Goal: Task Accomplishment & Management: Manage account settings

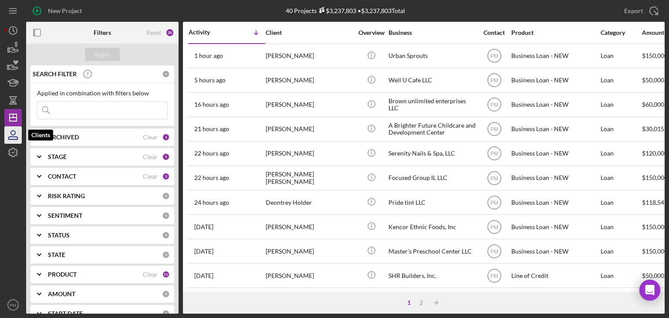
click at [16, 135] on icon "button" at bounding box center [13, 135] width 22 height 22
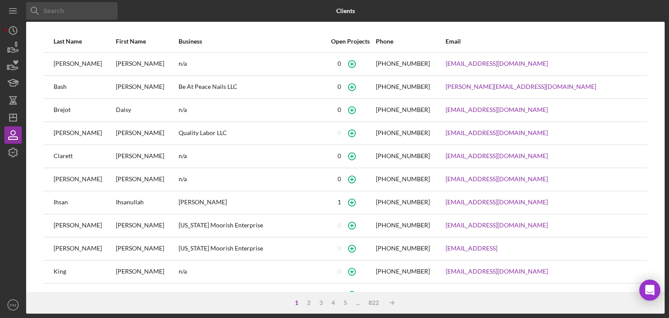
click at [62, 14] on input at bounding box center [71, 10] width 91 height 17
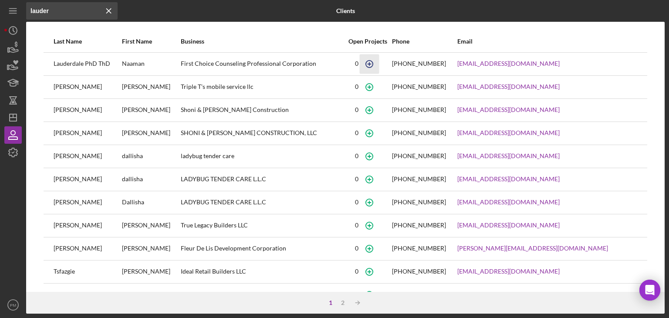
type input "lauder"
click at [372, 64] on icon "button" at bounding box center [370, 64] width 4 height 4
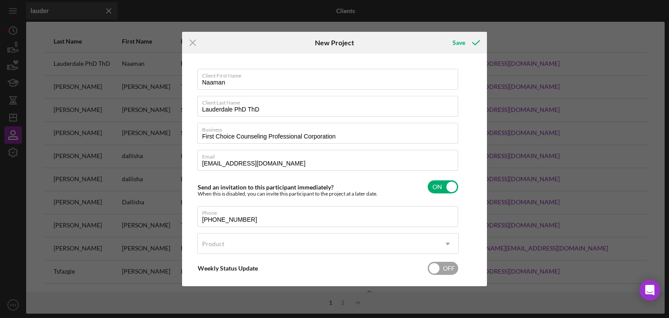
scroll to position [42, 0]
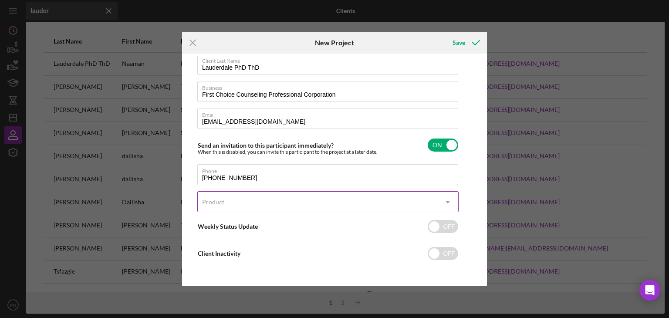
drag, startPoint x: 224, startPoint y: 202, endPoint x: 223, endPoint y: 210, distance: 7.5
click at [224, 203] on div "Product" at bounding box center [318, 202] width 240 height 20
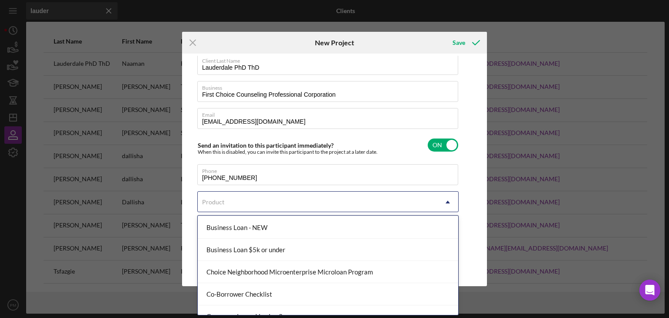
scroll to position [0, 0]
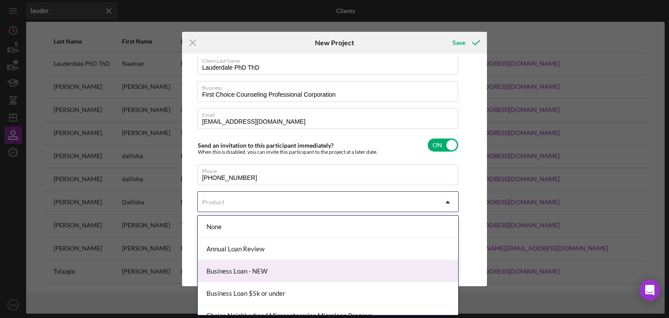
click at [243, 229] on div "Business Loan - NEW" at bounding box center [328, 271] width 260 height 22
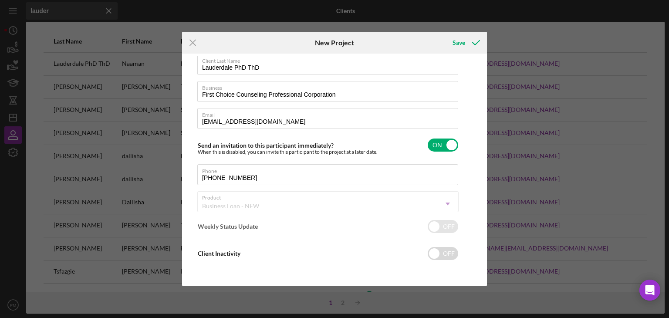
checkbox input "true"
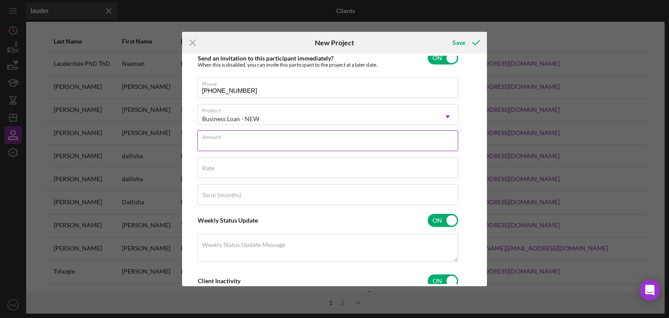
click at [230, 138] on div "Amount" at bounding box center [327, 141] width 261 height 22
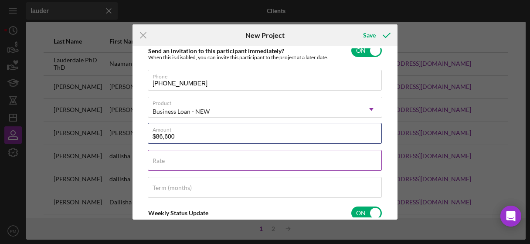
type input "$86,600"
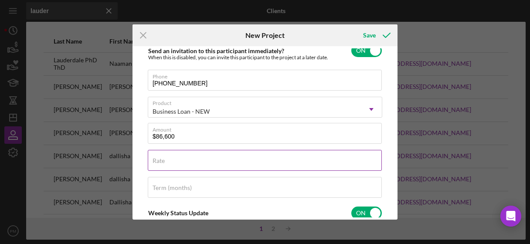
click at [218, 157] on div "Rate" at bounding box center [265, 161] width 234 height 22
type input "12.000%"
click at [210, 183] on div "Term (months)" at bounding box center [265, 188] width 234 height 22
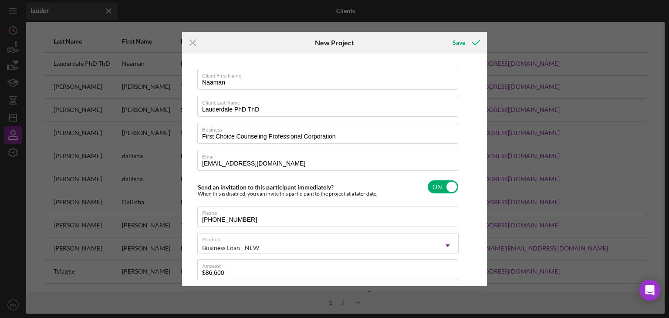
scroll to position [174, 0]
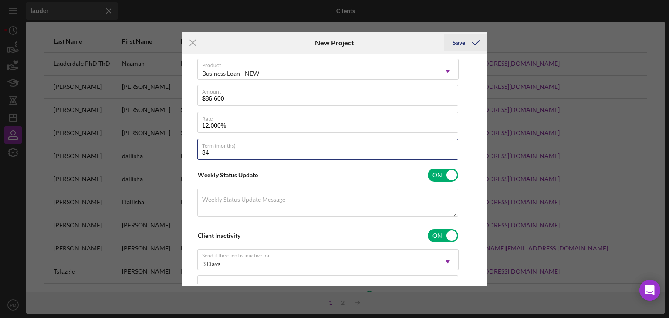
type input "84"
click at [463, 44] on div "Save" at bounding box center [459, 42] width 13 height 17
checkbox input "false"
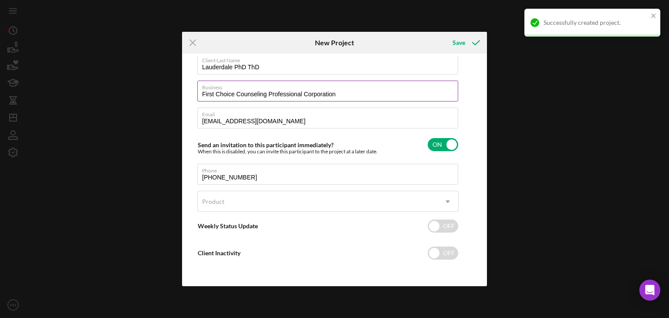
scroll to position [42, 0]
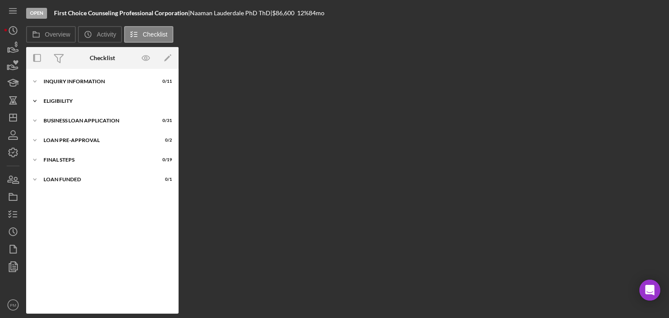
click at [61, 103] on div "ELIGIBILITY" at bounding box center [106, 100] width 124 height 5
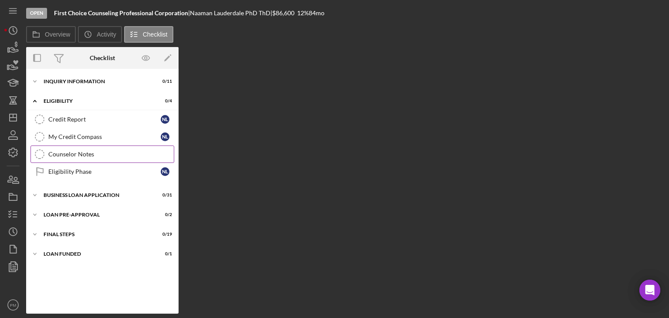
drag, startPoint x: 70, startPoint y: 156, endPoint x: 167, endPoint y: 152, distance: 97.7
click at [70, 156] on div "Counselor Notes" at bounding box center [110, 154] width 125 height 7
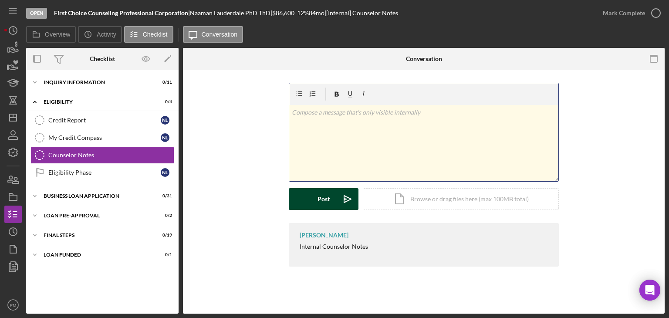
scroll to position [190, 0]
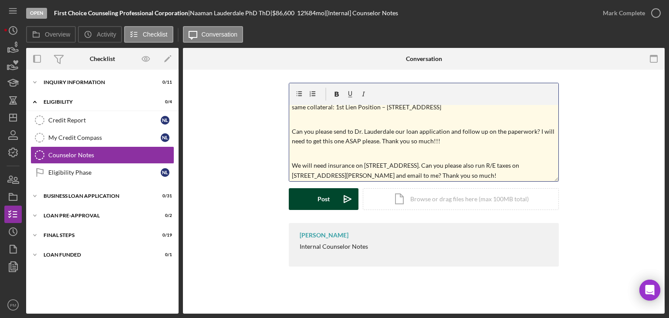
click at [325, 197] on div "Post" at bounding box center [324, 199] width 12 height 22
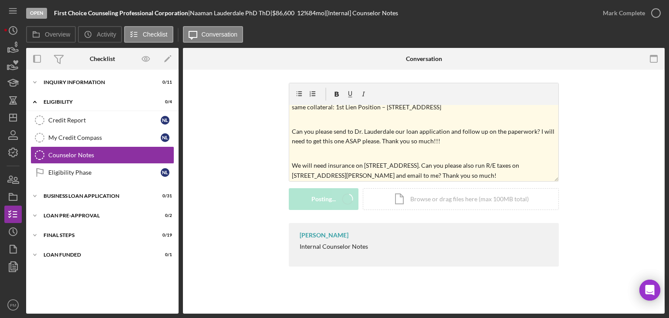
scroll to position [0, 0]
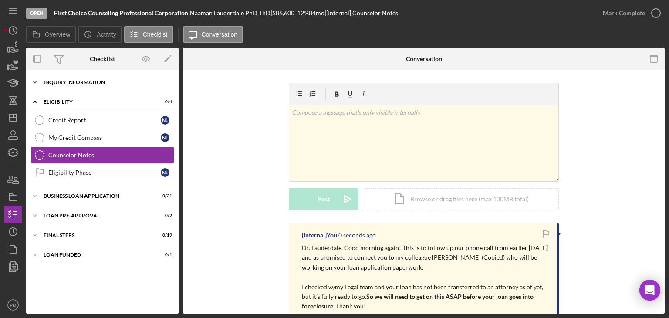
click at [66, 83] on div "INQUIRY INFORMATION" at bounding box center [106, 82] width 124 height 5
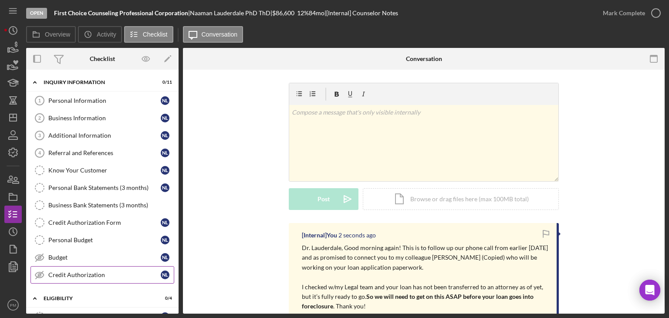
click at [61, 229] on div "Credit Authorization" at bounding box center [104, 274] width 112 height 7
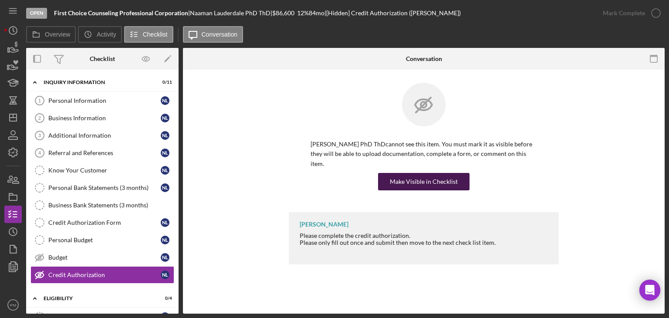
click at [403, 174] on div "Make Visible in Checklist" at bounding box center [424, 181] width 68 height 17
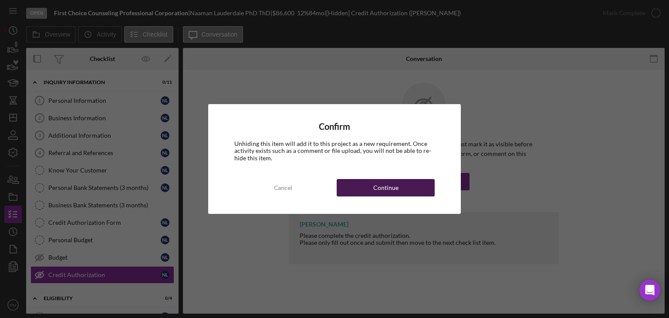
click at [382, 189] on div "Continue" at bounding box center [385, 187] width 25 height 17
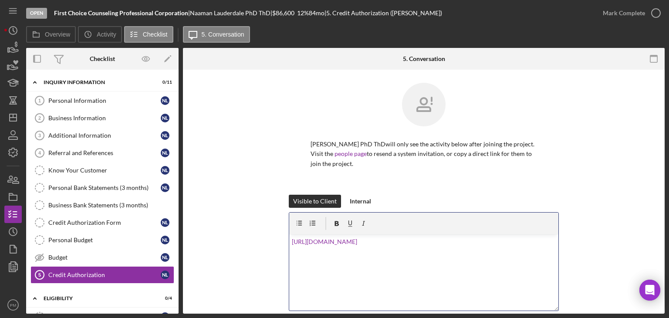
scroll to position [108, 0]
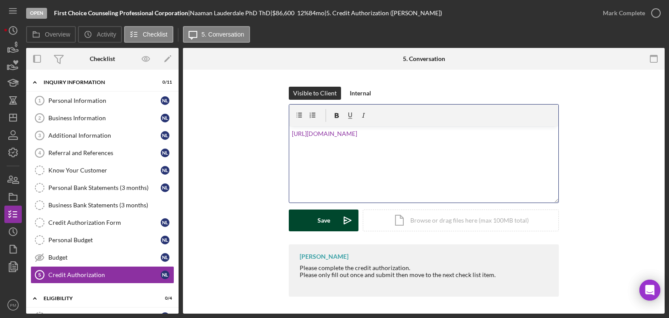
click at [314, 218] on button "Save Icon/icon-invite-send" at bounding box center [324, 221] width 70 height 22
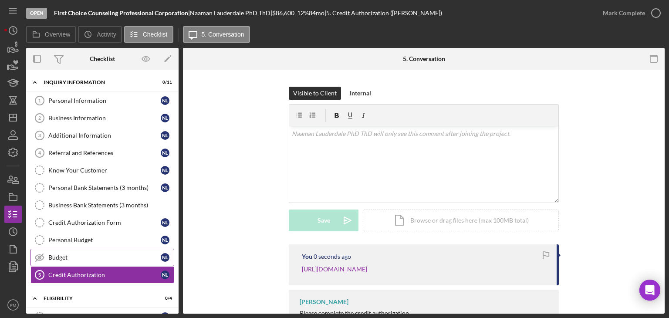
click at [82, 229] on div "Budget" at bounding box center [104, 257] width 112 height 7
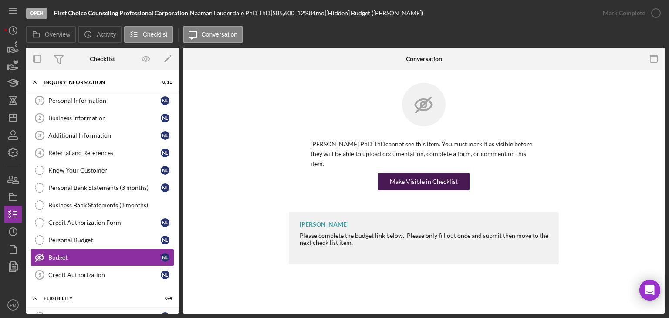
click at [411, 173] on div "Make Visible in Checklist" at bounding box center [424, 181] width 68 height 17
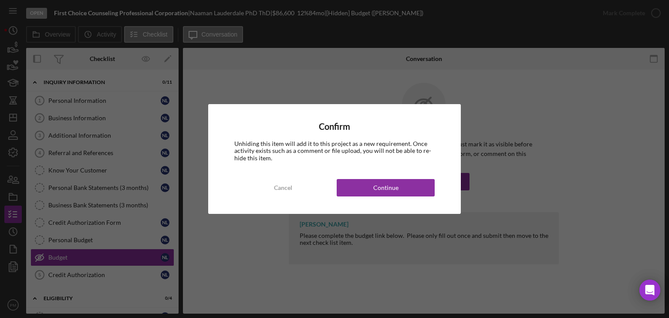
drag, startPoint x: 322, startPoint y: 202, endPoint x: 351, endPoint y: 214, distance: 31.2
click at [328, 210] on div "Confirm Unhiding this item will add it to this project as a new requirement. On…" at bounding box center [334, 158] width 253 height 109
click at [372, 180] on button "Continue" at bounding box center [386, 187] width 98 height 17
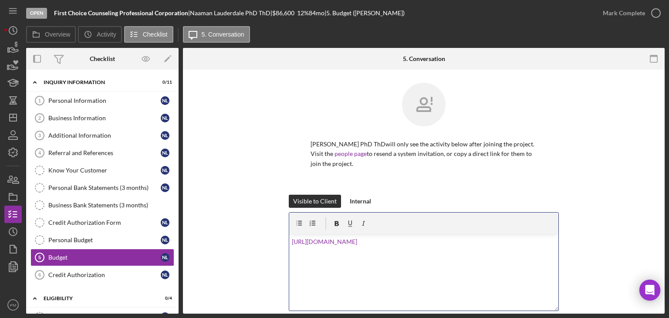
scroll to position [108, 0]
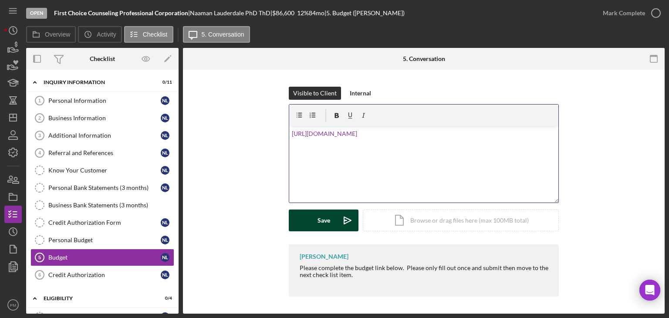
click at [321, 221] on div "Save" at bounding box center [324, 221] width 13 height 22
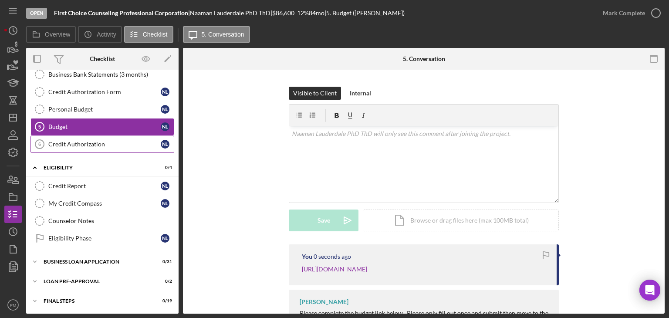
scroll to position [148, 0]
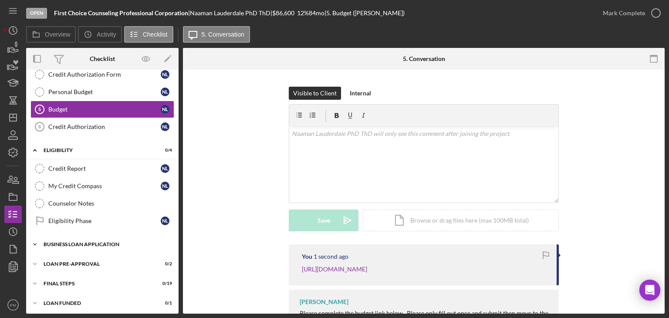
click at [68, 229] on div "BUSINESS LOAN APPLICATION" at bounding box center [106, 244] width 124 height 5
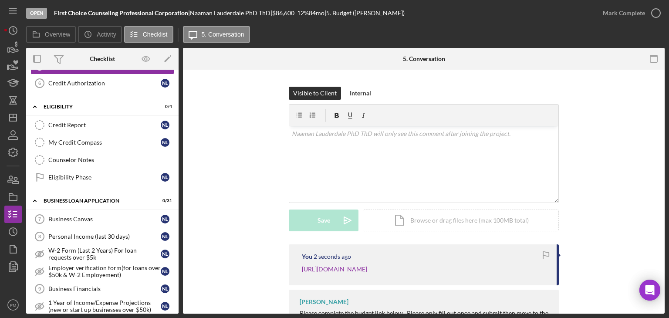
scroll to position [409, 0]
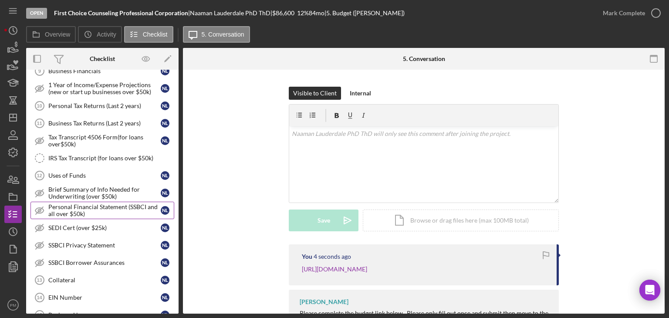
click at [57, 207] on div "Personal Financial Statement (SSBCI and all over $50k)" at bounding box center [104, 210] width 112 height 14
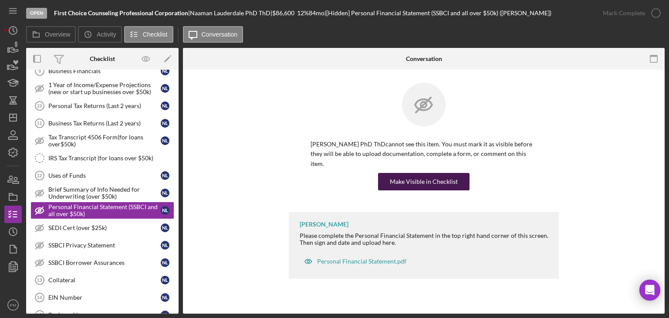
click at [413, 175] on div "Make Visible in Checklist" at bounding box center [424, 181] width 68 height 17
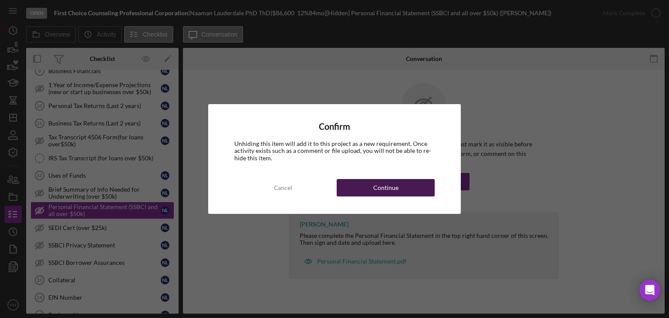
drag, startPoint x: 413, startPoint y: 192, endPoint x: 254, endPoint y: 213, distance: 159.5
click at [412, 192] on button "Continue" at bounding box center [386, 187] width 98 height 17
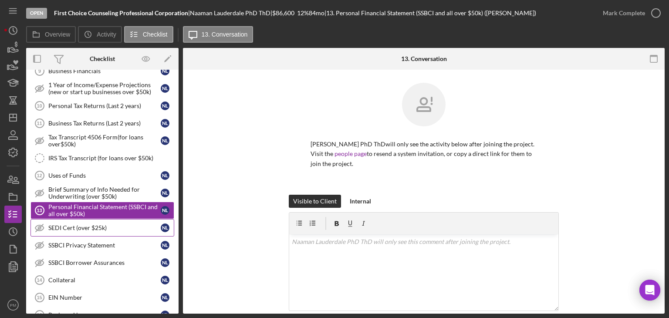
click at [77, 227] on link "SEDI Cert (over $25k) SEDI Cert (over $25k) N L" at bounding box center [102, 227] width 144 height 17
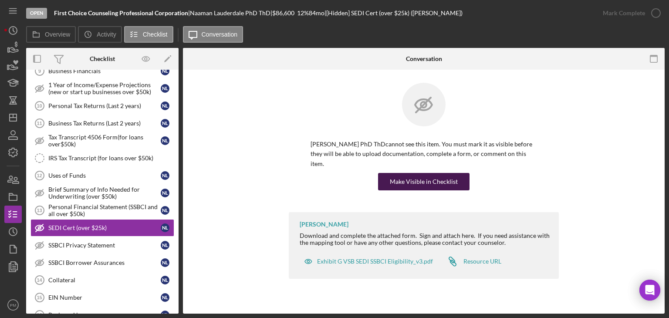
click at [400, 173] on div "Make Visible in Checklist" at bounding box center [424, 181] width 68 height 17
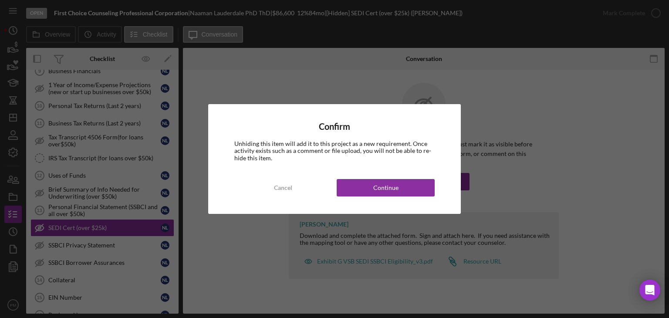
drag, startPoint x: 385, startPoint y: 189, endPoint x: 279, endPoint y: 220, distance: 110.0
click at [380, 194] on div "Continue" at bounding box center [385, 187] width 25 height 17
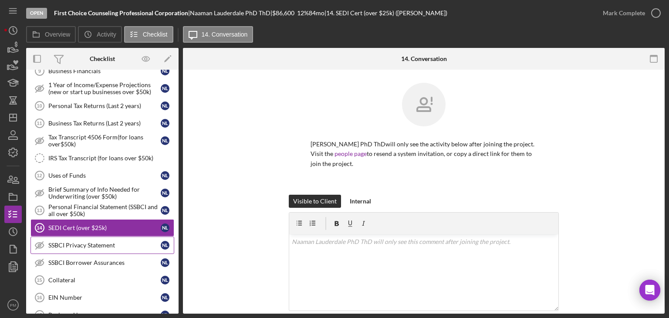
click at [80, 229] on link "SSBCI Privacy Statement SSBCI Privacy Statement N L" at bounding box center [102, 245] width 144 height 17
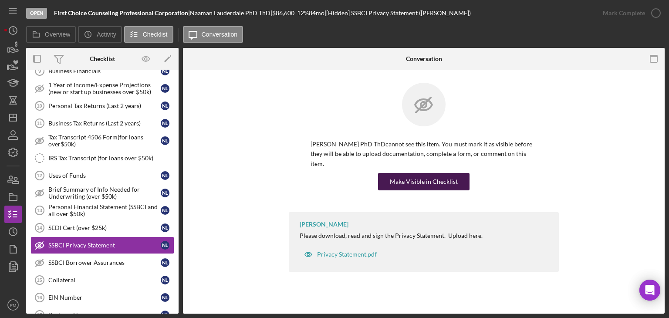
click at [413, 173] on div "Make Visible in Checklist" at bounding box center [424, 181] width 68 height 17
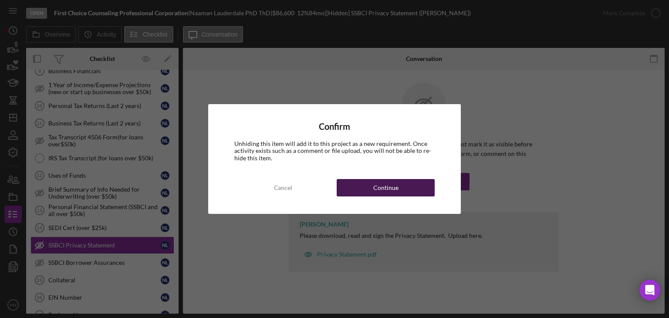
drag, startPoint x: 400, startPoint y: 188, endPoint x: 391, endPoint y: 190, distance: 9.1
click at [399, 188] on button "Continue" at bounding box center [386, 187] width 98 height 17
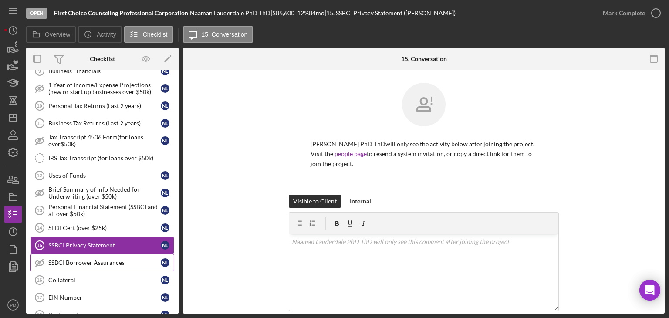
click at [76, 229] on div "SSBCI Borrower Assurances" at bounding box center [104, 262] width 112 height 7
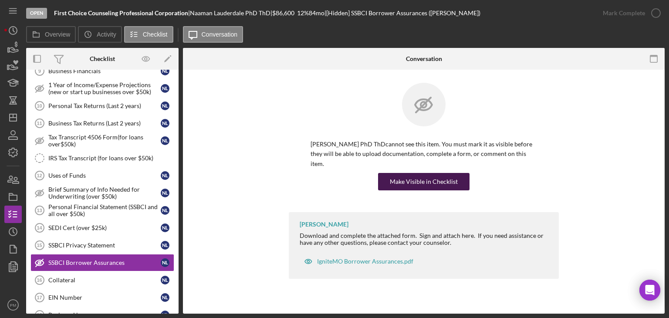
click at [401, 173] on div "Make Visible in Checklist" at bounding box center [424, 181] width 68 height 17
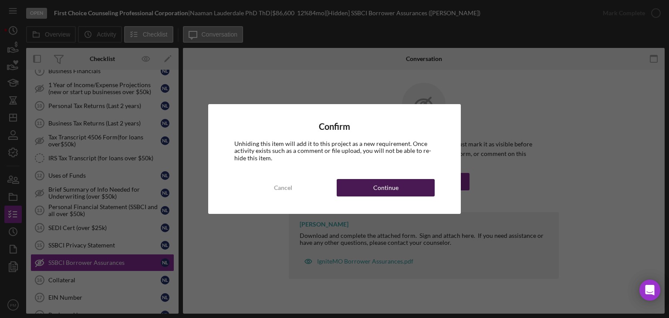
click at [389, 188] on div "Continue" at bounding box center [385, 187] width 25 height 17
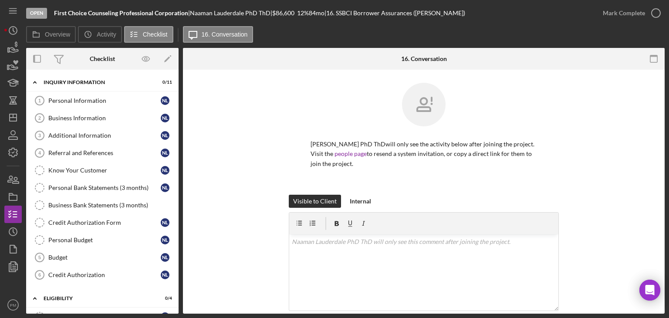
scroll to position [131, 0]
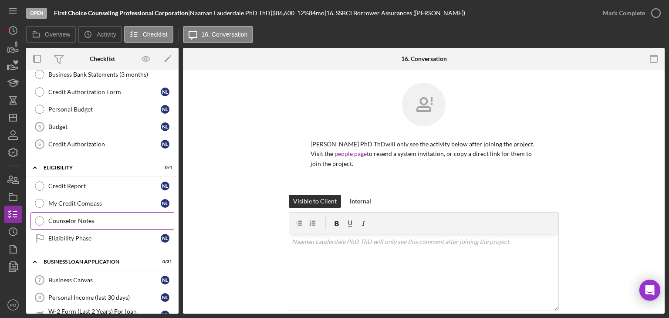
click at [63, 217] on div "Counselor Notes" at bounding box center [110, 220] width 125 height 7
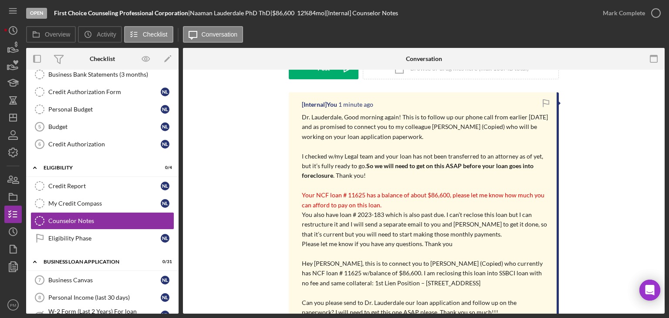
scroll to position [218, 0]
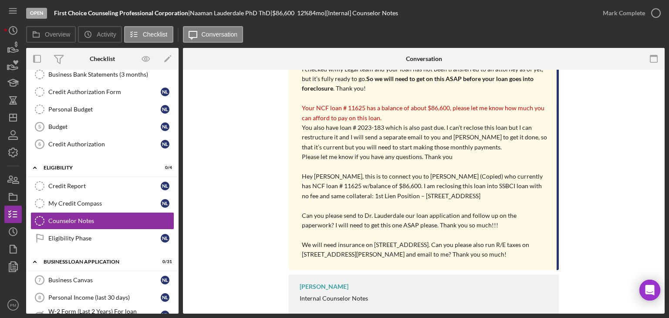
click at [529, 168] on div "[Internal] You 2 minutes ago Dr. Lauderdale, Good morning again! This is to fol…" at bounding box center [424, 163] width 456 height 317
click at [434, 194] on p "Hey [PERSON_NAME], this is to connect you to [PERSON_NAME] (Copied) who current…" at bounding box center [425, 186] width 246 height 29
drag, startPoint x: 436, startPoint y: 196, endPoint x: 409, endPoint y: 196, distance: 26.1
click at [409, 196] on p "Hey [PERSON_NAME], this is to connect you to [PERSON_NAME] (Copied) who current…" at bounding box center [425, 186] width 246 height 29
copy p "Claremore"
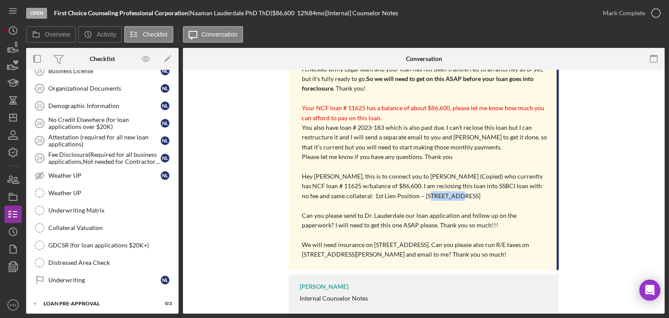
scroll to position [688, 0]
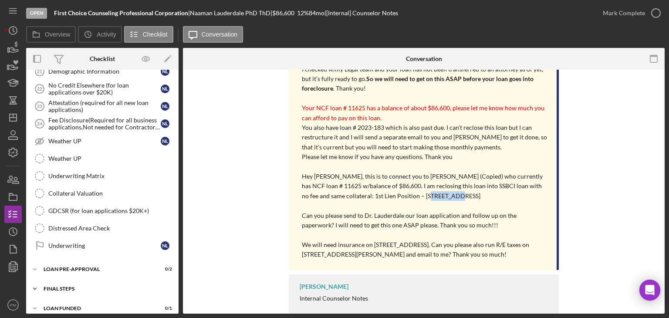
click at [100, 229] on div "FINAL STEPS" at bounding box center [106, 288] width 124 height 5
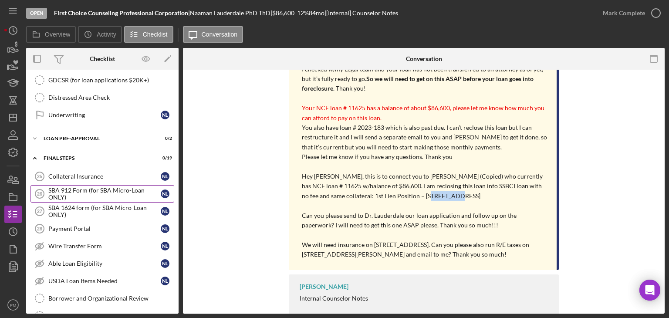
click at [112, 187] on div "SBA 912 Form (for SBA Micro-Loan ONLY)" at bounding box center [104, 194] width 112 height 14
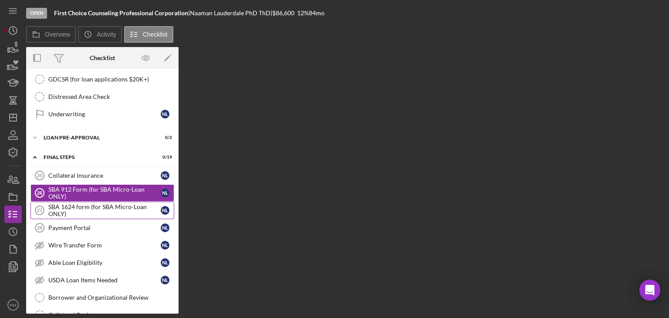
click at [138, 203] on div "SBA 1624 form (for SBA Micro-Loan ONLY)" at bounding box center [104, 210] width 112 height 14
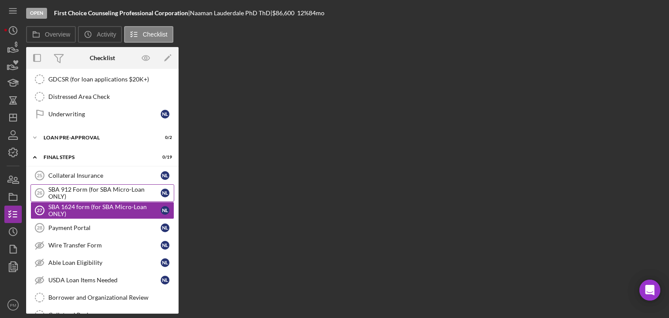
click at [125, 186] on div "SBA 912 Form (for SBA Micro-Loan ONLY)" at bounding box center [104, 193] width 112 height 14
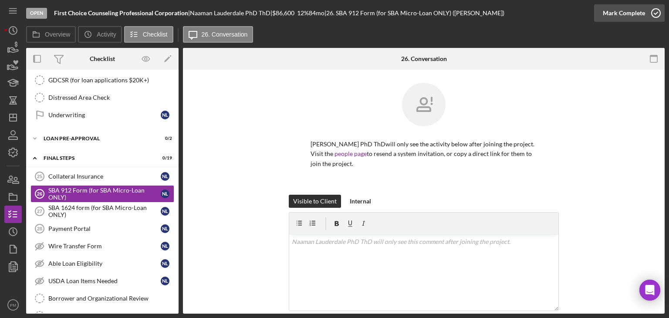
click at [529, 14] on div "Mark Complete" at bounding box center [624, 12] width 42 height 17
drag, startPoint x: 104, startPoint y: 198, endPoint x: 177, endPoint y: 170, distance: 78.2
click at [104, 204] on div "SBA 1624 form (for SBA Micro-Loan ONLY)" at bounding box center [104, 211] width 112 height 14
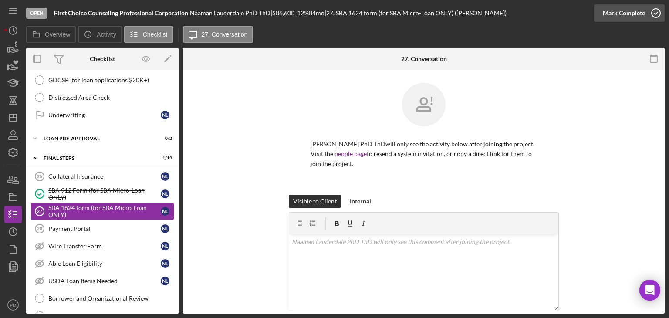
click at [529, 10] on button "Mark Complete" at bounding box center [629, 12] width 71 height 17
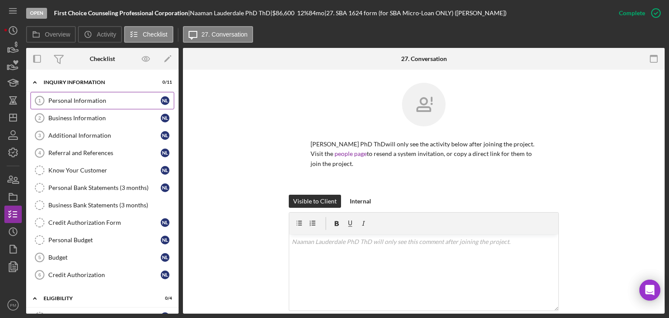
click at [81, 101] on div "Personal Information" at bounding box center [104, 100] width 112 height 7
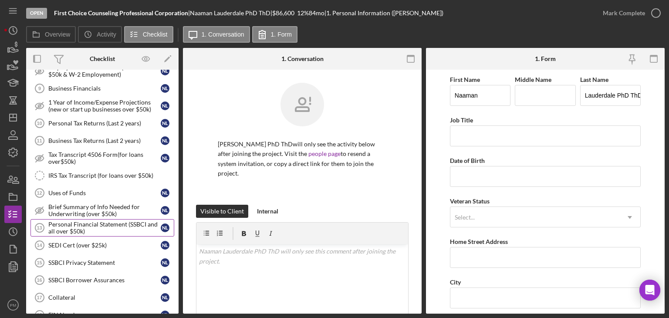
scroll to position [479, 0]
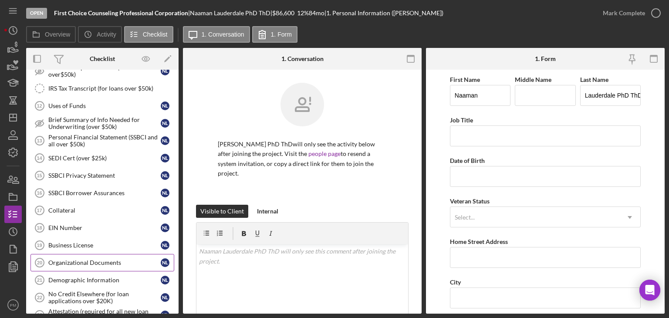
drag, startPoint x: 74, startPoint y: 259, endPoint x: 88, endPoint y: 253, distance: 16.0
click at [74, 229] on div "Organizational Documents" at bounding box center [104, 262] width 112 height 7
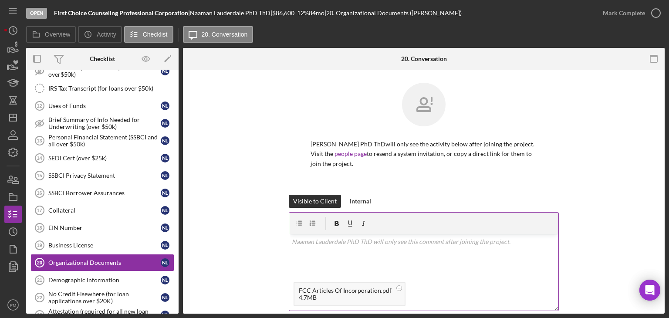
scroll to position [44, 0]
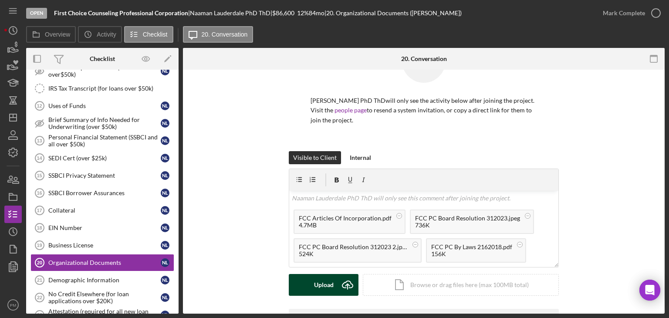
click at [307, 229] on button "Upload Icon/Upload" at bounding box center [324, 285] width 70 height 22
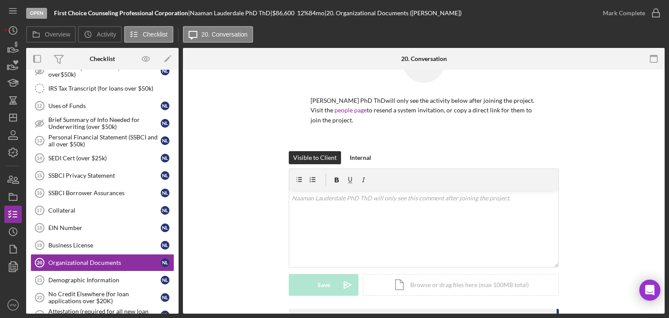
scroll to position [261, 0]
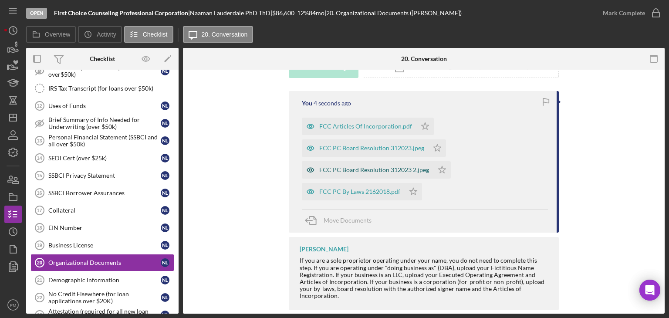
click at [361, 167] on div "FCC PC Board Resolution 312023 2.jpeg" at bounding box center [374, 169] width 110 height 7
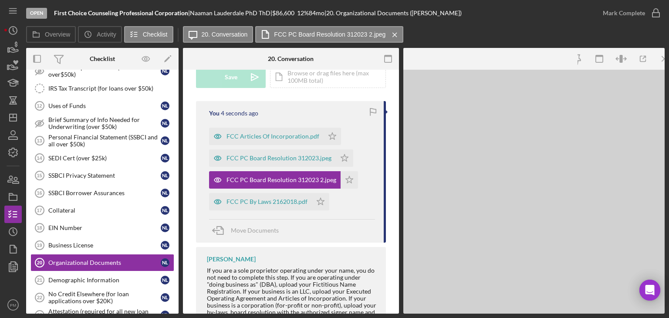
scroll to position [271, 0]
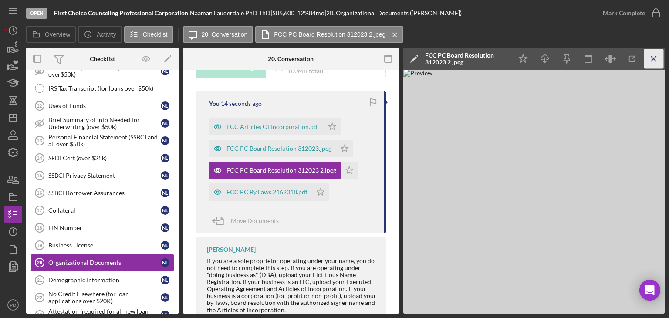
click at [529, 60] on icon "Icon/Menu Close" at bounding box center [654, 59] width 20 height 20
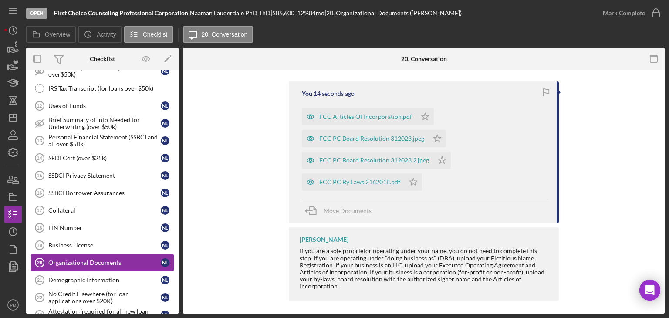
scroll to position [261, 0]
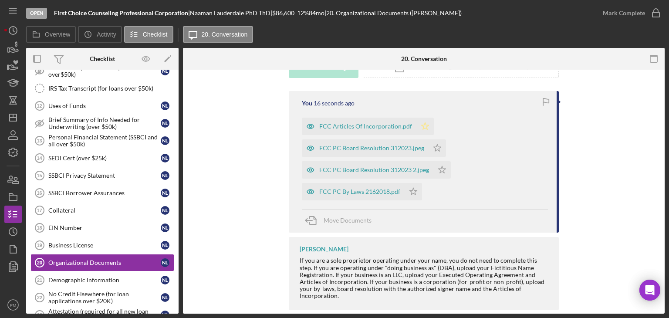
click at [424, 131] on icon "Icon/Star" at bounding box center [424, 126] width 17 height 17
click at [434, 147] on icon "Icon/Star" at bounding box center [437, 147] width 17 height 17
drag, startPoint x: 445, startPoint y: 174, endPoint x: 433, endPoint y: 187, distance: 18.2
click at [445, 174] on icon "Icon/Star" at bounding box center [441, 169] width 17 height 17
click at [409, 197] on icon "Icon/Star" at bounding box center [413, 191] width 17 height 17
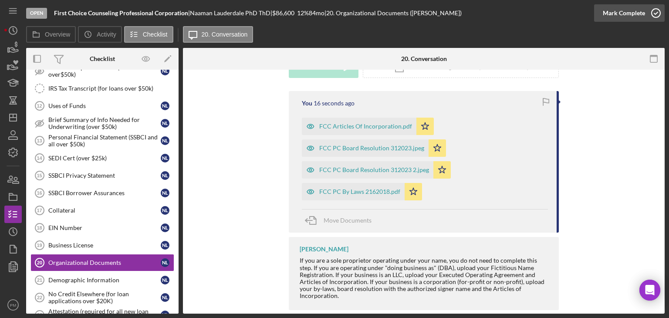
click at [529, 11] on icon "button" at bounding box center [656, 13] width 22 height 22
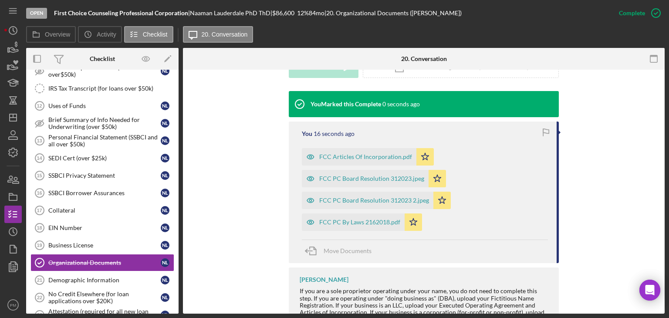
scroll to position [305, 0]
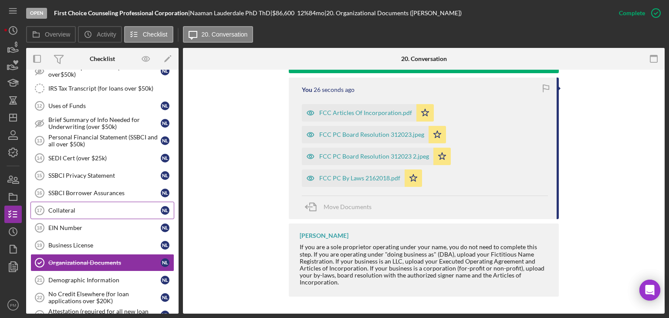
click at [66, 207] on div "Collateral" at bounding box center [104, 210] width 112 height 7
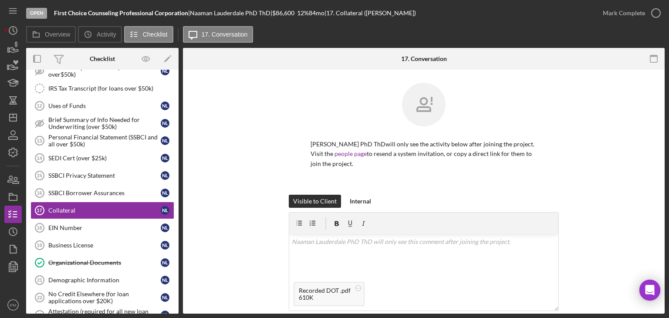
scroll to position [129, 0]
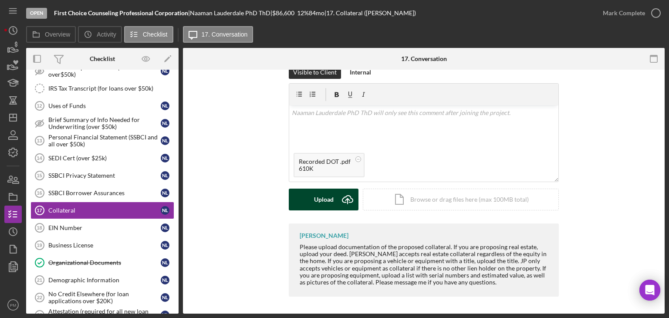
click at [311, 193] on button "Upload Icon/Upload" at bounding box center [324, 200] width 70 height 22
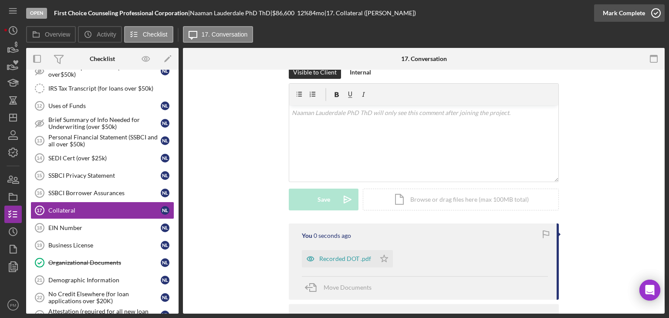
click at [529, 13] on icon "button" at bounding box center [656, 13] width 22 height 22
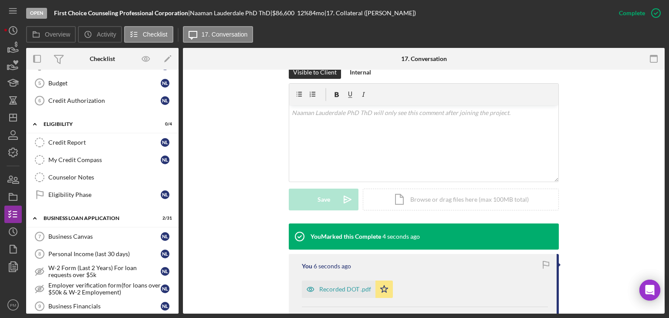
scroll to position [131, 0]
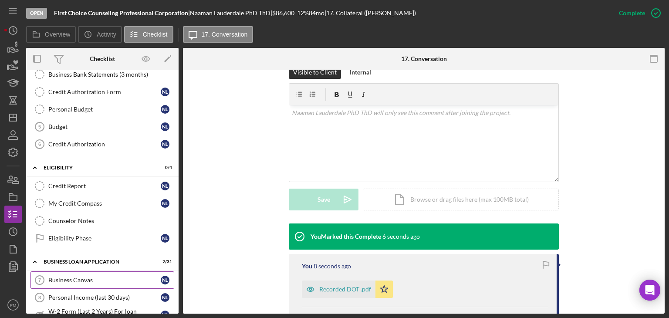
click at [78, 229] on div "Business Canvas" at bounding box center [104, 280] width 112 height 7
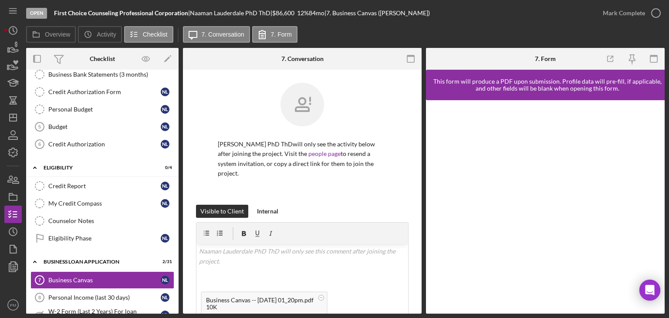
scroll to position [167, 0]
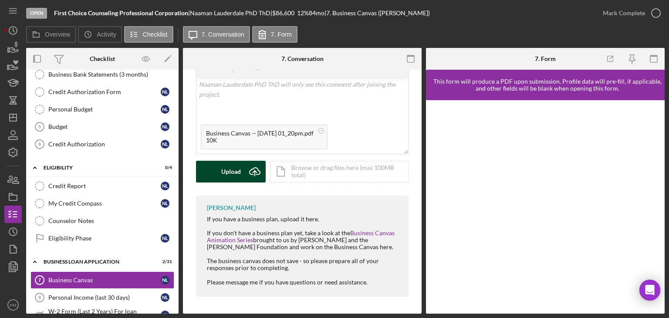
click at [231, 168] on div "Upload" at bounding box center [231, 172] width 20 height 22
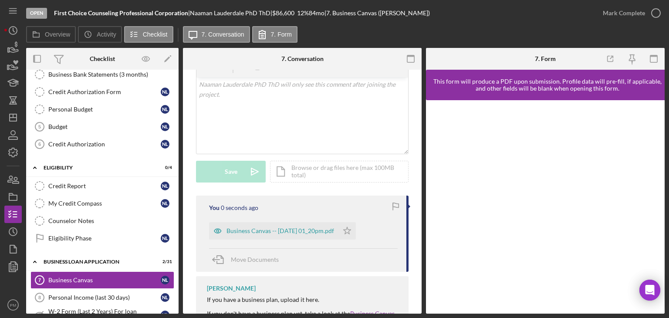
scroll to position [247, 0]
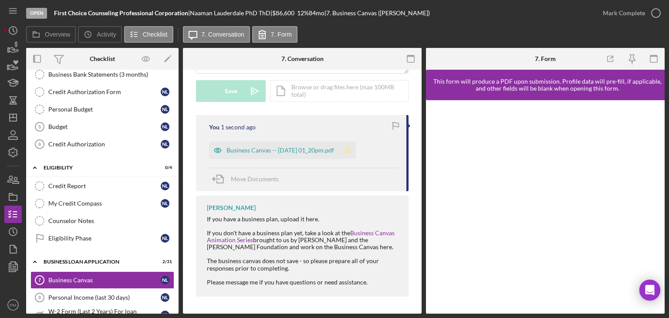
click at [356, 149] on icon "Icon/Star" at bounding box center [346, 150] width 17 height 17
click at [529, 14] on div "Mark Complete" at bounding box center [624, 12] width 42 height 17
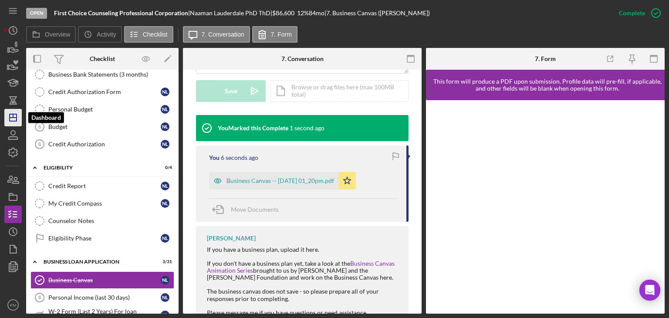
click at [14, 118] on icon "Icon/Dashboard" at bounding box center [13, 118] width 22 height 22
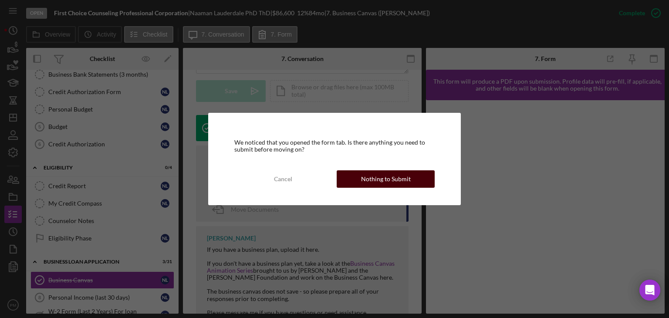
click at [358, 182] on button "Nothing to Submit" at bounding box center [386, 178] width 98 height 17
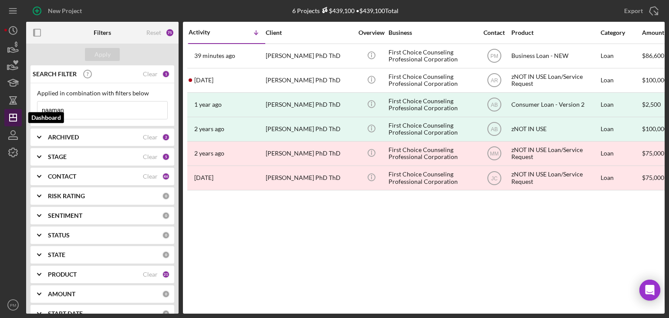
click at [15, 118] on line "button" at bounding box center [13, 118] width 7 height 0
drag, startPoint x: 92, startPoint y: 105, endPoint x: 4, endPoint y: 75, distance: 93.4
click at [4, 89] on div "New Project 6 Projects $439,100 • $439,100 Total naaman Export Icon/Export Filt…" at bounding box center [334, 157] width 660 height 314
click at [110, 173] on div "CONTACT" at bounding box center [95, 176] width 95 height 7
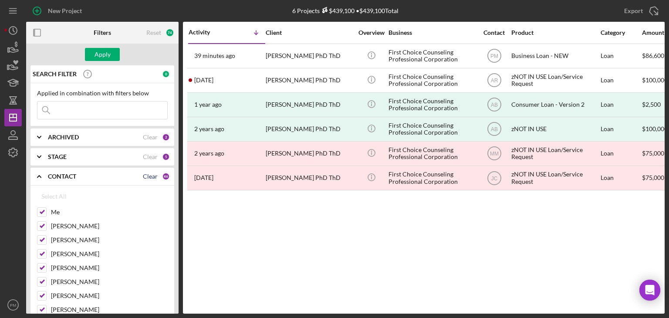
click at [149, 177] on div "Clear" at bounding box center [150, 176] width 15 height 7
checkbox input "false"
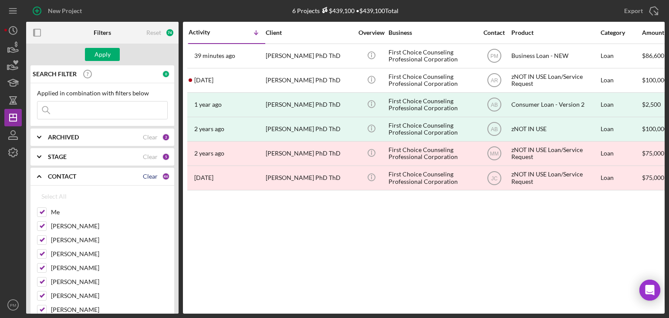
checkbox input "false"
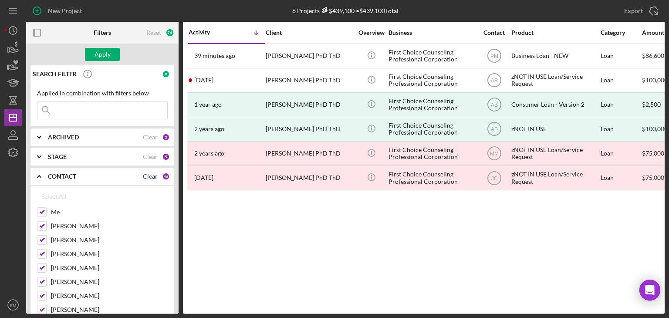
checkbox input "false"
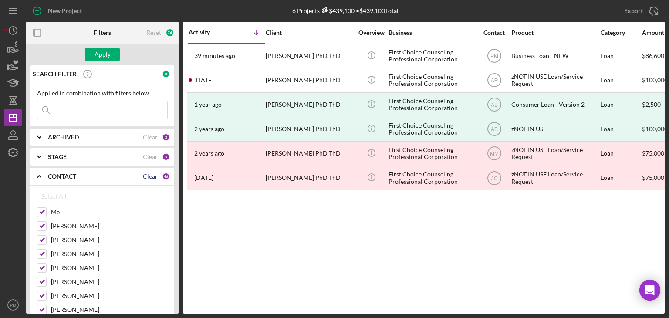
checkbox input "false"
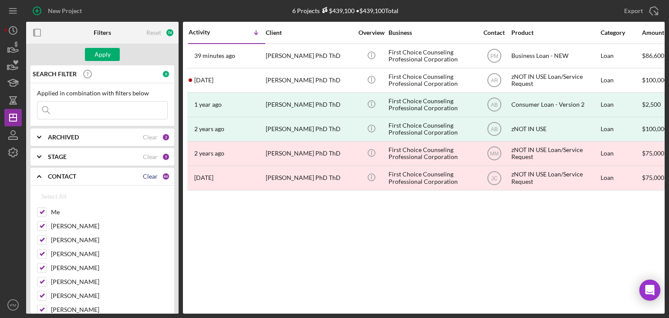
checkbox input "false"
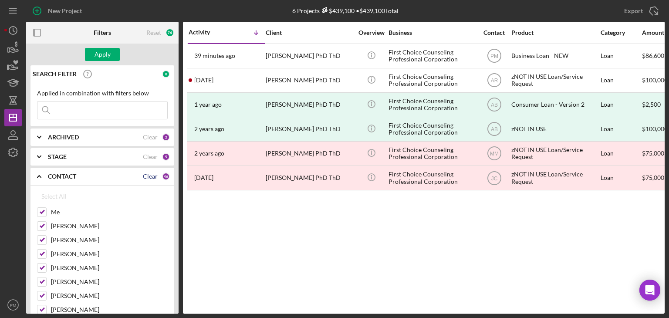
checkbox input "false"
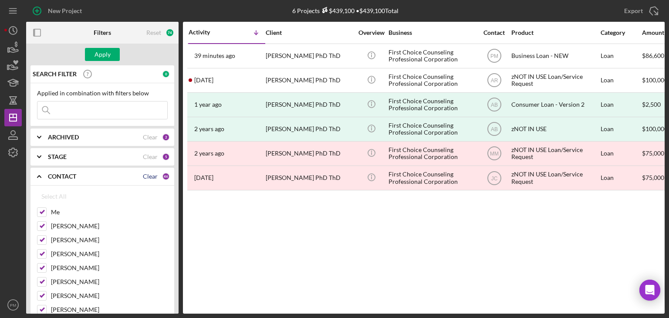
checkbox input "false"
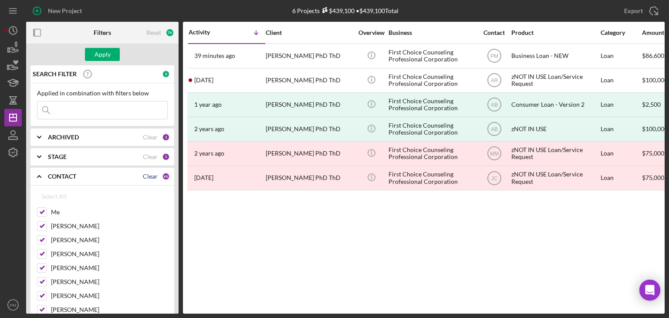
checkbox input "false"
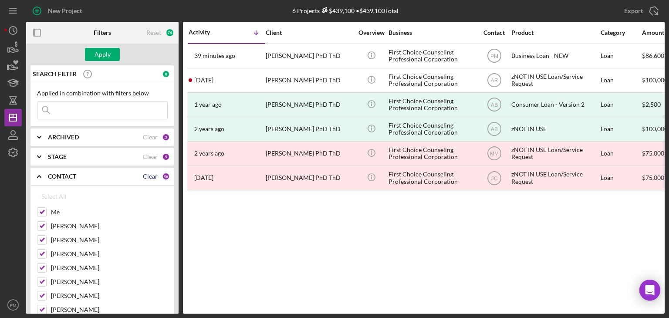
checkbox input "false"
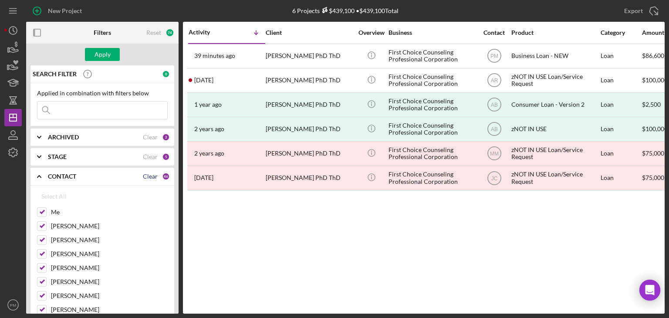
checkbox input "false"
click at [43, 212] on input "Me" at bounding box center [41, 212] width 9 height 9
checkbox input "true"
drag, startPoint x: 38, startPoint y: 225, endPoint x: 63, endPoint y: 225, distance: 24.8
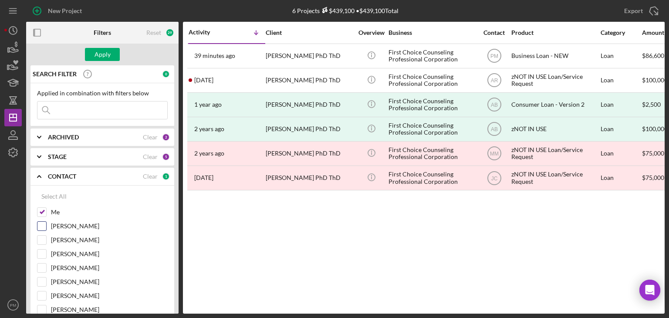
click at [38, 225] on input "[PERSON_NAME]" at bounding box center [41, 226] width 9 height 9
checkbox input "true"
click at [93, 138] on div "ARCHIVED" at bounding box center [95, 137] width 95 height 7
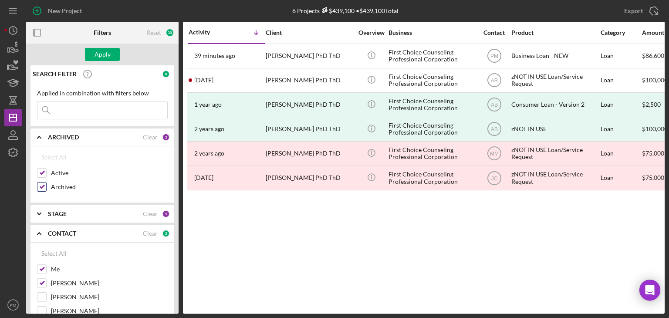
click at [45, 186] on input "Archived" at bounding box center [41, 187] width 9 height 9
checkbox input "false"
click at [93, 44] on div "Apply" at bounding box center [102, 55] width 152 height 22
click at [92, 57] on button "Apply" at bounding box center [102, 54] width 35 height 13
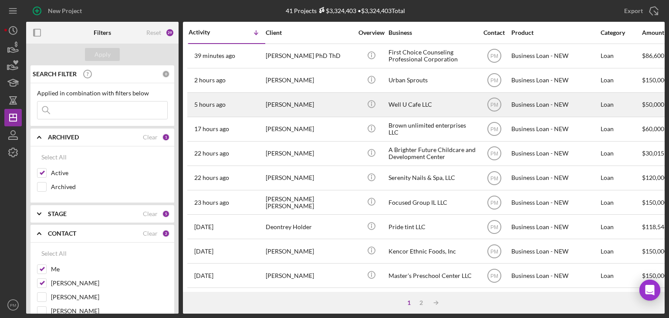
click at [253, 105] on div "5 hours ago [PERSON_NAME]" at bounding box center [227, 104] width 76 height 23
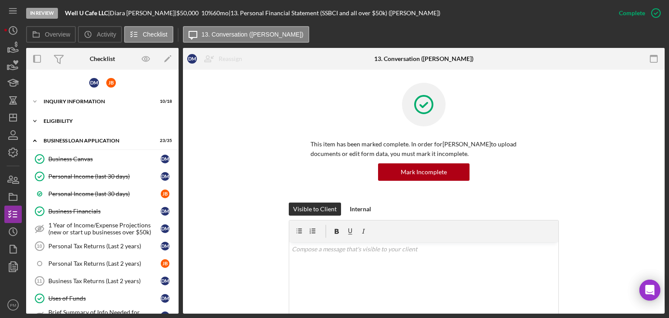
click at [72, 115] on div "Icon/Expander ELIGIBILITY 3 / 6" at bounding box center [102, 120] width 152 height 17
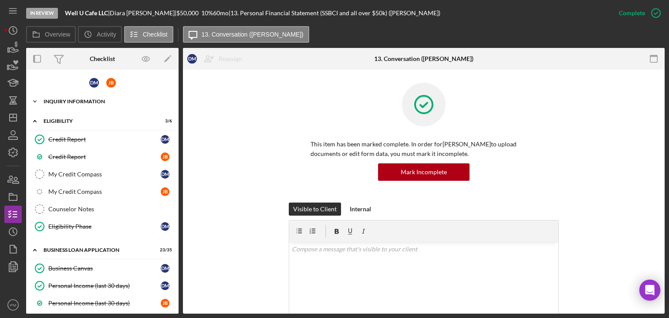
click at [78, 104] on div "Icon/Expander INQUIRY INFORMATION 10 / 18" at bounding box center [102, 101] width 152 height 17
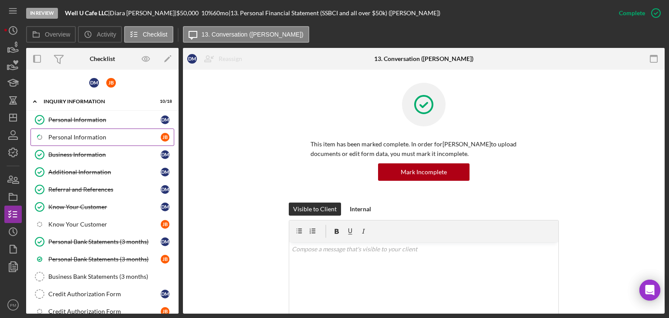
click at [73, 130] on link "Icon/Checklist Item Sub Partial Personal Information [PERSON_NAME]" at bounding box center [102, 136] width 144 height 17
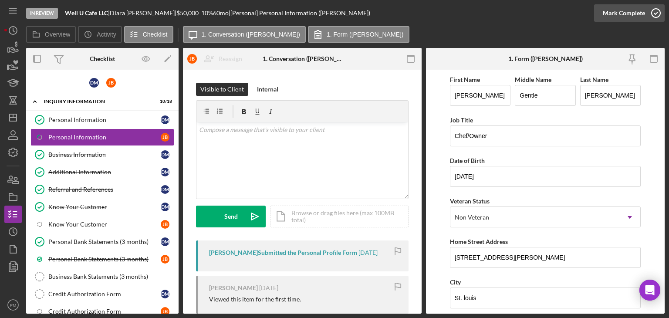
click at [529, 15] on div "Mark Complete" at bounding box center [624, 12] width 42 height 17
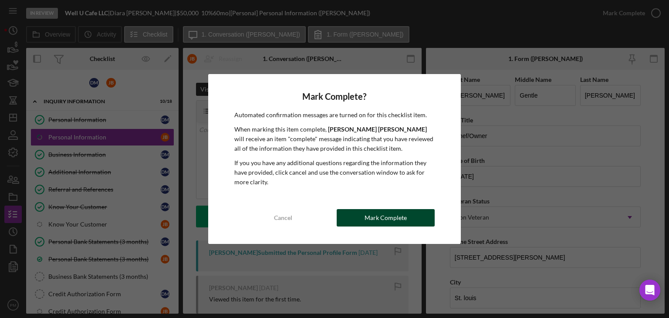
click at [370, 216] on div "Mark Complete" at bounding box center [386, 217] width 42 height 17
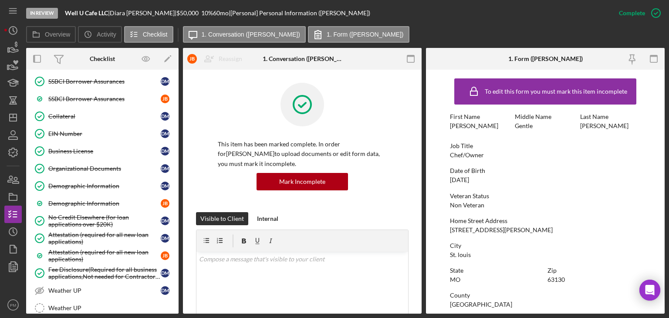
scroll to position [930, 0]
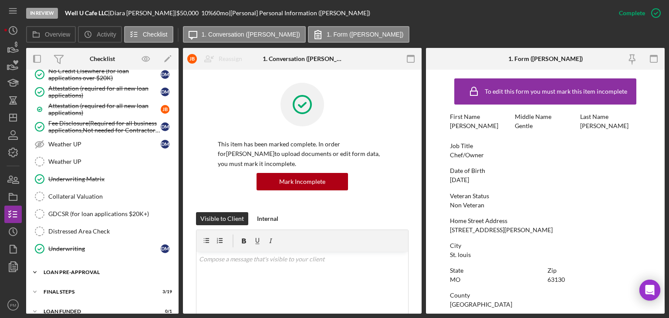
click at [70, 229] on div "Icon/Expander LOAN PRE-APPROVAL 1 / 2" at bounding box center [102, 272] width 152 height 17
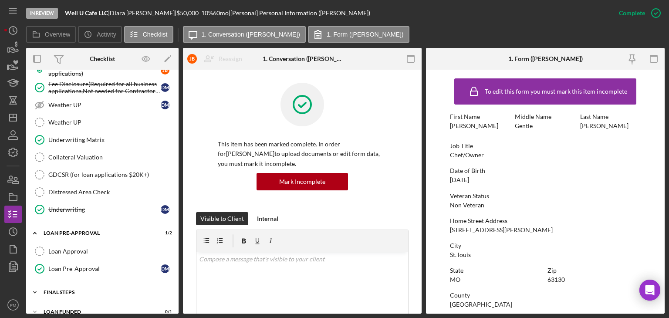
click at [83, 229] on div "Icon/Expander FINAL STEPS 3 / 19" at bounding box center [102, 292] width 152 height 17
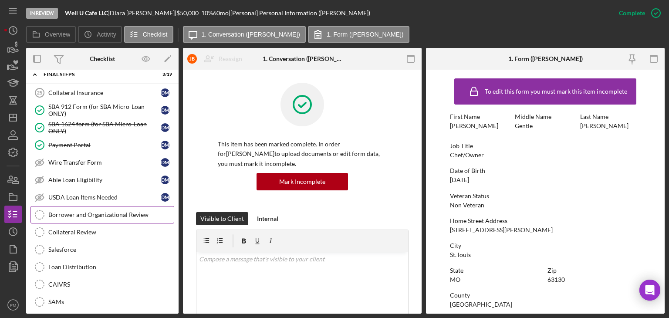
scroll to position [1057, 0]
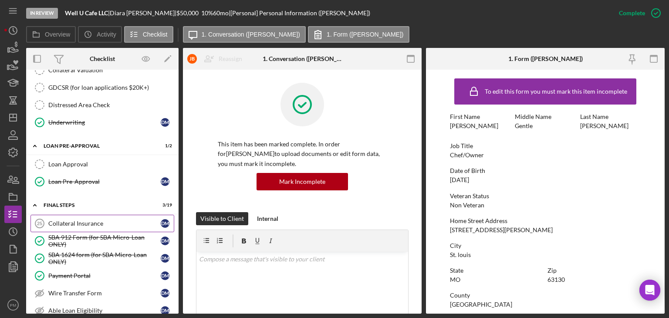
click at [79, 220] on div "Collateral Insurance" at bounding box center [104, 223] width 112 height 7
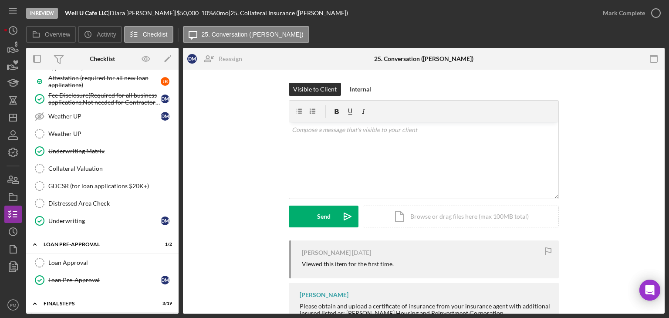
scroll to position [1089, 0]
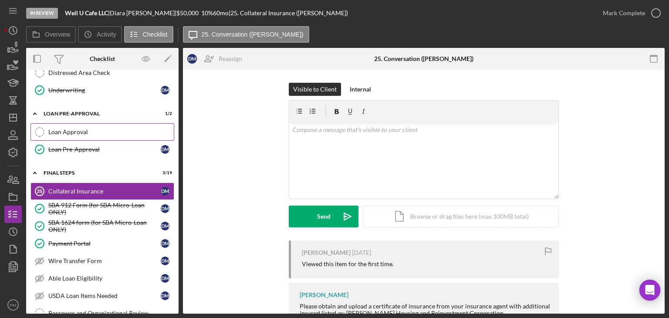
click at [67, 128] on div "Loan Approval" at bounding box center [110, 131] width 125 height 7
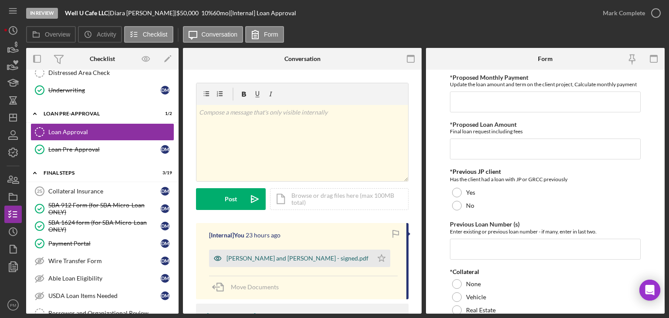
scroll to position [130, 0]
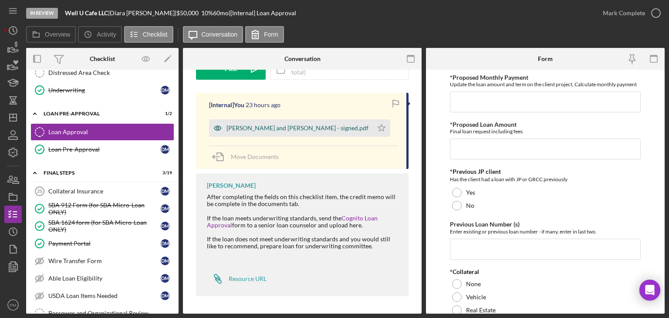
click at [241, 136] on div "[PERSON_NAME] and [PERSON_NAME] - signed.pdf" at bounding box center [291, 127] width 164 height 17
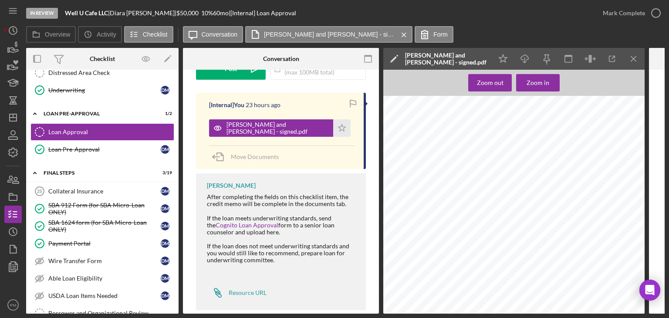
scroll to position [0, 0]
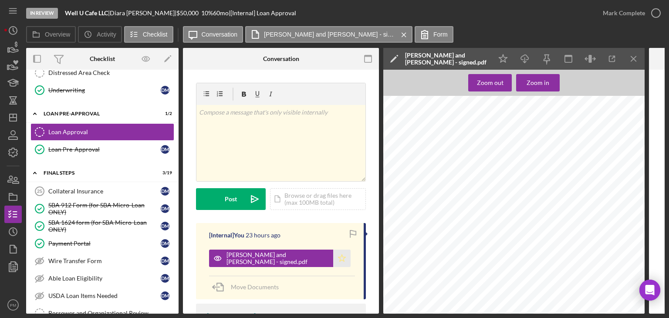
click at [342, 229] on icon "Icon/Star" at bounding box center [341, 258] width 17 height 17
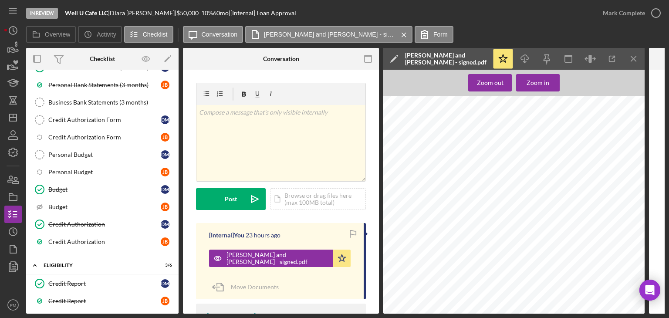
scroll to position [261, 0]
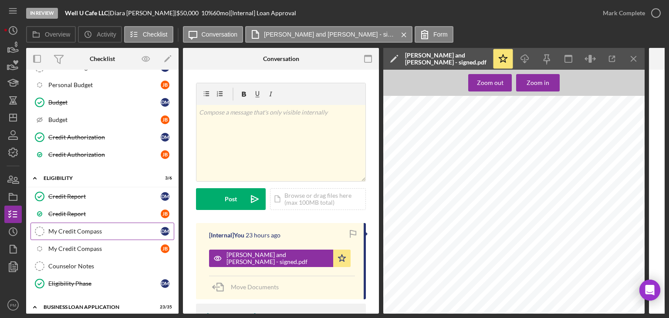
click at [97, 228] on div "My Credit Compass" at bounding box center [104, 231] width 112 height 7
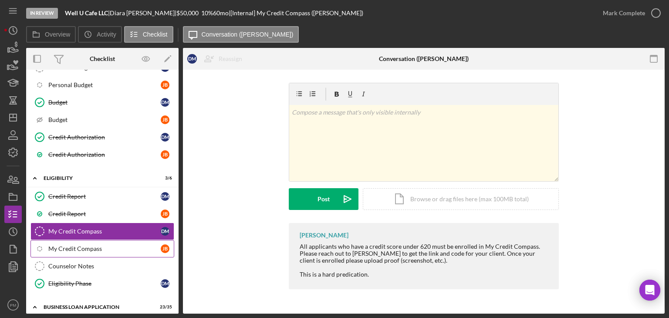
click at [100, 229] on div "My Credit Compass" at bounding box center [104, 248] width 112 height 7
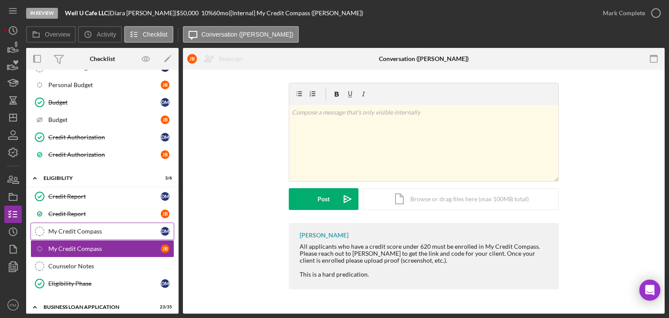
click at [100, 228] on div "My Credit Compass" at bounding box center [104, 231] width 112 height 7
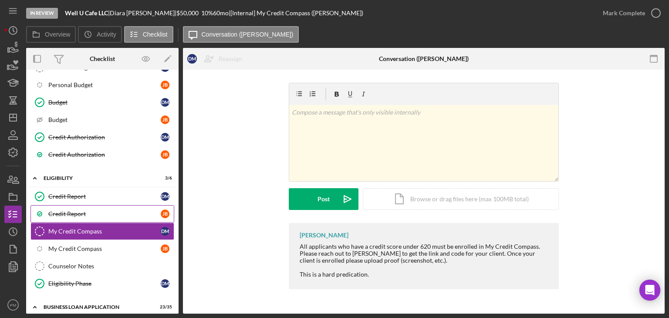
drag, startPoint x: 81, startPoint y: 216, endPoint x: 90, endPoint y: 208, distance: 12.3
click at [81, 216] on link "Credit Report [PERSON_NAME]" at bounding box center [102, 213] width 144 height 17
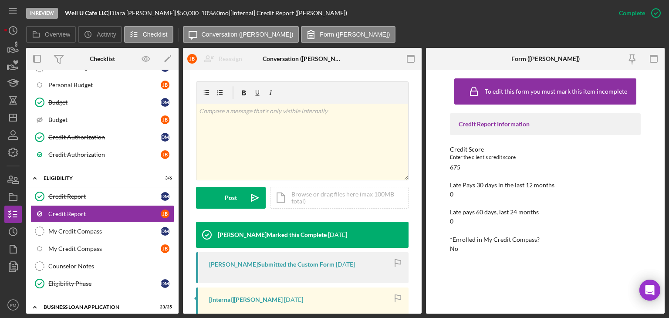
scroll to position [294, 0]
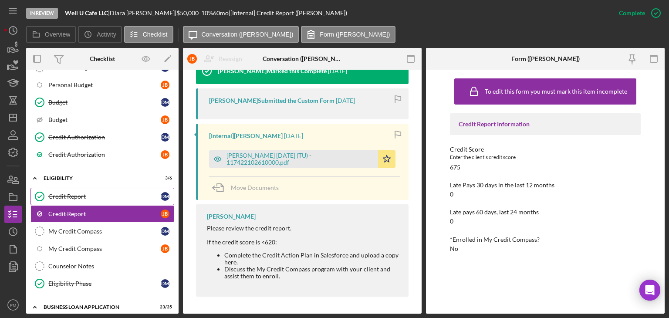
click at [94, 199] on link "Credit Report Credit Report [PERSON_NAME]" at bounding box center [102, 196] width 144 height 17
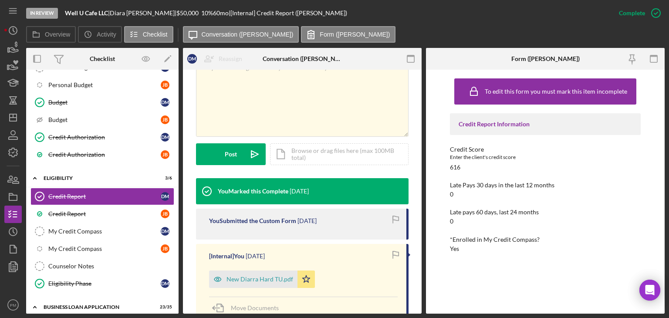
scroll to position [261, 0]
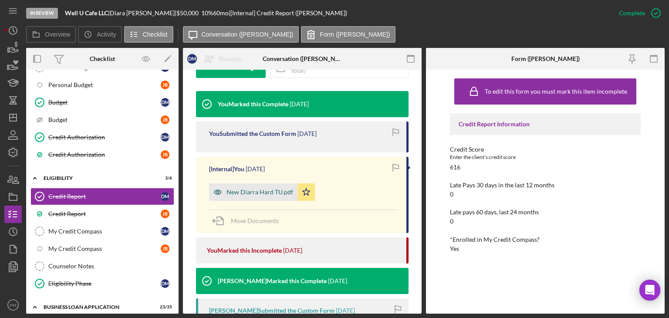
click at [246, 196] on div "New Diarra Hard TU.pdf" at bounding box center [253, 191] width 88 height 17
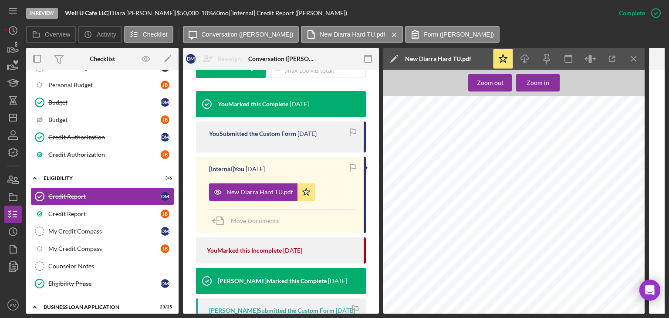
scroll to position [348, 0]
click at [529, 58] on icon "Icon/Menu Close" at bounding box center [634, 59] width 20 height 20
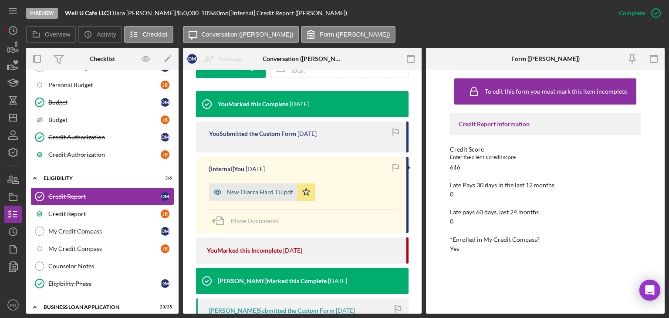
click at [258, 189] on div "New Diarra Hard TU.pdf" at bounding box center [260, 192] width 67 height 7
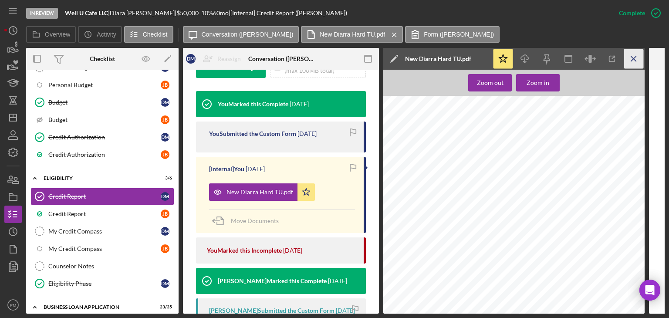
click at [529, 67] on icon "Icon/Menu Close" at bounding box center [634, 59] width 20 height 20
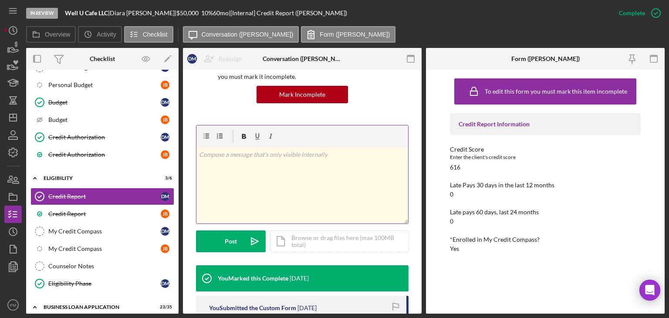
scroll to position [0, 0]
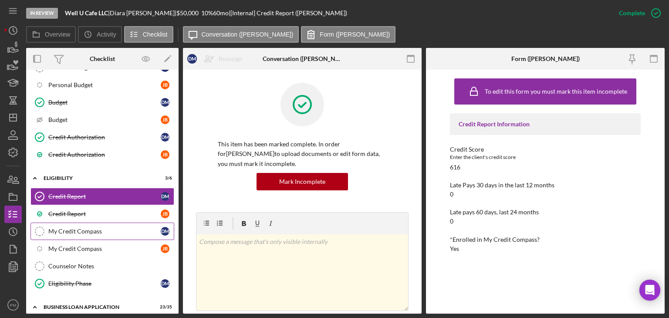
click at [64, 229] on div "My Credit Compass" at bounding box center [104, 231] width 112 height 7
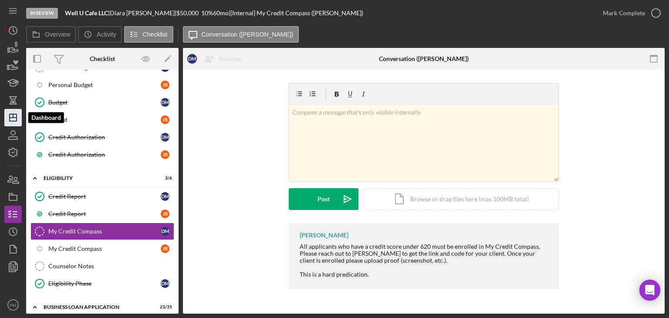
click at [10, 116] on icon "Icon/Dashboard" at bounding box center [13, 118] width 22 height 22
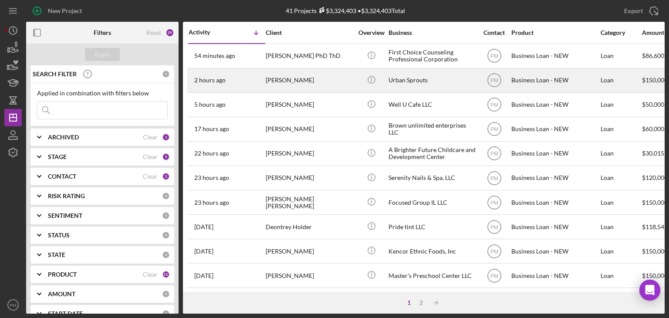
click at [257, 87] on div "2 hours ago [PERSON_NAME]" at bounding box center [227, 80] width 76 height 23
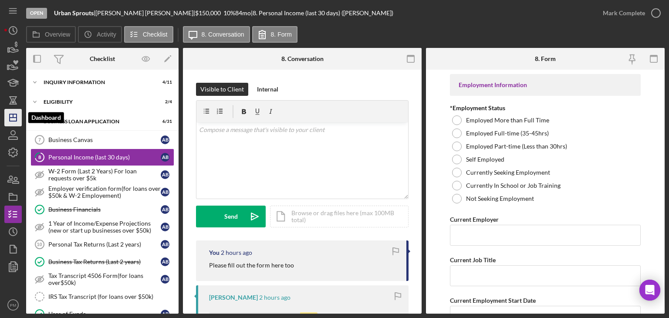
click at [16, 121] on polygon "button" at bounding box center [13, 117] width 7 height 7
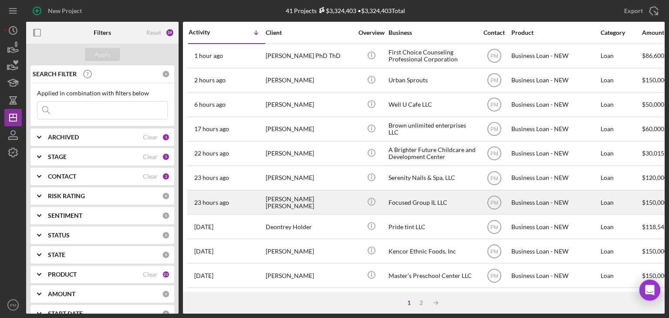
click at [282, 193] on div "[PERSON_NAME] [PERSON_NAME]" at bounding box center [309, 202] width 87 height 23
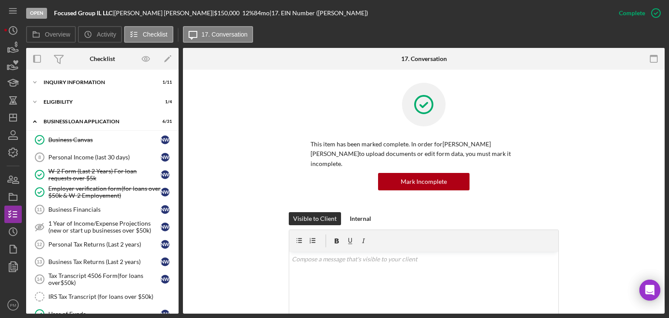
scroll to position [240, 0]
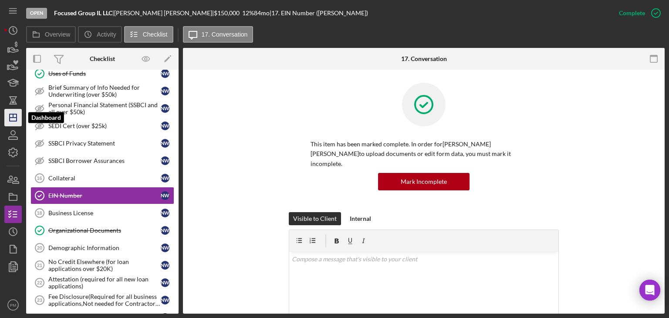
click at [7, 117] on icon "Icon/Dashboard" at bounding box center [13, 118] width 22 height 22
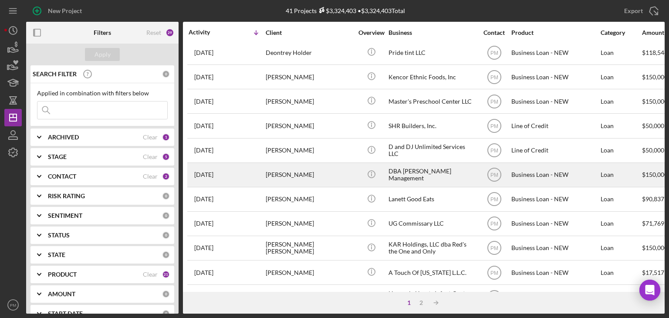
scroll to position [131, 0]
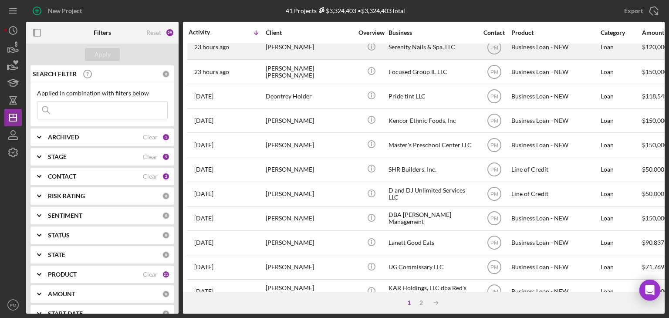
click at [257, 53] on div "23 hours ago [PERSON_NAME]" at bounding box center [227, 47] width 76 height 23
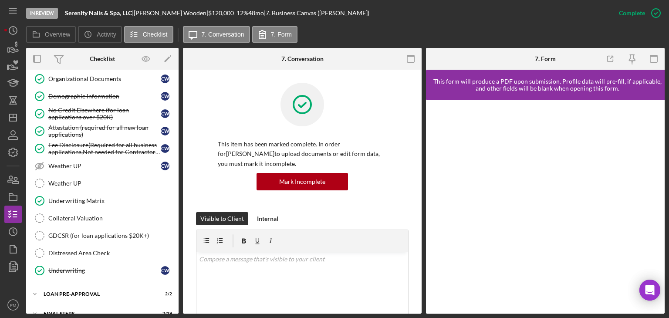
scroll to position [419, 0]
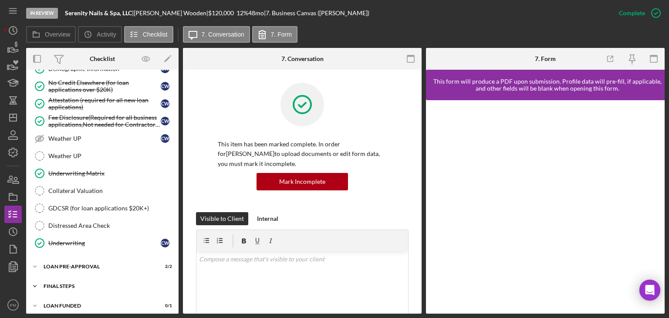
click at [76, 229] on div "FINAL STEPS" at bounding box center [106, 286] width 124 height 5
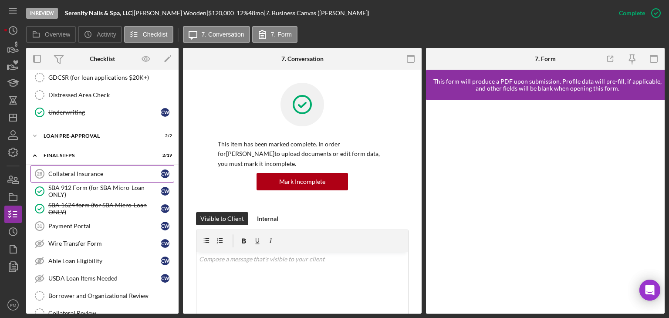
click at [67, 170] on div "Collateral Insurance" at bounding box center [104, 173] width 112 height 7
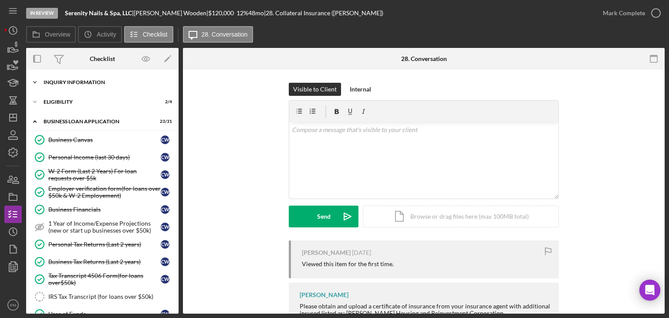
click at [85, 86] on div "Icon/Expander INQUIRY INFORMATION 8 / 11" at bounding box center [102, 82] width 152 height 17
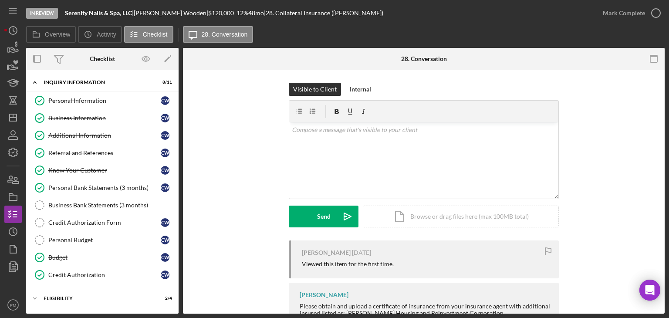
scroll to position [131, 0]
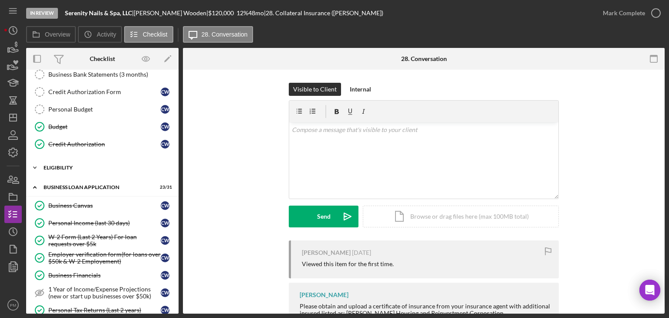
click at [67, 160] on div "Icon/Expander ELIGIBILITY 2 / 4" at bounding box center [102, 167] width 152 height 17
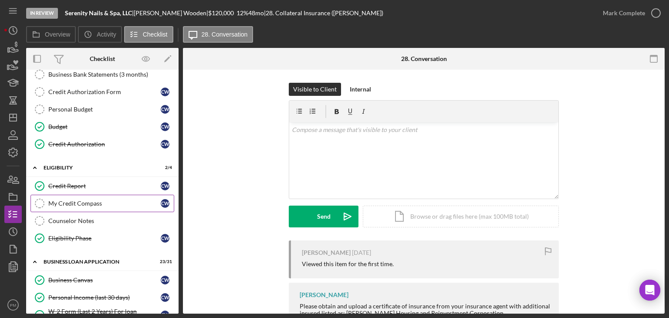
click at [86, 203] on div "My Credit Compass" at bounding box center [104, 203] width 112 height 7
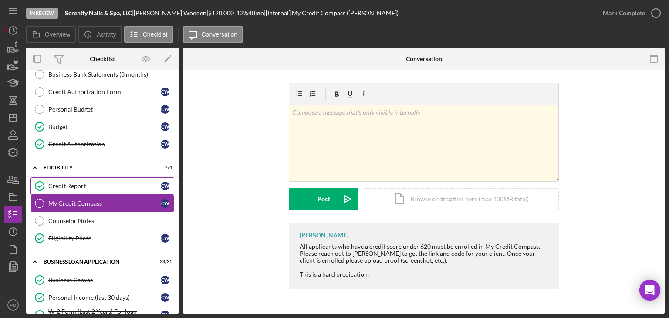
click at [112, 189] on link "Credit Report Credit Report C W" at bounding box center [102, 185] width 144 height 17
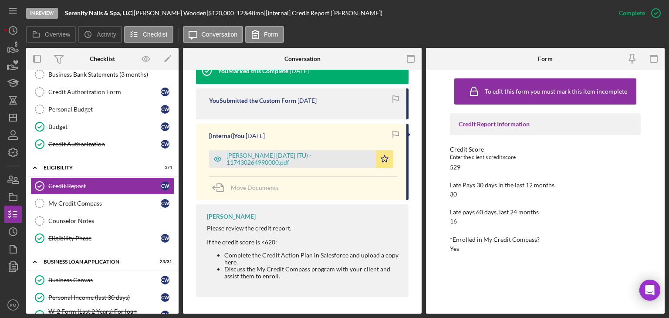
scroll to position [164, 0]
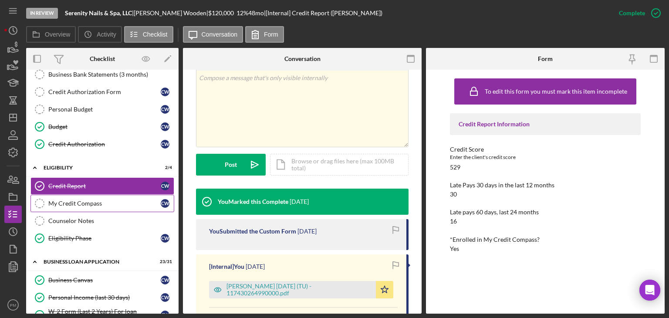
click at [91, 200] on div "My Credit Compass" at bounding box center [104, 203] width 112 height 7
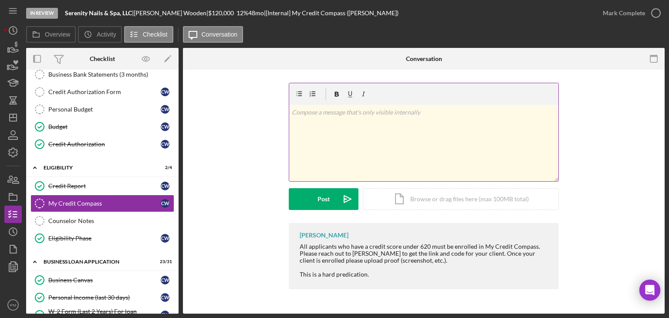
click at [337, 119] on div "v Color teal Color pink Remove color Add row above Add row below Add column bef…" at bounding box center [423, 143] width 269 height 76
click at [308, 192] on button "Post Icon/icon-invite-send" at bounding box center [324, 199] width 70 height 22
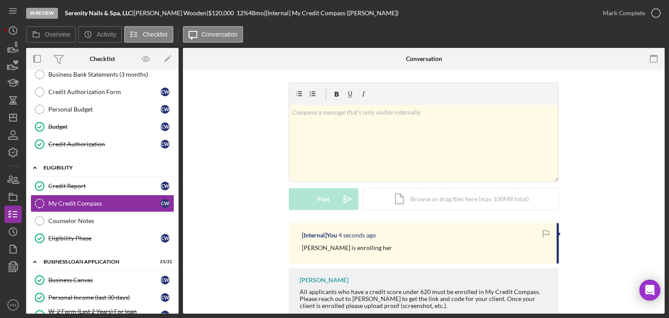
scroll to position [87, 0]
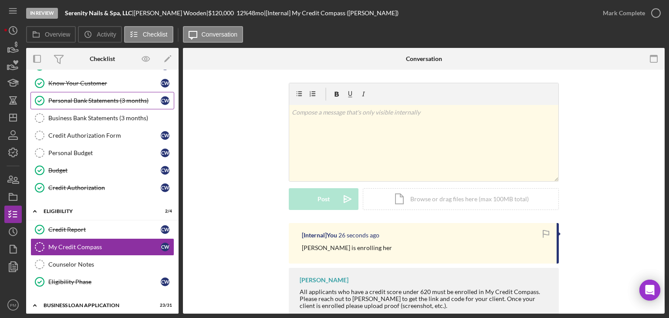
drag, startPoint x: 91, startPoint y: 100, endPoint x: 97, endPoint y: 98, distance: 6.3
click at [91, 99] on div "Personal Bank Statements (3 months)" at bounding box center [104, 100] width 112 height 7
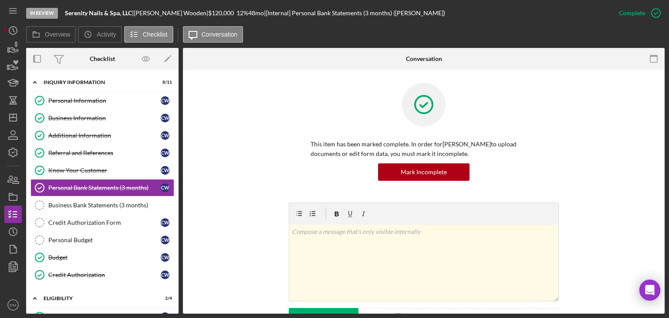
scroll to position [174, 0]
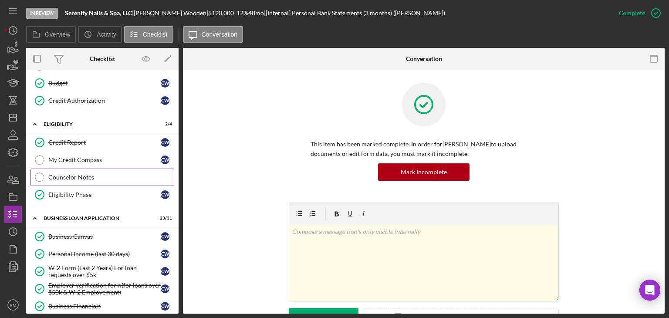
click at [81, 174] on div "Counselor Notes" at bounding box center [110, 177] width 125 height 7
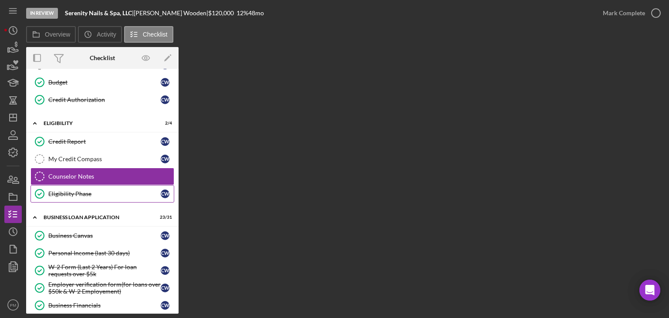
click at [60, 194] on div "Eligibility Phase" at bounding box center [104, 193] width 112 height 7
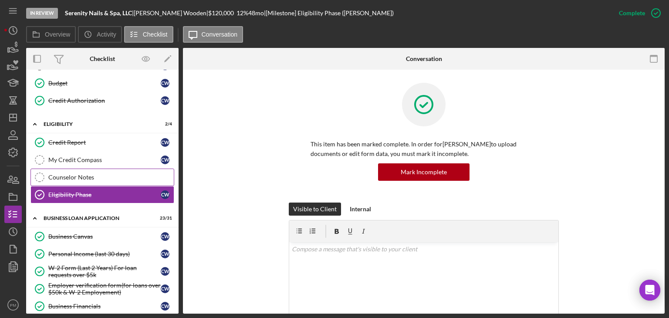
drag, startPoint x: 66, startPoint y: 176, endPoint x: 109, endPoint y: 179, distance: 43.3
click at [67, 176] on div "Counselor Notes" at bounding box center [110, 177] width 125 height 7
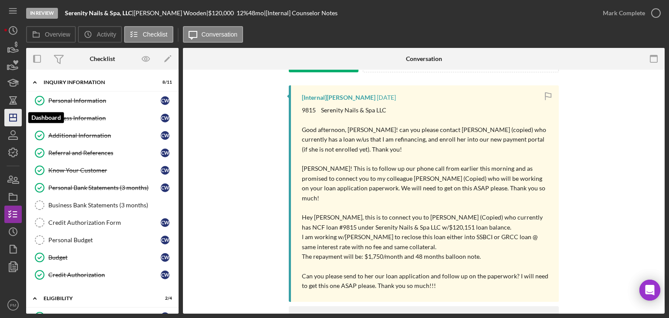
click at [16, 119] on icon "Icon/Dashboard" at bounding box center [13, 118] width 22 height 22
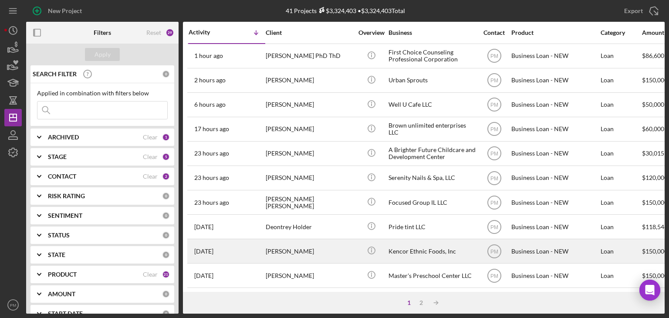
click at [295, 229] on div "[PERSON_NAME]" at bounding box center [309, 251] width 87 height 23
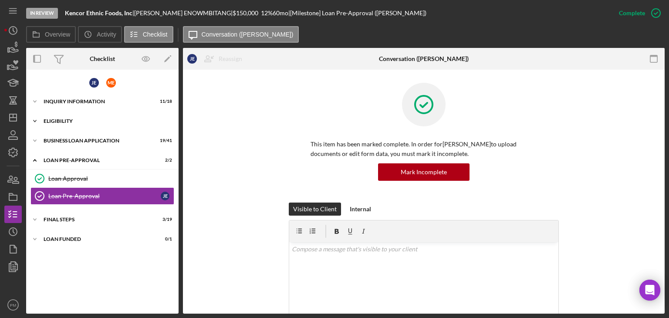
click at [59, 125] on div "Icon/Expander ELIGIBILITY 4 / 6" at bounding box center [102, 120] width 152 height 17
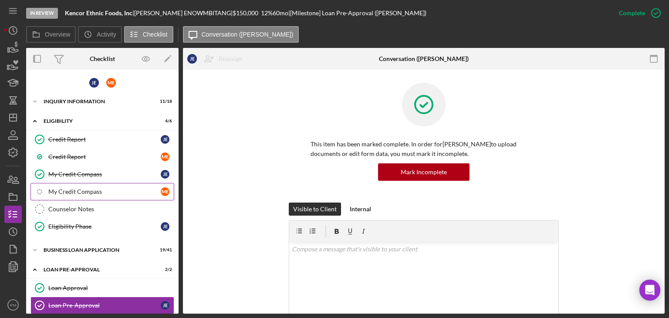
click at [68, 197] on link "Icon/Checklist Item Sub Internal My Credit Compass M E" at bounding box center [102, 191] width 144 height 17
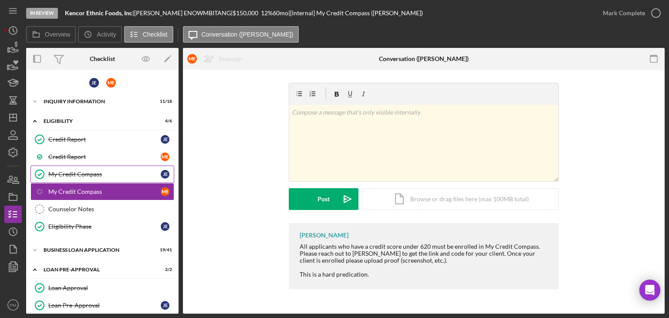
click at [94, 172] on div "My Credit Compass" at bounding box center [104, 174] width 112 height 7
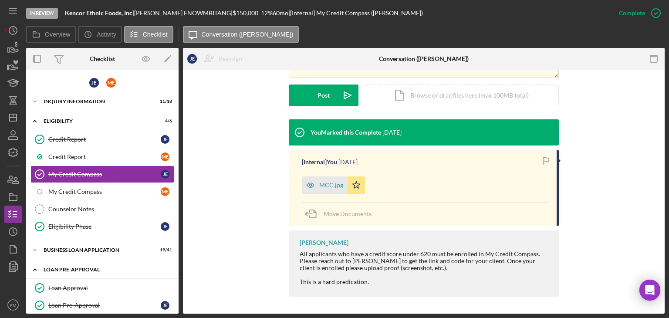
scroll to position [46, 0]
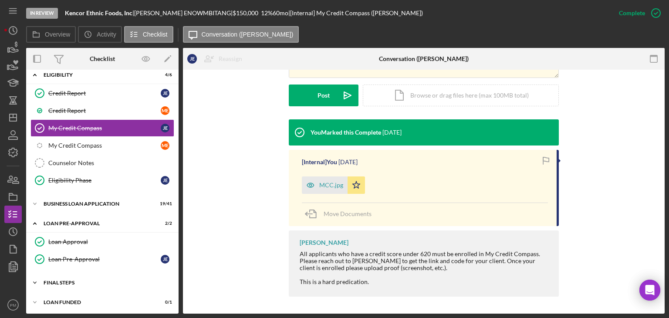
click at [80, 229] on div "Icon/Expander FINAL STEPS 3 / 19" at bounding box center [102, 282] width 152 height 17
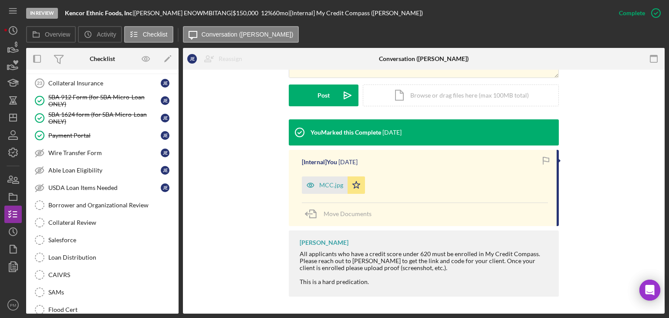
scroll to position [177, 0]
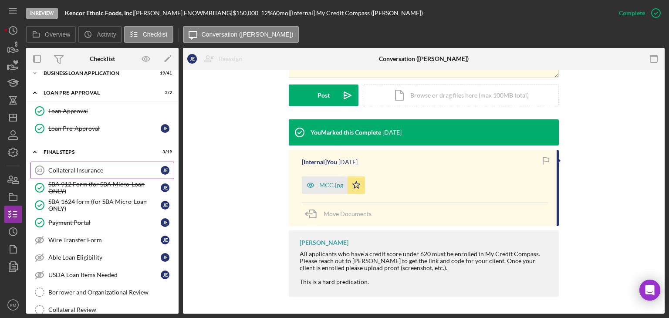
click at [74, 168] on div "Collateral Insurance" at bounding box center [104, 170] width 112 height 7
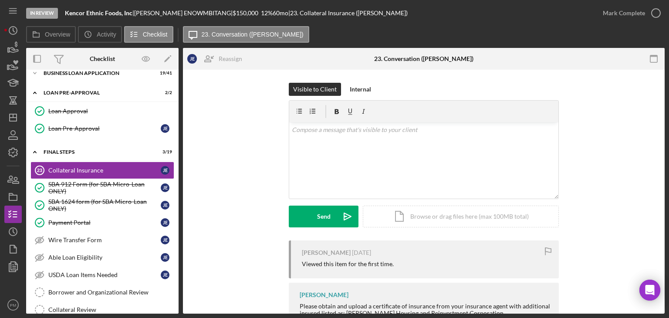
scroll to position [131, 0]
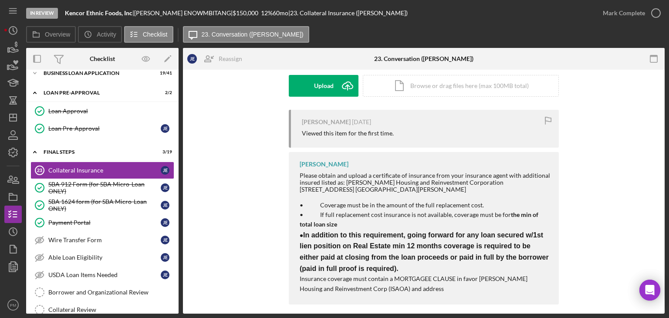
click at [345, 97] on div "Visible to Client Internal v Color teal Color pink Remove color Add row above A…" at bounding box center [424, 31] width 270 height 158
click at [337, 88] on icon "Icon/Upload" at bounding box center [348, 86] width 22 height 22
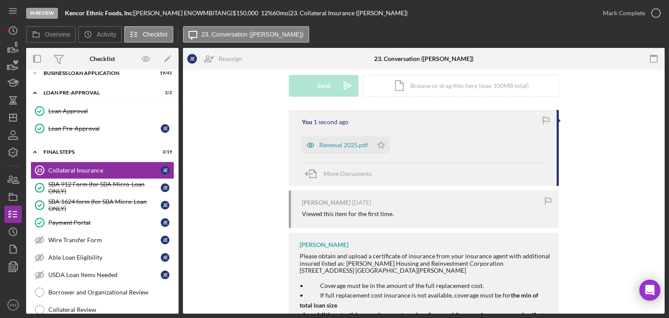
scroll to position [44, 0]
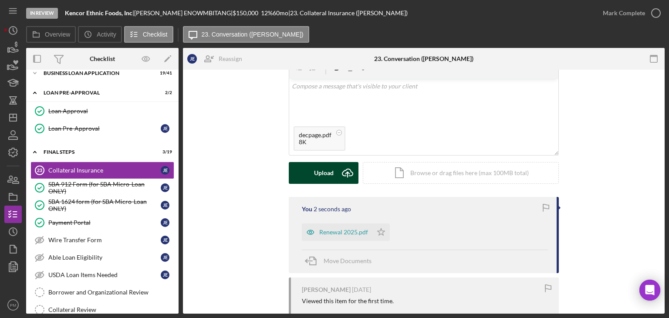
click at [305, 181] on button "Upload Icon/Upload" at bounding box center [324, 173] width 70 height 22
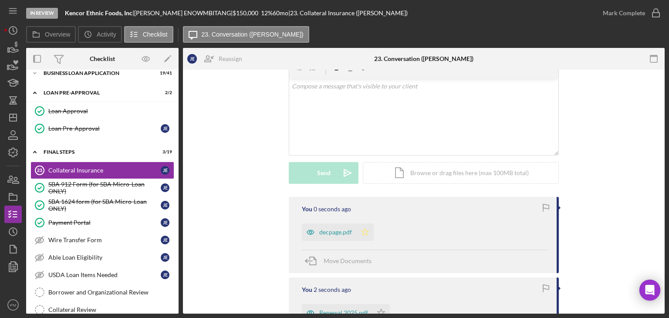
click at [367, 229] on icon "Icon/Star" at bounding box center [364, 231] width 17 height 17
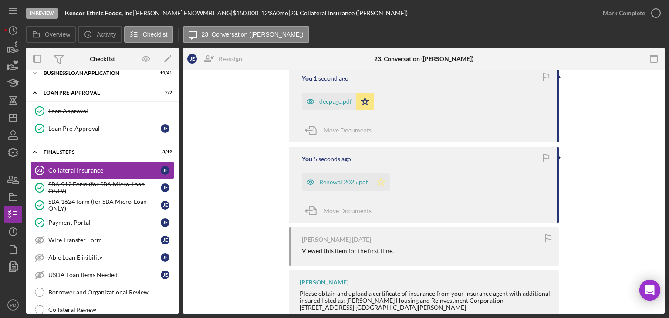
click at [380, 181] on icon "Icon/Star" at bounding box center [380, 181] width 17 height 17
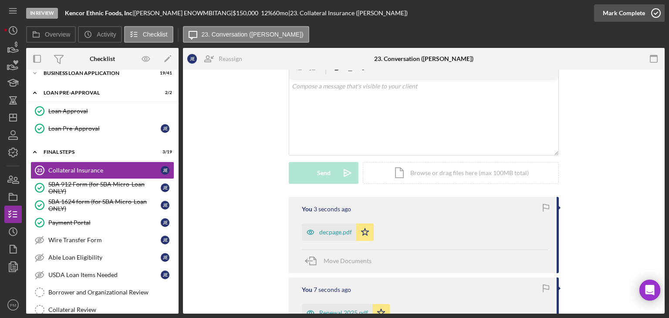
click at [529, 18] on div "Mark Complete" at bounding box center [624, 12] width 42 height 17
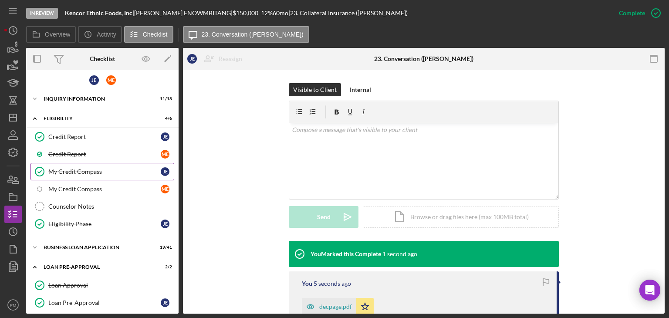
scroll to position [0, 0]
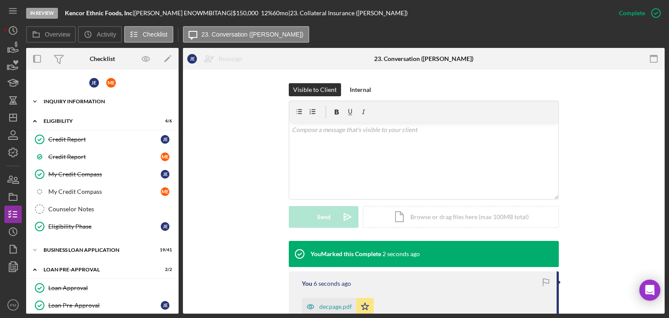
click at [98, 101] on div "INQUIRY INFORMATION" at bounding box center [106, 101] width 124 height 5
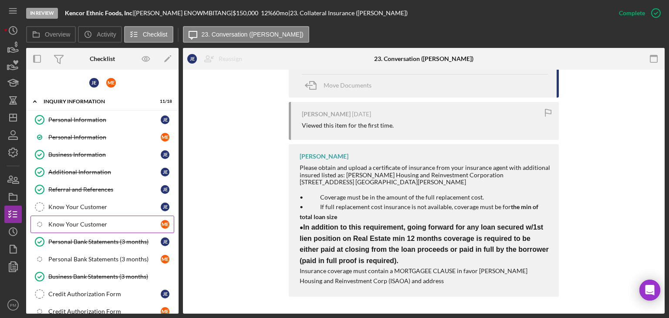
scroll to position [319, 0]
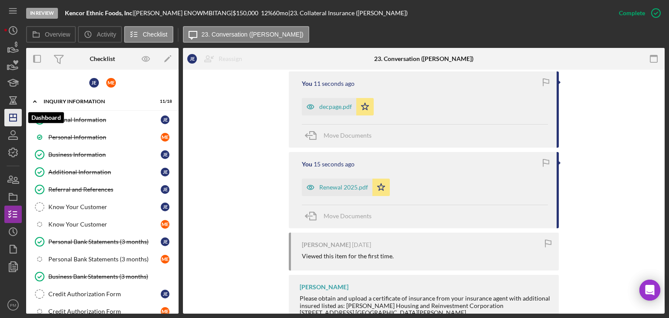
click at [14, 122] on icon "Icon/Dashboard" at bounding box center [13, 118] width 22 height 22
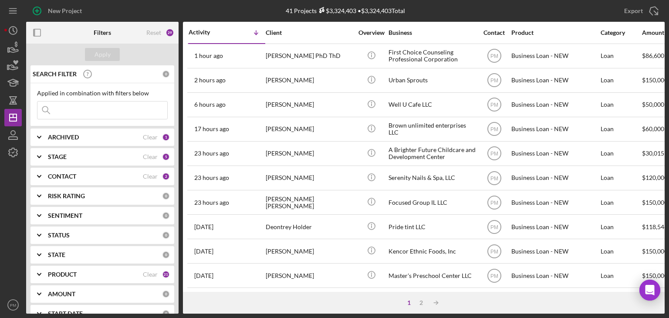
click at [95, 113] on input at bounding box center [102, 109] width 130 height 17
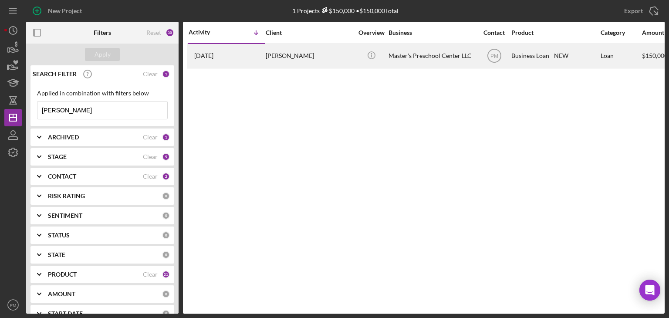
type input "[PERSON_NAME]"
click at [263, 56] on div "[DATE] [PERSON_NAME]" at bounding box center [227, 55] width 76 height 23
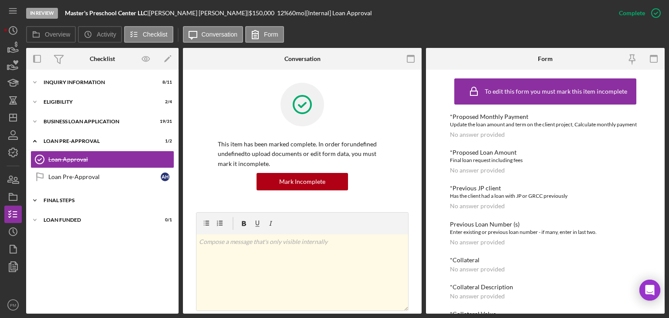
click at [98, 196] on div "Icon/Expander FINAL STEPS 2 / 19" at bounding box center [102, 200] width 152 height 17
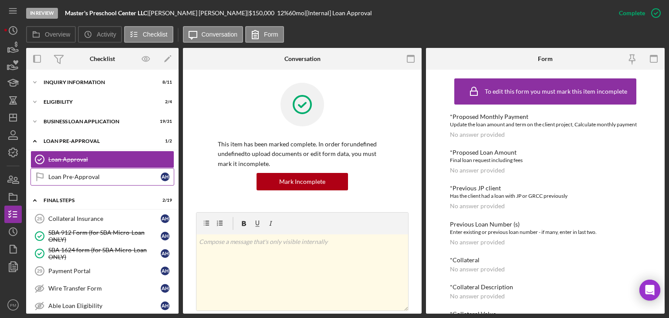
click at [87, 174] on div "Loan Pre-Approval" at bounding box center [104, 176] width 112 height 7
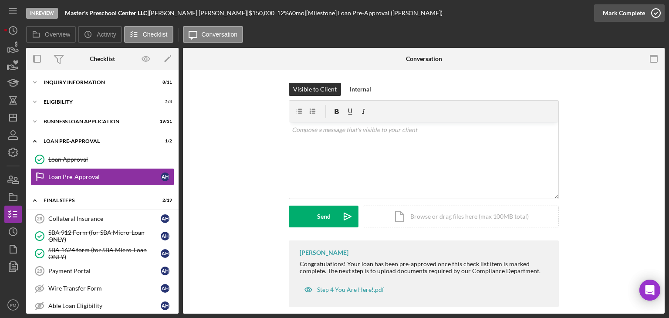
drag, startPoint x: 631, startPoint y: 14, endPoint x: 612, endPoint y: 16, distance: 18.8
click at [529, 14] on div "Mark Complete" at bounding box center [624, 12] width 42 height 17
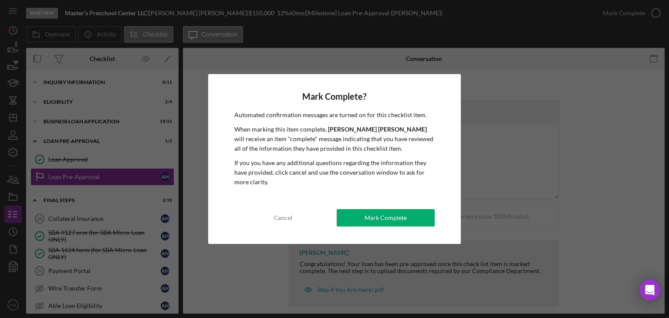
drag, startPoint x: 384, startPoint y: 222, endPoint x: 289, endPoint y: 238, distance: 96.4
click at [383, 222] on div "Mark Complete" at bounding box center [386, 217] width 42 height 17
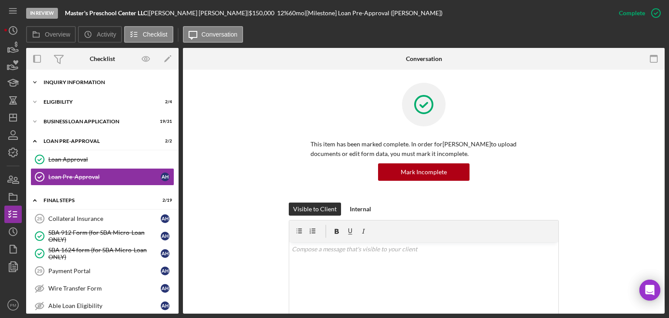
click at [77, 78] on div "Icon/Expander INQUIRY INFORMATION 8 / 11" at bounding box center [102, 82] width 152 height 17
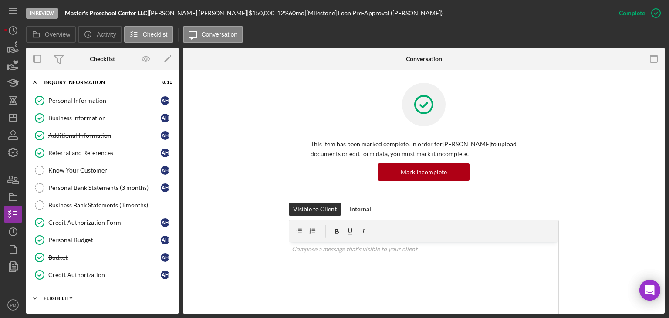
click at [82, 229] on div "Icon/Expander ELIGIBILITY 2 / 4" at bounding box center [102, 298] width 152 height 17
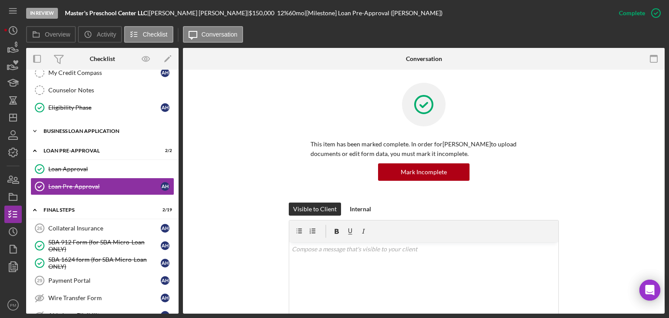
click at [83, 129] on div "BUSINESS LOAN APPLICATION" at bounding box center [106, 130] width 124 height 5
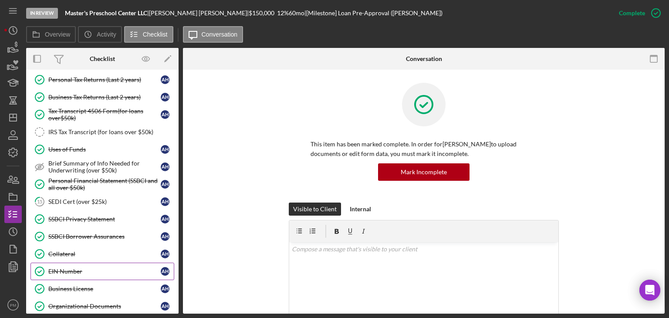
scroll to position [523, 0]
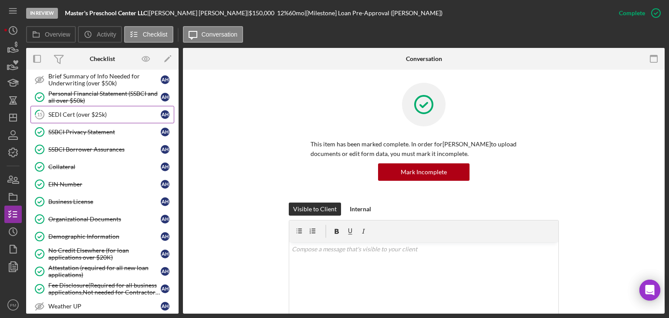
click at [77, 114] on link "15 SEDI Cert (over $25k) A H" at bounding box center [102, 114] width 144 height 17
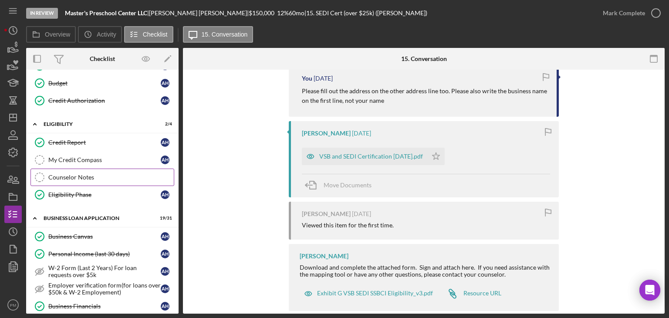
scroll to position [131, 0]
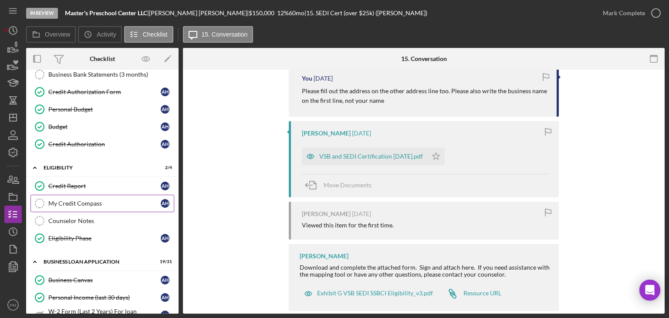
click at [64, 196] on link "My Credit Compass My Credit Compass A H" at bounding box center [102, 203] width 144 height 17
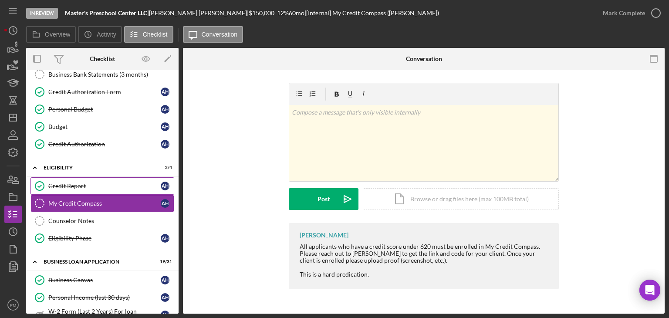
click at [67, 183] on div "Credit Report" at bounding box center [104, 186] width 112 height 7
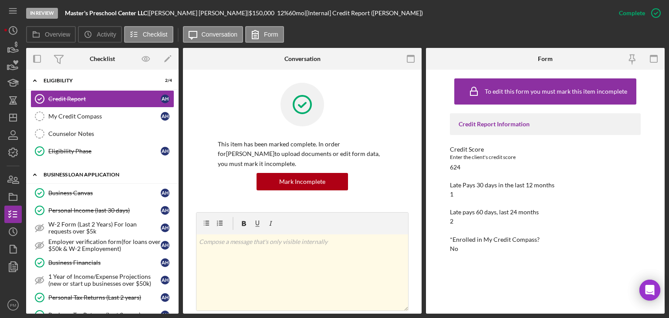
scroll to position [174, 0]
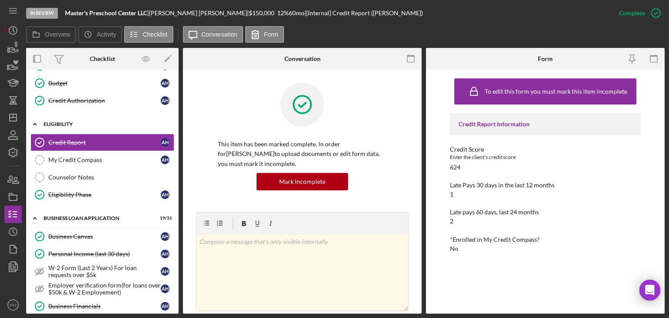
click at [95, 122] on div "ELIGIBILITY" at bounding box center [106, 124] width 124 height 5
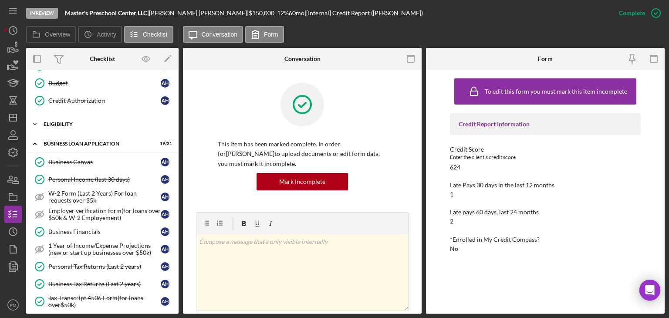
click at [89, 125] on div "Icon/Expander ELIGIBILITY 2 / 4" at bounding box center [102, 123] width 152 height 17
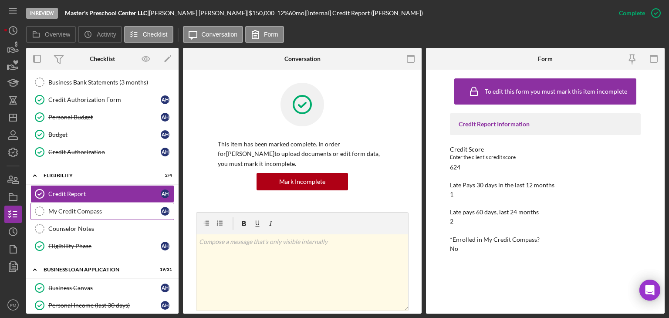
scroll to position [166, 0]
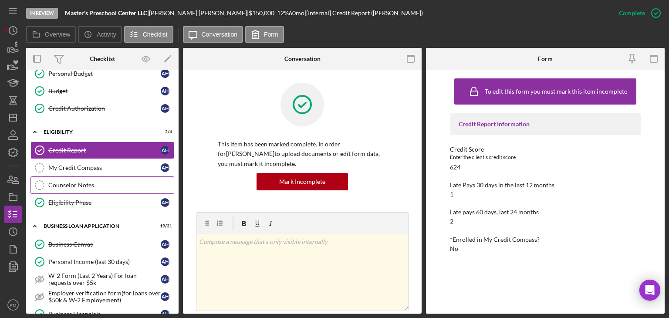
click at [67, 185] on div "Counselor Notes" at bounding box center [110, 185] width 125 height 7
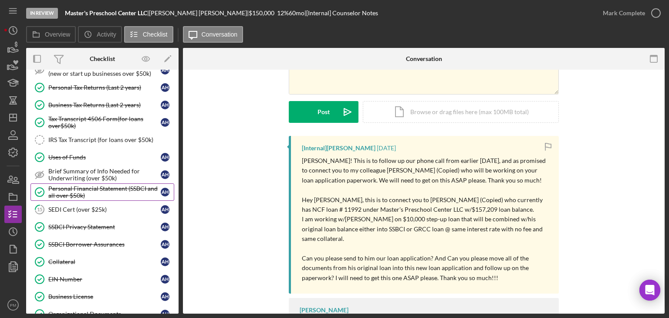
scroll to position [646, 0]
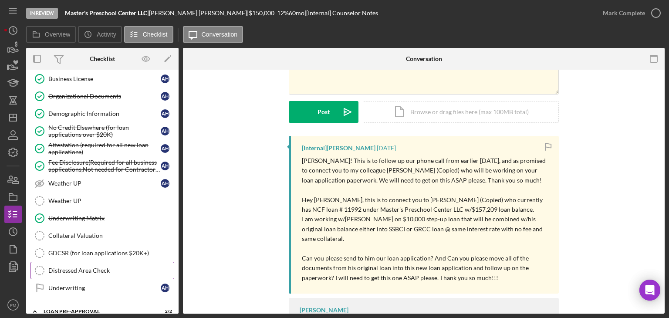
drag, startPoint x: 73, startPoint y: 281, endPoint x: 83, endPoint y: 270, distance: 15.4
click at [72, 229] on div "Underwriting" at bounding box center [104, 287] width 112 height 7
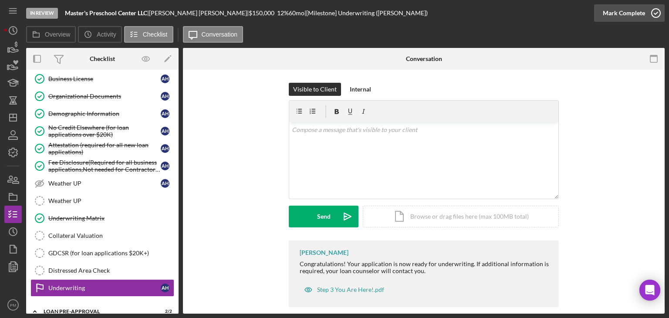
click at [529, 9] on div "Mark Complete" at bounding box center [624, 12] width 42 height 17
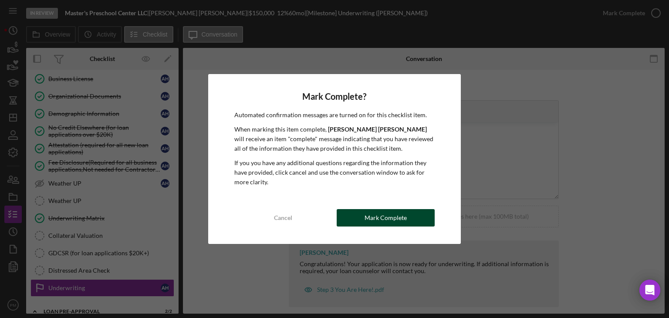
click at [376, 219] on div "Mark Complete" at bounding box center [386, 217] width 42 height 17
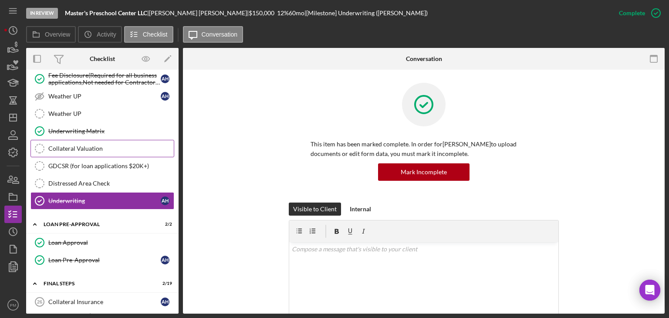
scroll to position [776, 0]
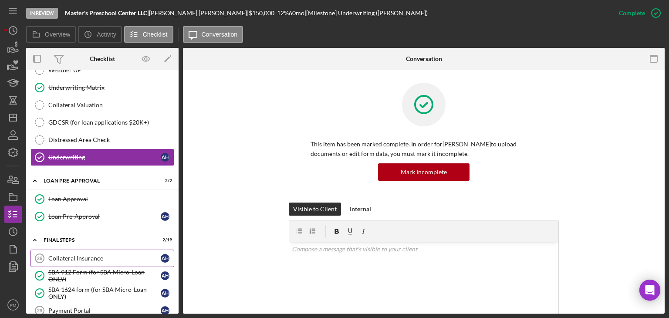
click at [82, 229] on div "Collateral Insurance" at bounding box center [104, 258] width 112 height 7
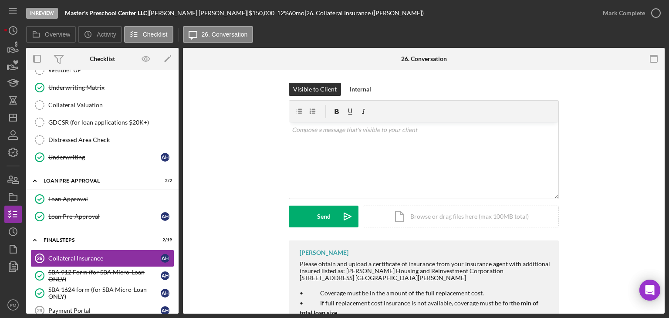
scroll to position [96, 0]
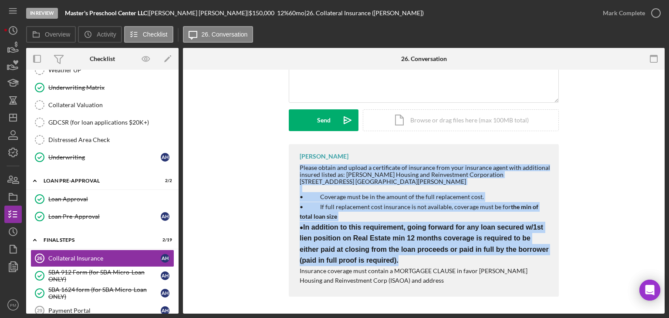
drag, startPoint x: 414, startPoint y: 258, endPoint x: 289, endPoint y: 170, distance: 152.9
click at [289, 170] on div "[PERSON_NAME] Please obtain and upload a certificate of insurance from your ins…" at bounding box center [424, 220] width 270 height 152
copy div "Please obtain and upload a certificate of insurance from your insurance agent w…"
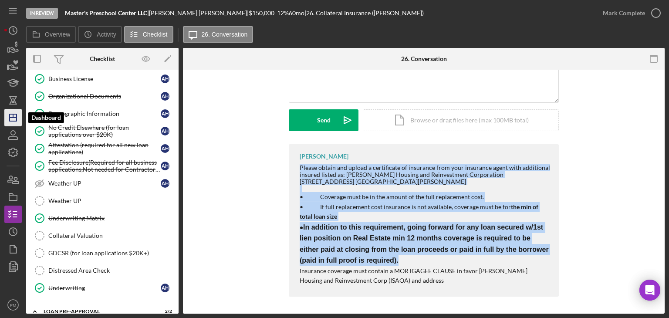
click at [11, 118] on icon "Icon/Dashboard" at bounding box center [13, 118] width 22 height 22
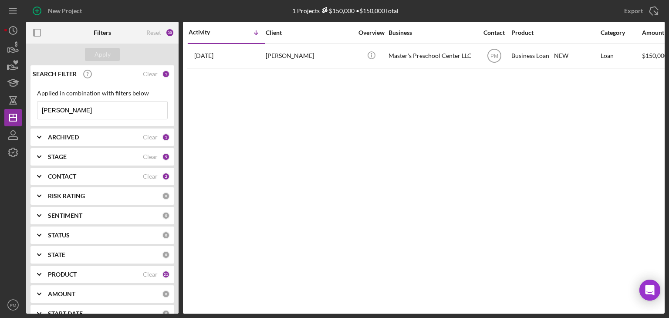
click at [77, 115] on input "[PERSON_NAME]" at bounding box center [102, 109] width 130 height 17
drag, startPoint x: 77, startPoint y: 111, endPoint x: 0, endPoint y: 105, distance: 77.3
click at [0, 105] on div "New Project 1 Projects $150,000 • $150,000 Total [PERSON_NAME] Export Icon/Expo…" at bounding box center [334, 159] width 669 height 318
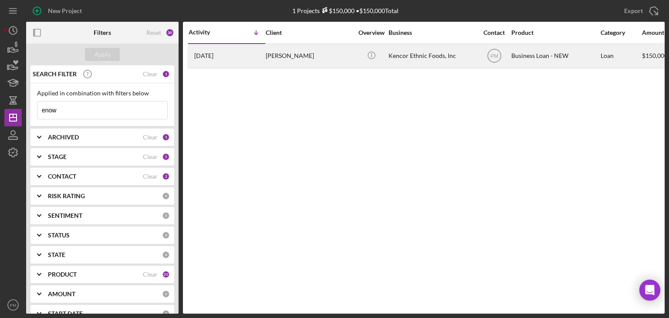
type input "enow"
click at [251, 61] on div "[DATE] [PERSON_NAME]" at bounding box center [227, 55] width 76 height 23
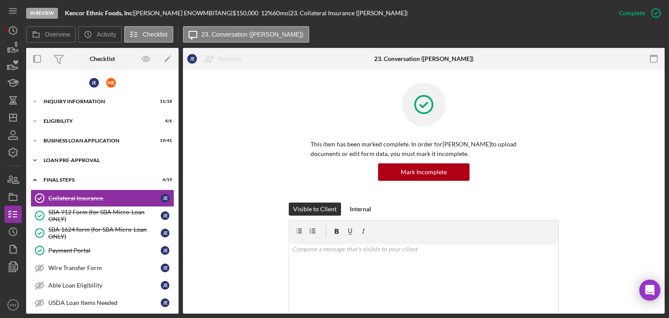
click at [70, 161] on div "LOAN PRE-APPROVAL" at bounding box center [106, 160] width 124 height 5
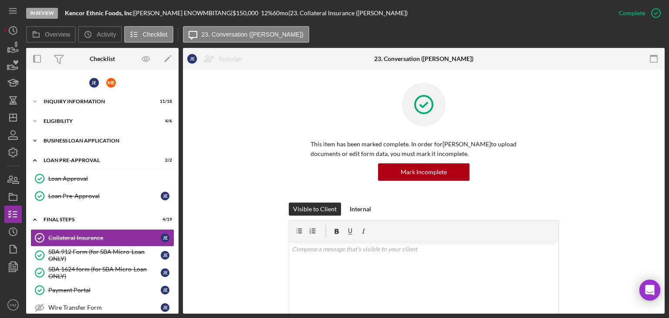
click at [71, 138] on div "BUSINESS LOAN APPLICATION" at bounding box center [106, 140] width 124 height 5
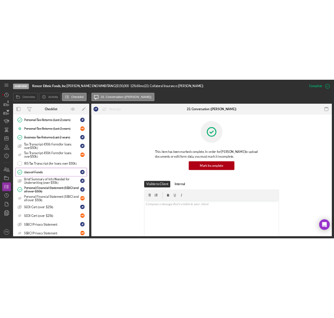
scroll to position [261, 0]
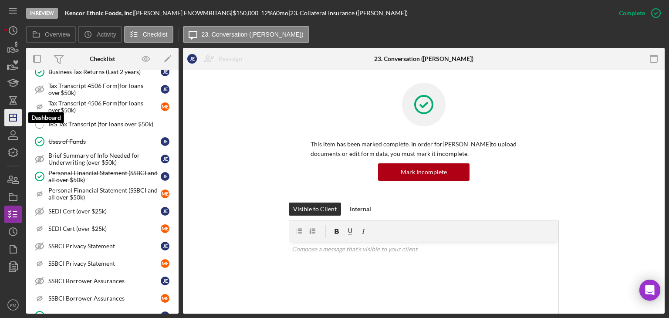
click at [19, 123] on icon "Icon/Dashboard" at bounding box center [13, 118] width 22 height 22
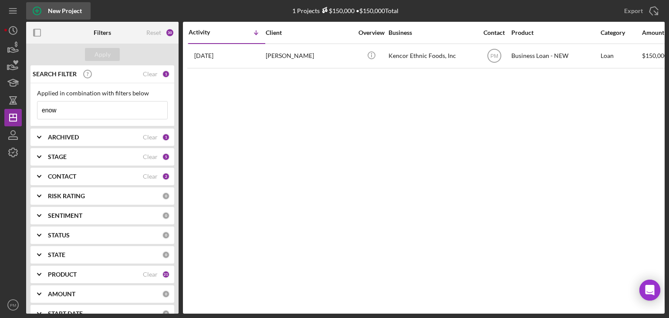
click at [60, 11] on div "New Project" at bounding box center [65, 10] width 34 height 17
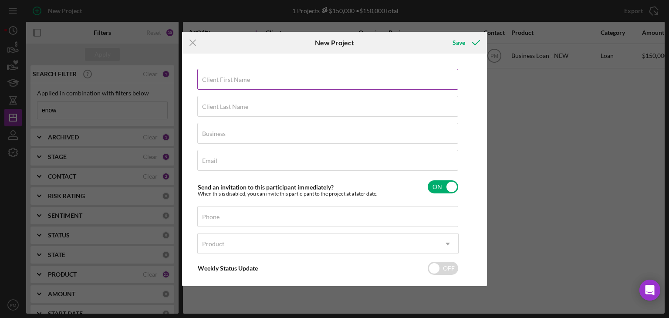
click at [232, 84] on input "Client First Name" at bounding box center [327, 79] width 261 height 21
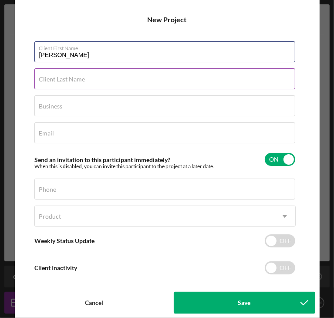
type input "[PERSON_NAME]"
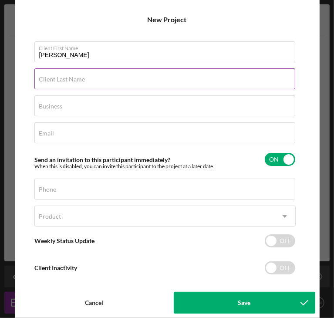
click at [85, 82] on input "Client Last Name" at bounding box center [164, 78] width 261 height 21
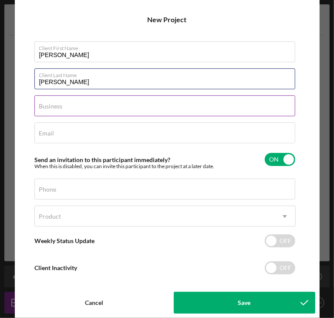
type input "[PERSON_NAME]"
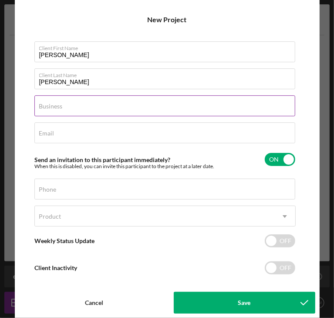
click at [86, 104] on div "Business Required" at bounding box center [164, 106] width 261 height 22
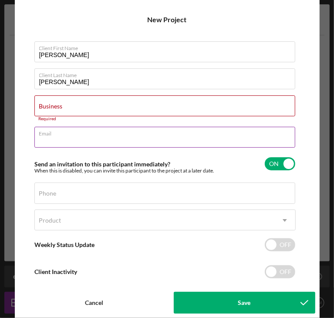
paste input "[EMAIL_ADDRESS][DOMAIN_NAME]"
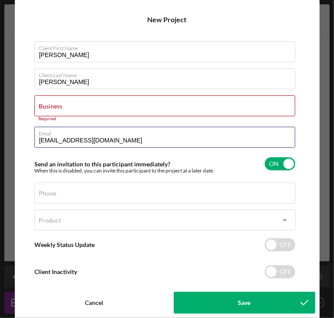
type input "[EMAIL_ADDRESS][DOMAIN_NAME]"
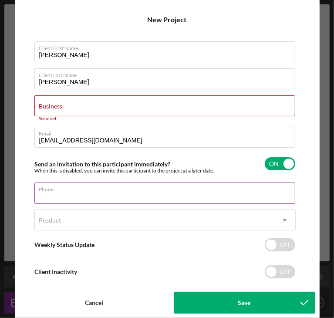
paste input "[PHONE_NUMBER]"
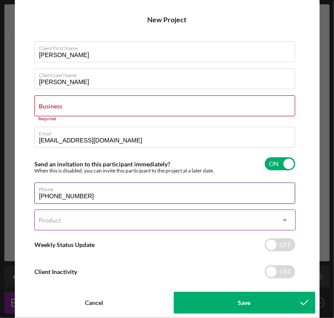
type input "[PHONE_NUMBER]"
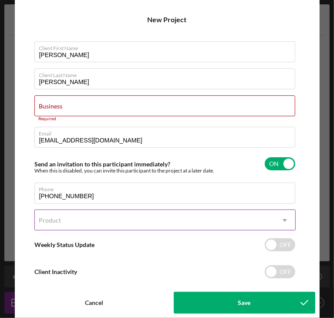
click at [83, 216] on div "Product" at bounding box center [155, 220] width 240 height 20
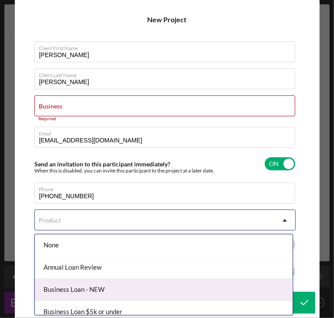
click at [78, 229] on div "Business Loan - NEW" at bounding box center [164, 290] width 258 height 22
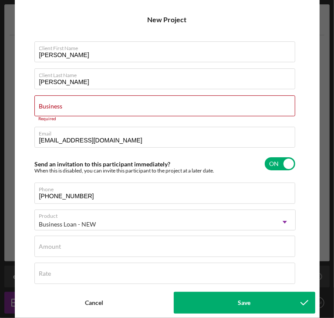
checkbox input "true"
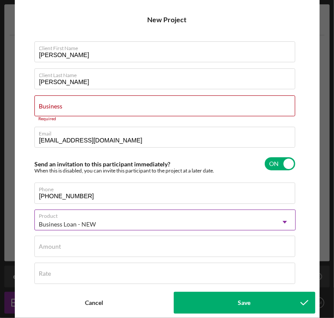
scroll to position [44, 0]
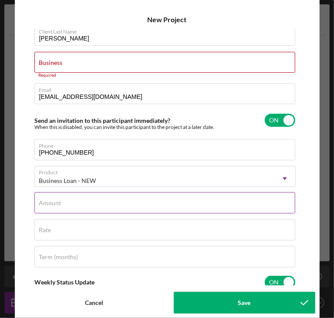
click at [66, 211] on input "Amount" at bounding box center [164, 202] width 261 height 21
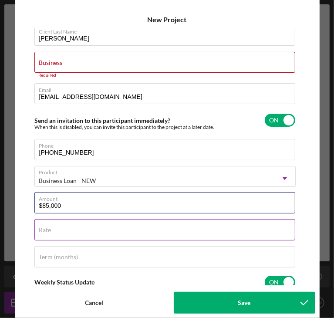
type input "$85,000"
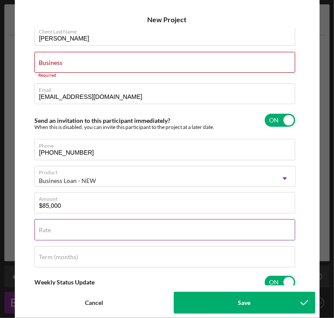
click at [214, 223] on div "Rate" at bounding box center [164, 230] width 261 height 22
type input "1%"
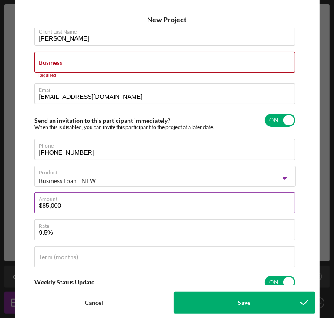
type input "9.500%"
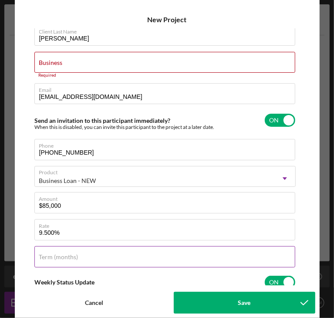
click at [61, 229] on label "Term (months)" at bounding box center [58, 257] width 39 height 7
click at [61, 229] on input "Term (months)" at bounding box center [164, 256] width 261 height 21
click at [91, 229] on input "Term (months)" at bounding box center [164, 256] width 261 height 21
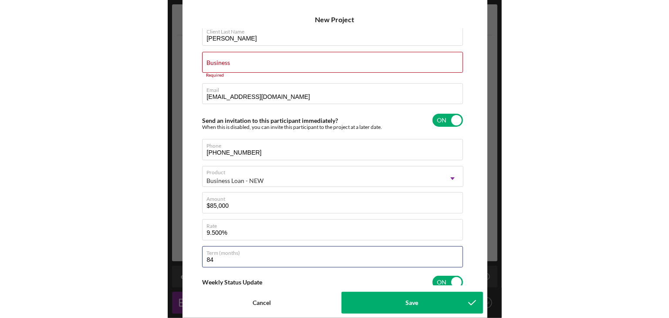
scroll to position [174, 0]
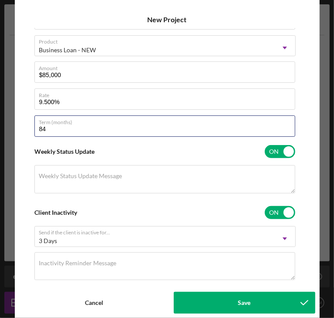
type input "84"
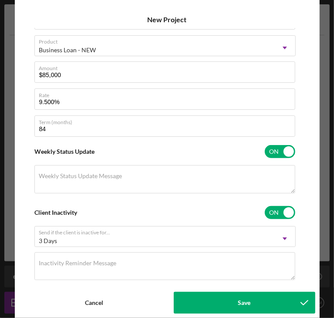
click at [212, 229] on button "Save" at bounding box center [245, 303] width 142 height 22
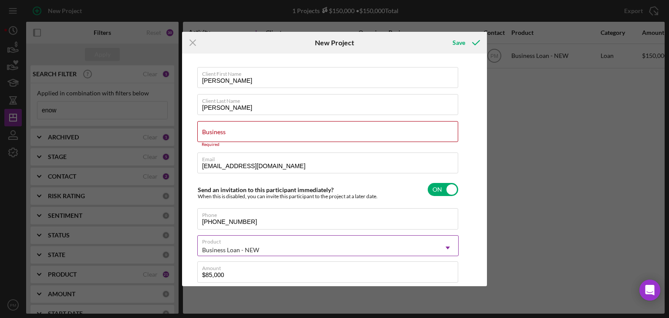
scroll to position [0, 0]
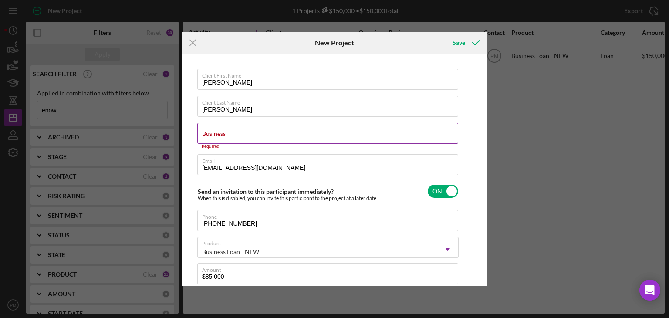
click at [221, 131] on label "Business" at bounding box center [214, 133] width 24 height 7
click at [221, 131] on input "Business" at bounding box center [327, 133] width 261 height 21
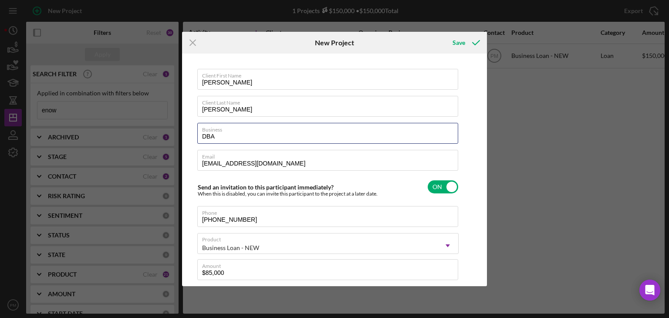
type input "DBA"
click at [464, 131] on div "Client First Name [PERSON_NAME] Client Last Name [PERSON_NAME] Business DBA Ema…" at bounding box center [334, 170] width 301 height 228
click at [462, 42] on div "Save" at bounding box center [459, 42] width 13 height 17
checkbox input "false"
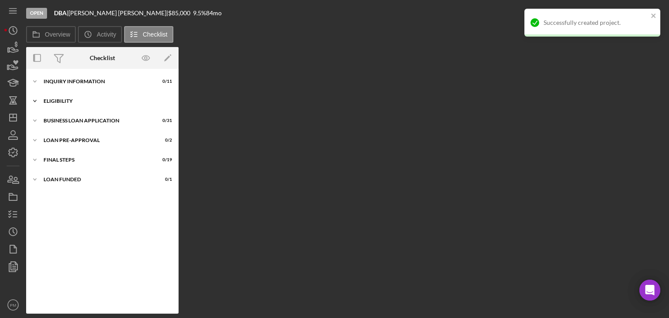
click at [67, 103] on div "ELIGIBILITY" at bounding box center [106, 100] width 124 height 5
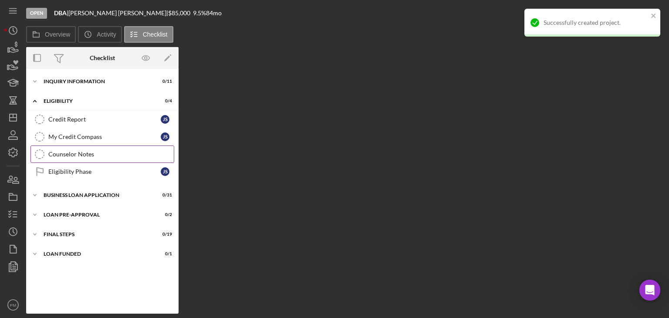
click at [78, 157] on link "Counselor Notes Counselor Notes" at bounding box center [102, 153] width 144 height 17
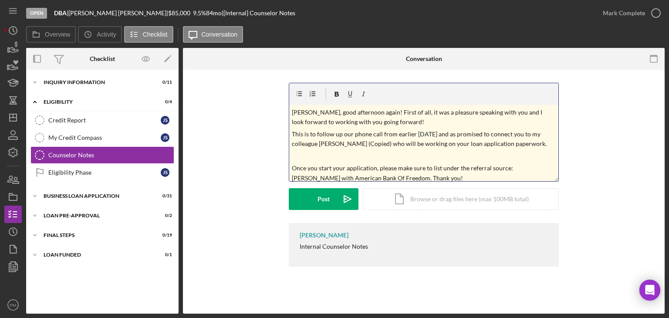
scroll to position [531, 0]
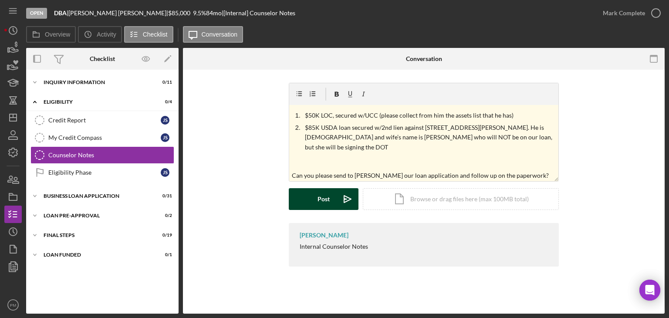
click at [331, 206] on button "Post Icon/icon-invite-send" at bounding box center [324, 199] width 70 height 22
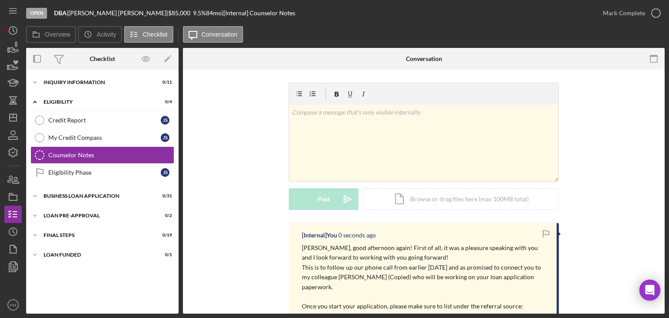
scroll to position [0, 0]
click at [118, 179] on link "Eligibility Phase Eligibility Phase J S" at bounding box center [102, 172] width 144 height 17
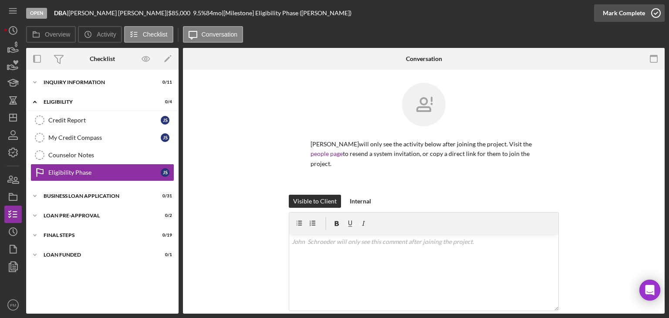
click at [529, 14] on div "Mark Complete" at bounding box center [624, 12] width 42 height 17
click at [67, 85] on div "Icon/Expander INQUIRY INFORMATION 0 / 11" at bounding box center [102, 82] width 152 height 17
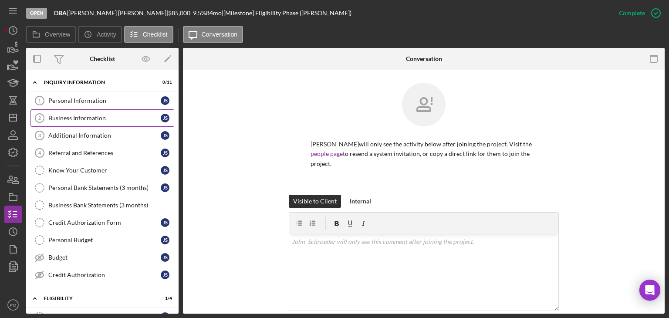
drag, startPoint x: 93, startPoint y: 110, endPoint x: 115, endPoint y: 110, distance: 22.7
click at [93, 110] on link "Business Information 2 Business Information J S" at bounding box center [102, 117] width 144 height 17
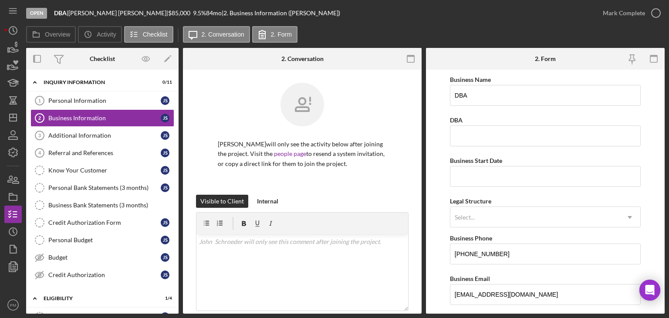
scroll to position [87, 0]
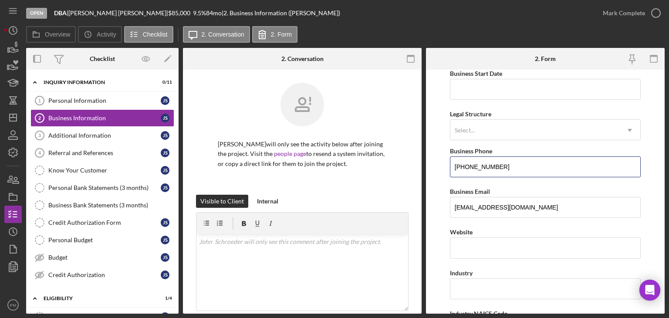
drag, startPoint x: 498, startPoint y: 162, endPoint x: 446, endPoint y: 159, distance: 52.3
click at [440, 162] on form "Business Name DBA DBA Business Start Date Legal Structure Select... Icon/Dropdo…" at bounding box center [545, 192] width 239 height 244
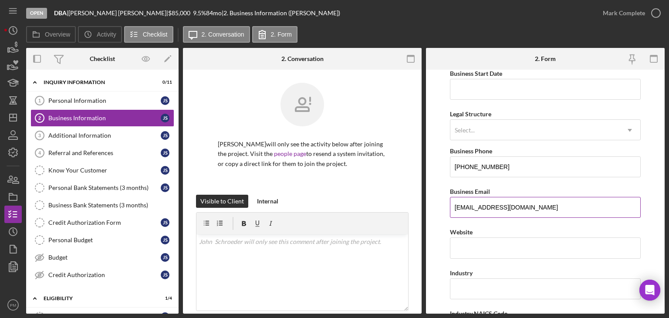
click at [529, 209] on input "[EMAIL_ADDRESS][DOMAIN_NAME]" at bounding box center [545, 207] width 191 height 21
drag, startPoint x: 556, startPoint y: 210, endPoint x: 438, endPoint y: 207, distance: 118.5
click at [437, 208] on form "Business Name DBA DBA Business Start Date Legal Structure Select... Icon/Dropdo…" at bounding box center [545, 192] width 239 height 244
click at [91, 229] on div "Personal Information 1 Personal Information J S Business Information 2 Business…" at bounding box center [102, 190] width 152 height 196
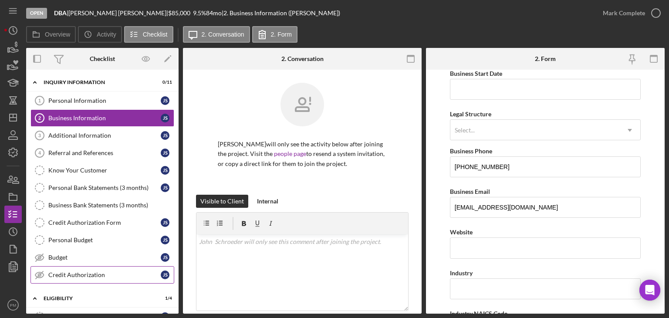
click at [92, 229] on div "Credit Authorization" at bounding box center [104, 274] width 112 height 7
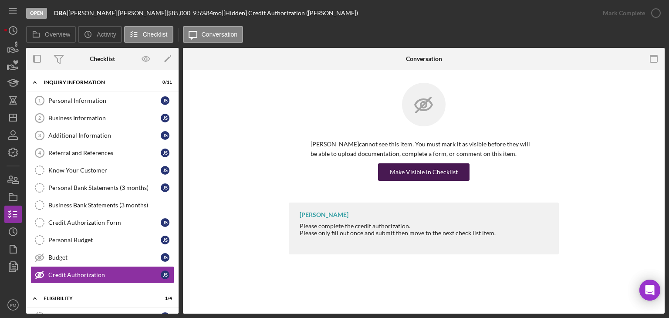
click at [403, 176] on div "Make Visible in Checklist" at bounding box center [424, 171] width 68 height 17
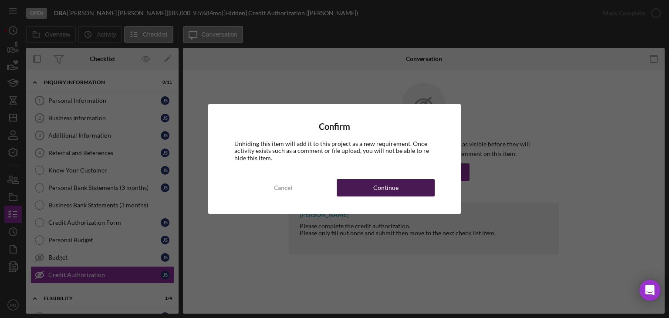
click at [385, 183] on div "Continue" at bounding box center [385, 187] width 25 height 17
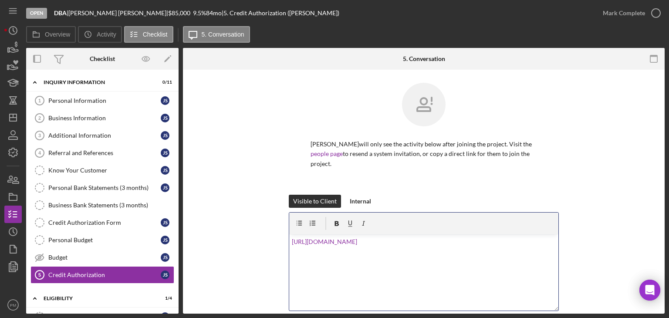
scroll to position [108, 0]
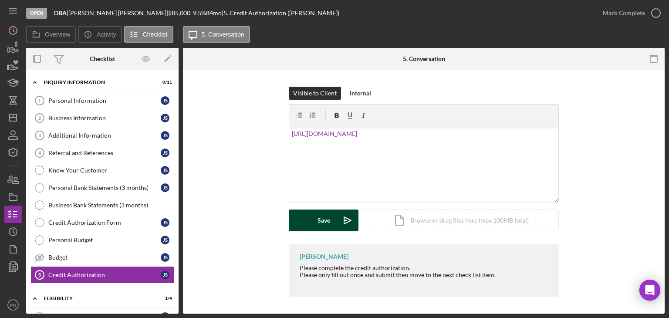
click at [318, 223] on div "Save" at bounding box center [324, 221] width 13 height 22
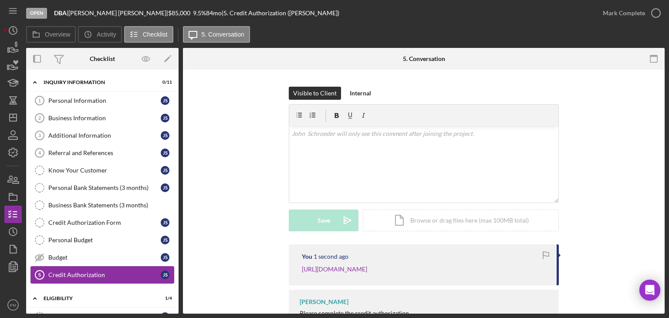
scroll to position [131, 0]
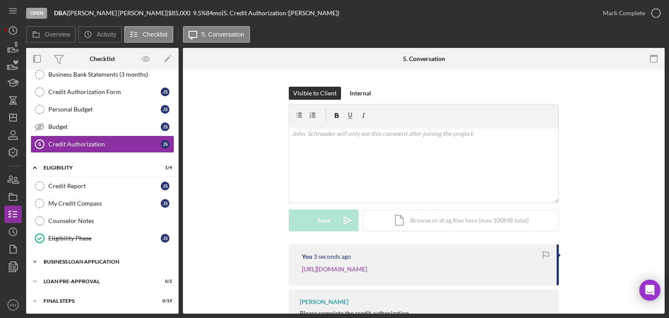
click at [67, 229] on div "Icon/Expander BUSINESS LOAN APPLICATION 0 / 31" at bounding box center [102, 261] width 152 height 17
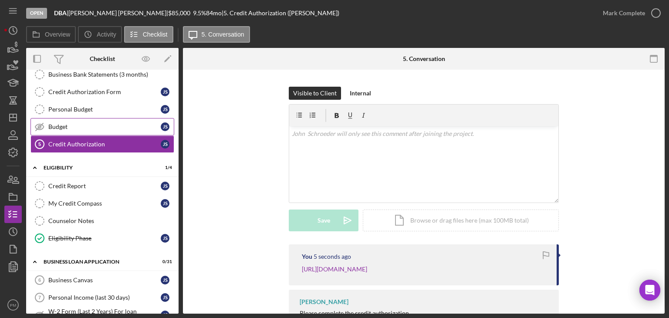
click at [64, 124] on div "Budget" at bounding box center [104, 126] width 112 height 7
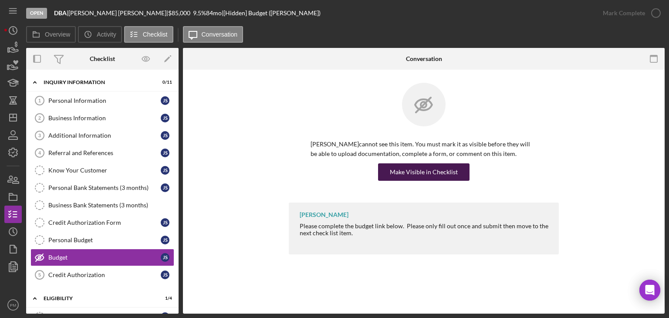
click at [398, 173] on div "Make Visible in Checklist" at bounding box center [424, 171] width 68 height 17
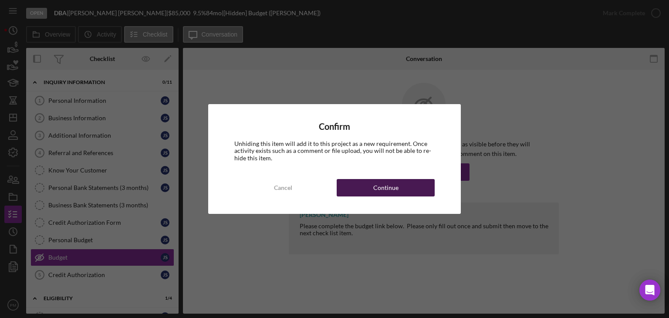
click at [380, 187] on div "Continue" at bounding box center [385, 187] width 25 height 17
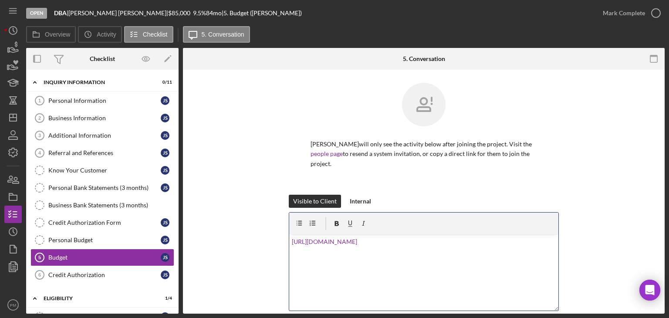
scroll to position [108, 0]
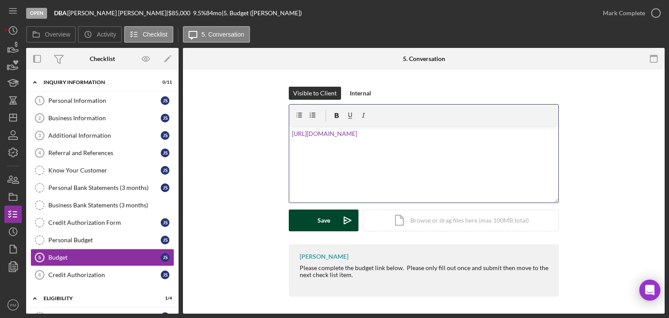
click at [309, 223] on button "Save Icon/icon-invite-send" at bounding box center [324, 221] width 70 height 22
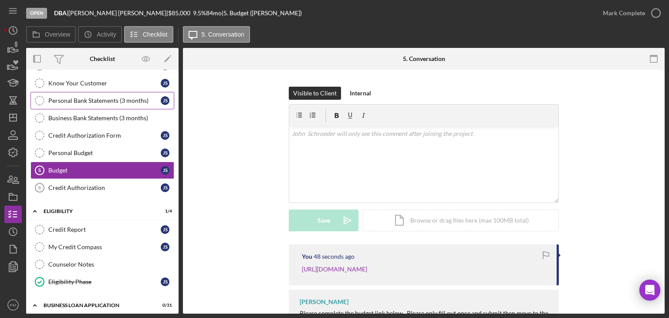
scroll to position [261, 0]
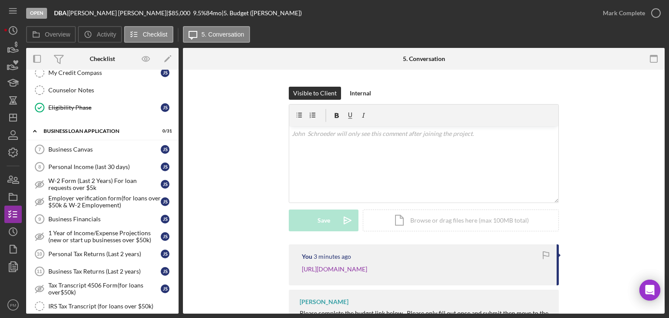
drag, startPoint x: 204, startPoint y: 294, endPoint x: 193, endPoint y: 298, distance: 11.3
click at [204, 229] on div "You 3 minutes ago [URL][DOMAIN_NAME] [PERSON_NAME] Please complete the budget l…" at bounding box center [424, 294] width 456 height 101
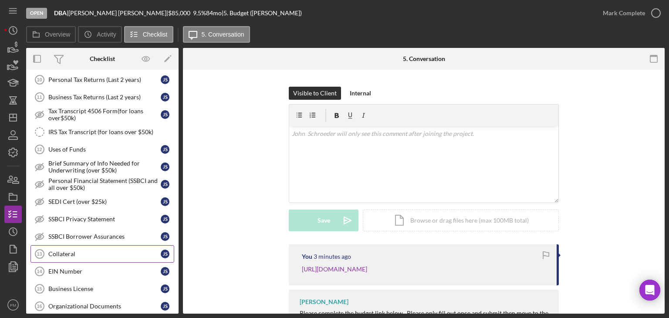
drag, startPoint x: 88, startPoint y: 248, endPoint x: 98, endPoint y: 250, distance: 10.6
click at [88, 229] on div "Collateral" at bounding box center [104, 253] width 112 height 7
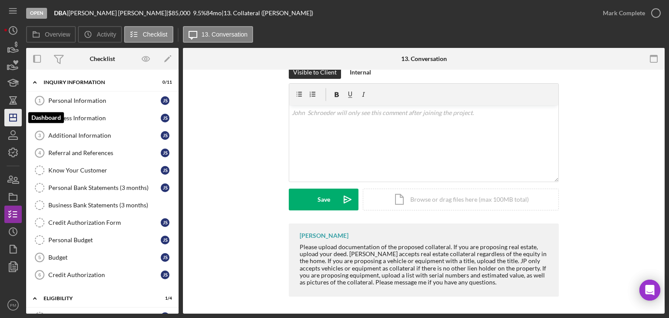
click at [18, 119] on icon "Icon/Dashboard" at bounding box center [13, 118] width 22 height 22
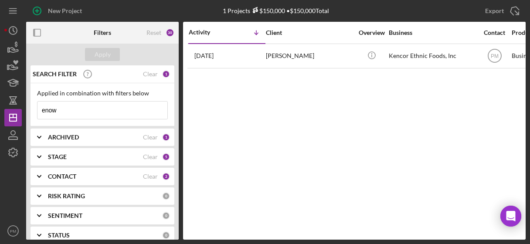
drag, startPoint x: 40, startPoint y: 111, endPoint x: 35, endPoint y: 111, distance: 4.8
click at [35, 111] on div "Applied in combination with filters below enow Icon/Menu Close" at bounding box center [102, 104] width 144 height 43
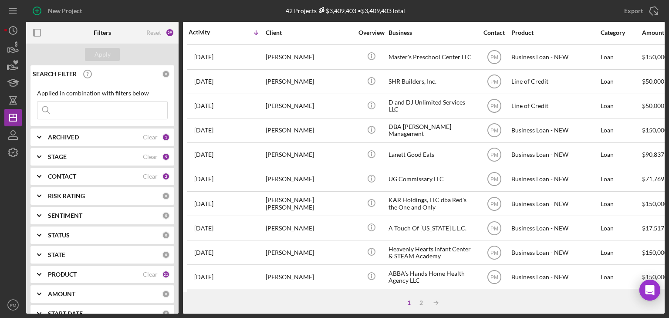
scroll to position [156, 0]
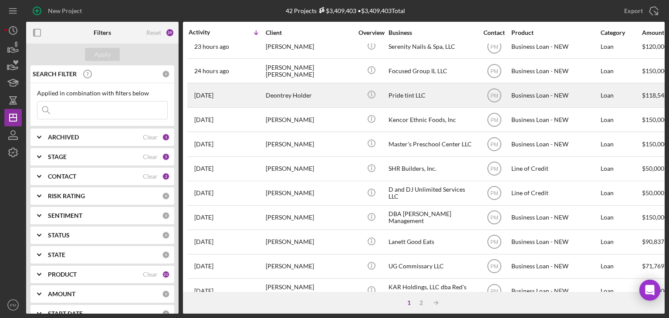
click at [307, 98] on div "Deontrey Holder" at bounding box center [309, 95] width 87 height 23
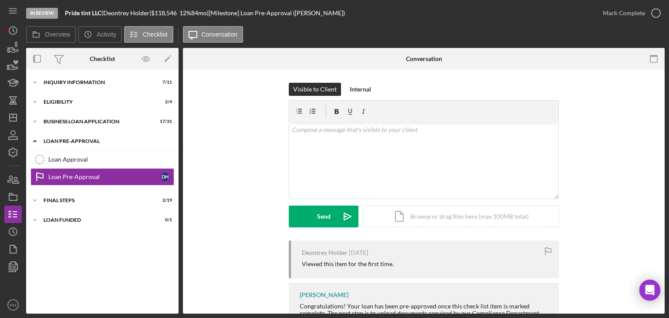
click at [81, 135] on div "Icon/Expander LOAN PRE-APPROVAL 0 / 2" at bounding box center [102, 141] width 152 height 18
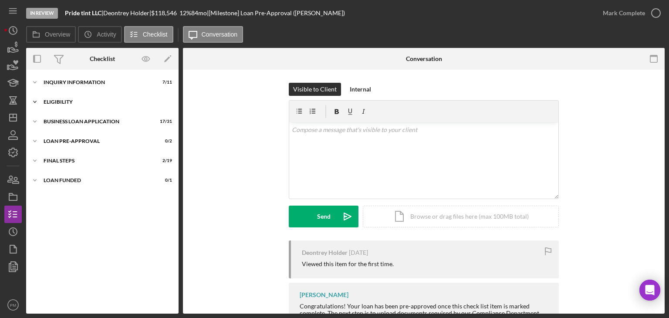
click at [85, 102] on div "ELIGIBILITY" at bounding box center [106, 101] width 124 height 5
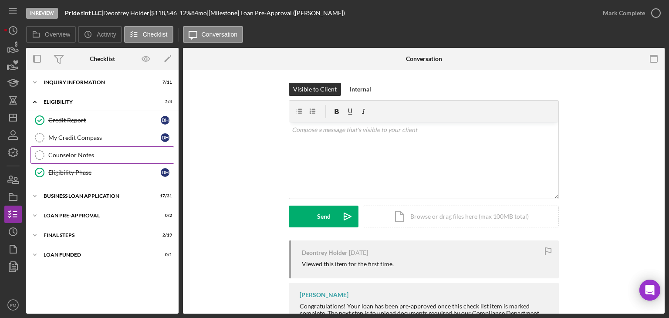
click at [82, 150] on link "Counselor Notes Counselor Notes" at bounding box center [102, 154] width 144 height 17
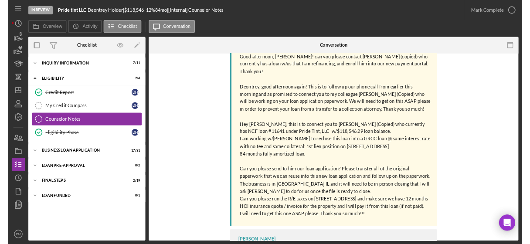
scroll to position [218, 0]
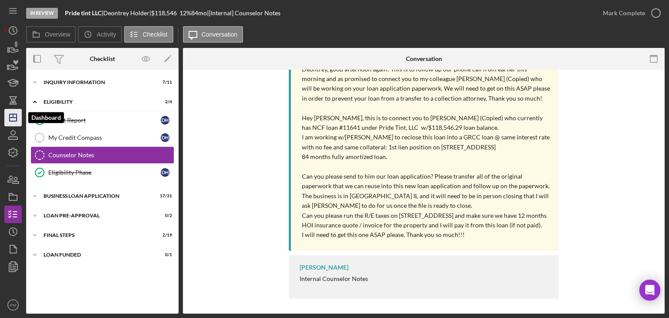
drag, startPoint x: 5, startPoint y: 118, endPoint x: 10, endPoint y: 118, distance: 5.7
click at [5, 118] on icon "Icon/Dashboard" at bounding box center [13, 118] width 22 height 22
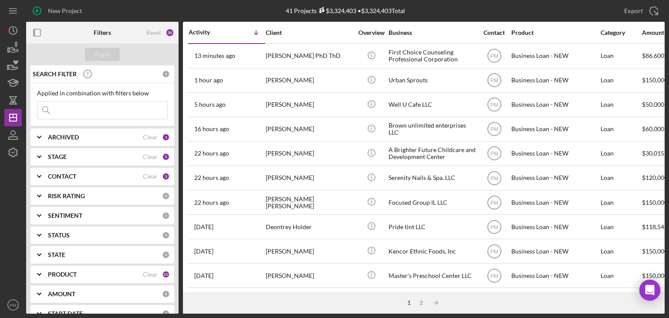
click at [92, 134] on div "ARCHIVED" at bounding box center [95, 137] width 95 height 7
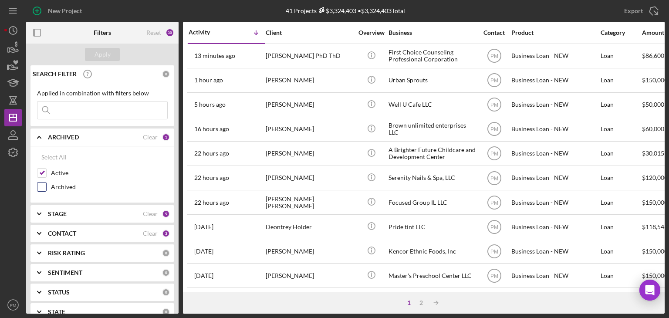
click at [41, 189] on input "Archived" at bounding box center [41, 187] width 9 height 9
checkbox input "true"
click at [108, 103] on input at bounding box center [102, 109] width 130 height 17
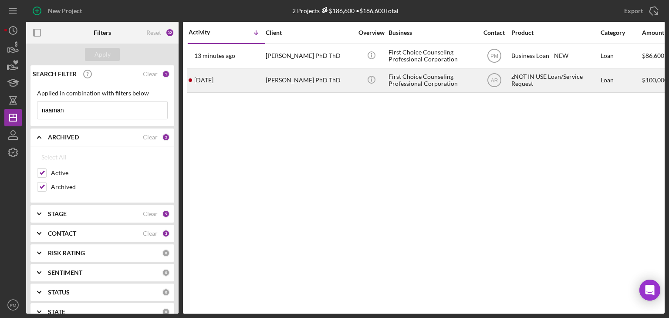
type input "naaman"
click at [341, 84] on div "[PERSON_NAME] PhD ThD" at bounding box center [309, 80] width 87 height 23
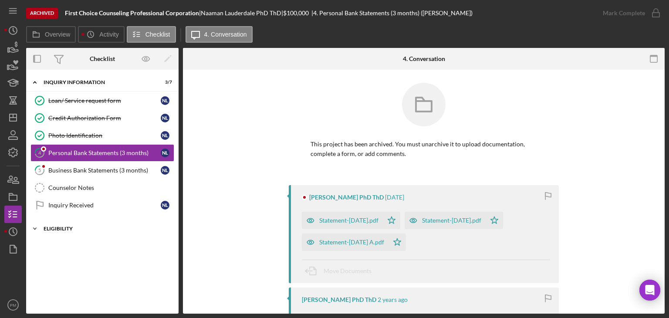
click at [66, 222] on div "Icon/Expander Eligibility 1 / 1" at bounding box center [102, 228] width 152 height 17
click at [73, 86] on div "Icon/Expander Inquiry Information 3 / 7" at bounding box center [102, 83] width 152 height 18
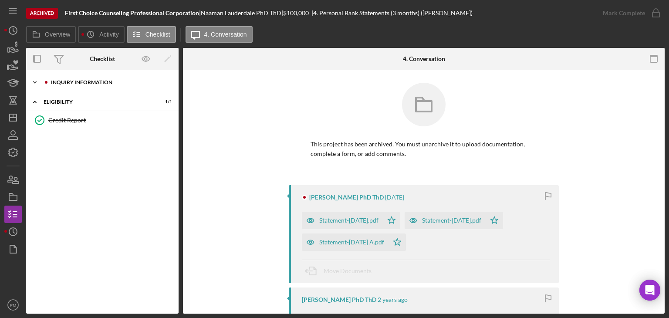
click at [73, 85] on div "Icon/Expander Inquiry Information 3 / 7" at bounding box center [102, 82] width 152 height 17
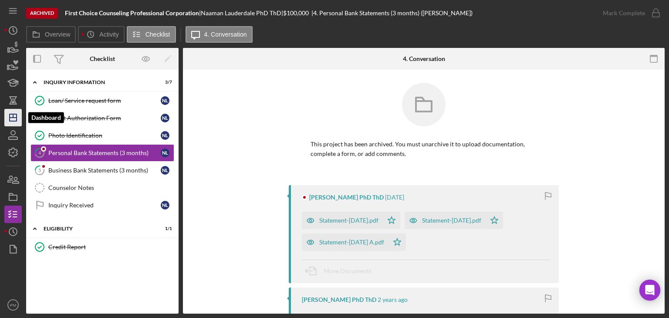
click at [11, 120] on icon "Icon/Dashboard" at bounding box center [13, 118] width 22 height 22
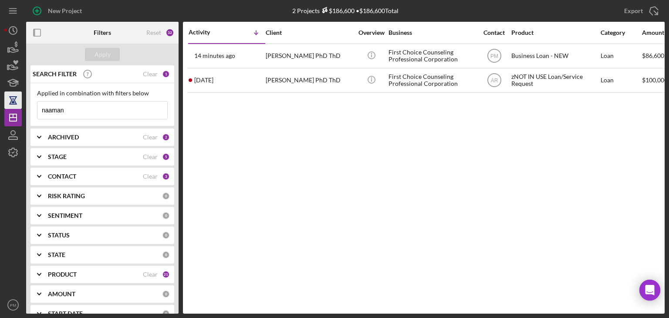
drag, startPoint x: 83, startPoint y: 101, endPoint x: 17, endPoint y: 102, distance: 65.8
click at [17, 102] on div "New Project 2 Projects $186,600 • $186,600 Total naaman Export Icon/Export Filt…" at bounding box center [334, 157] width 660 height 314
click at [86, 176] on div "CONTACT" at bounding box center [95, 176] width 95 height 7
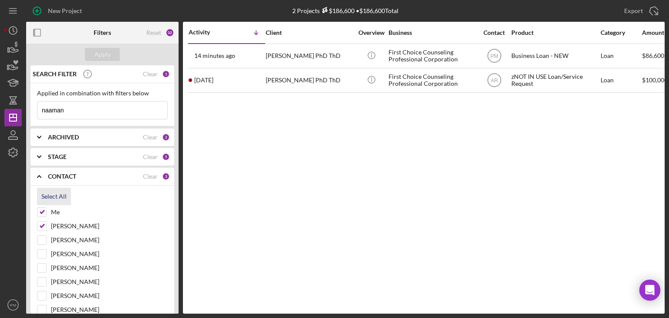
click at [57, 196] on div "Select All" at bounding box center [53, 196] width 25 height 17
checkbox input "true"
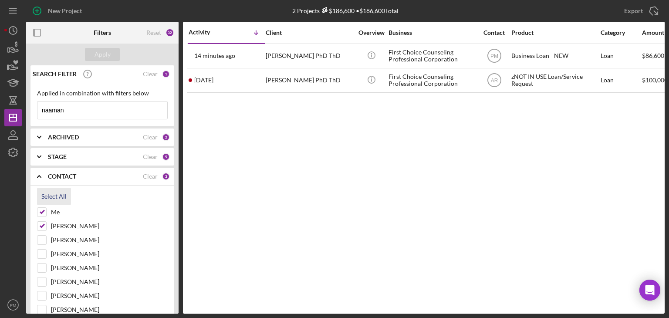
checkbox input "true"
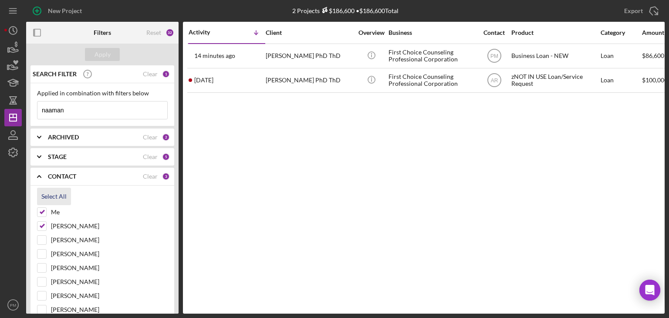
checkbox input "true"
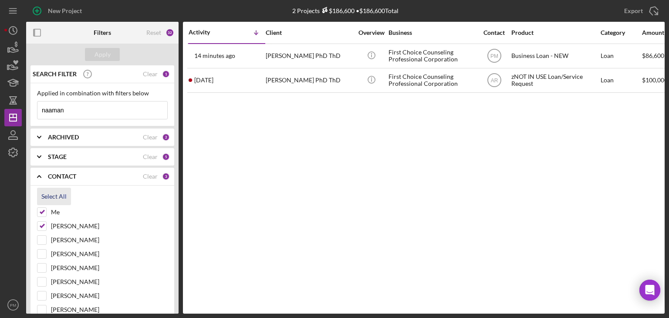
checkbox input "true"
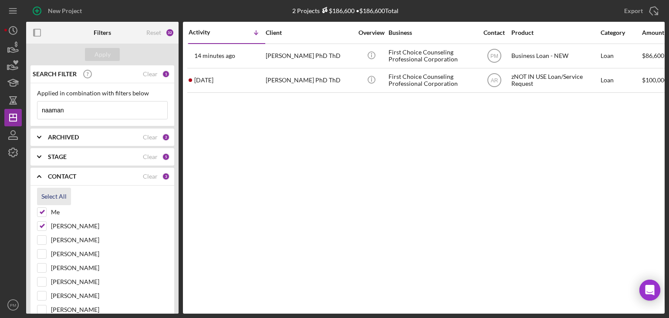
checkbox input "true"
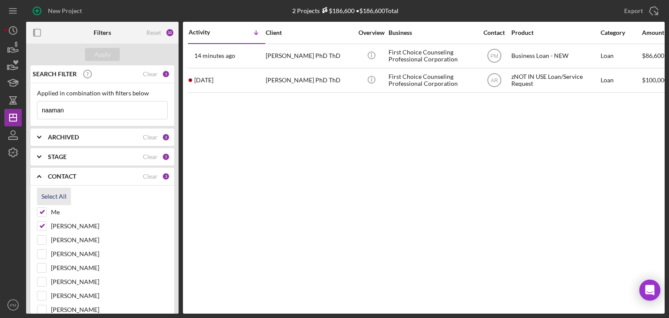
checkbox input "true"
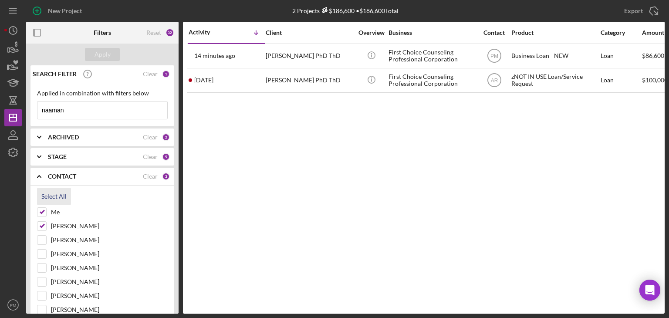
checkbox input "true"
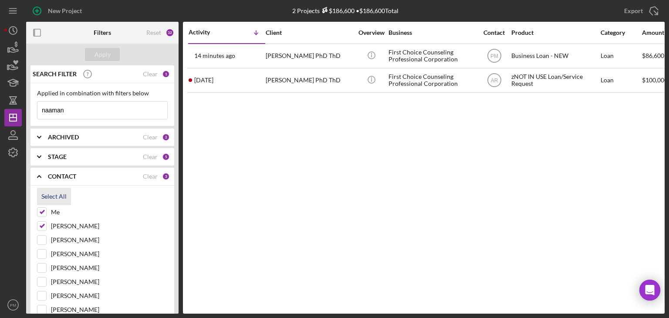
checkbox input "true"
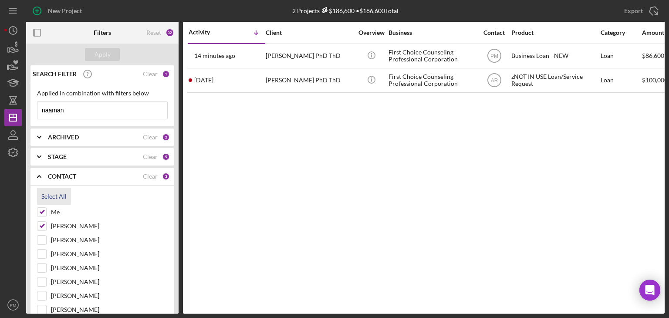
checkbox input "true"
click at [102, 53] on div "Apply" at bounding box center [103, 54] width 16 height 13
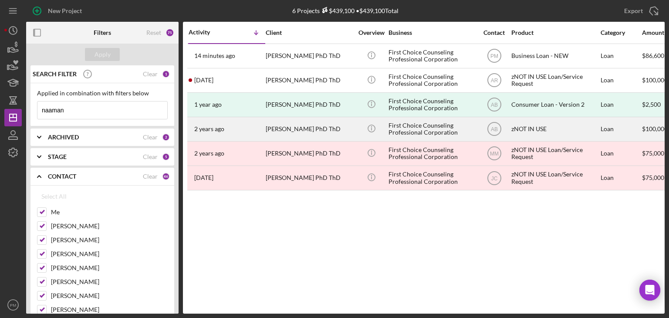
click at [251, 131] on div "2 years ago Naaman Lauderdale PhD ThD" at bounding box center [227, 129] width 76 height 23
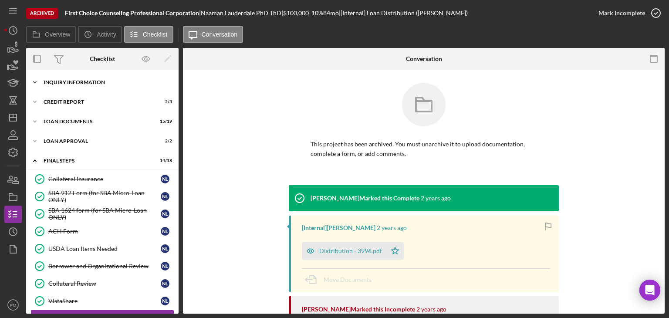
click at [102, 85] on div "Inquiry Information" at bounding box center [106, 82] width 124 height 5
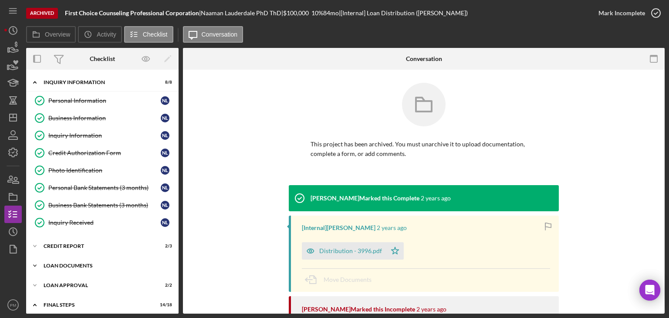
click at [78, 257] on div "Icon/Expander Loan Documents 15 / 19" at bounding box center [102, 265] width 152 height 17
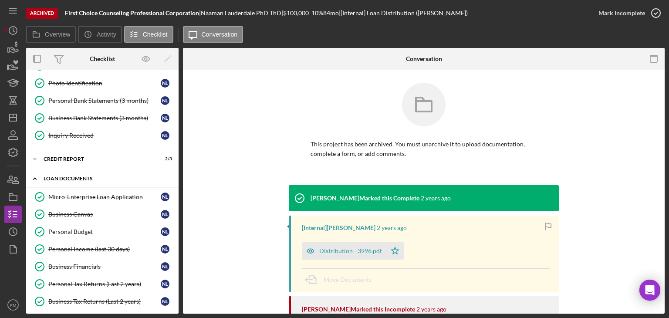
scroll to position [131, 0]
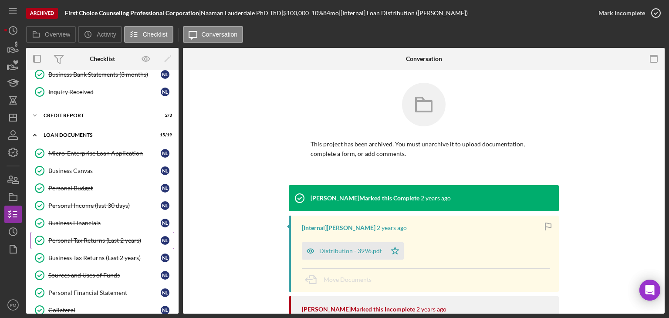
click at [76, 243] on link "Personal Tax Returns (Last 2 years) Personal Tax Returns (Last 2 years) N L" at bounding box center [102, 240] width 144 height 17
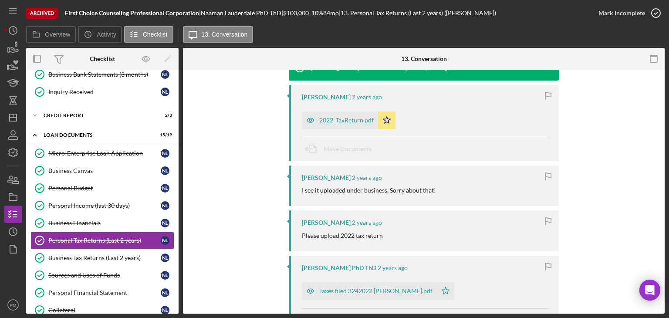
scroll to position [174, 0]
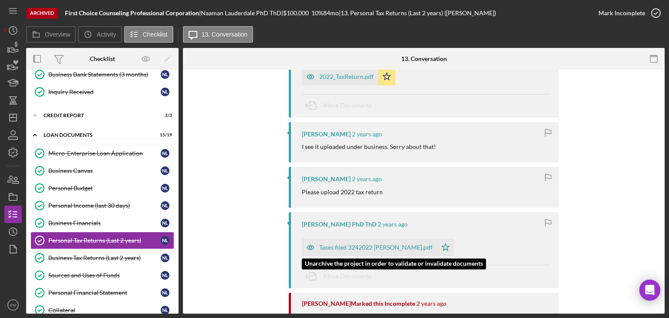
click at [340, 251] on div "Taxes filed 3242022 Naaman Lauderdale.pdf" at bounding box center [369, 247] width 135 height 17
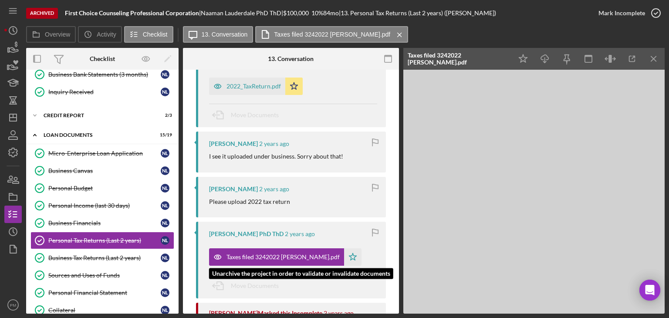
scroll to position [184, 0]
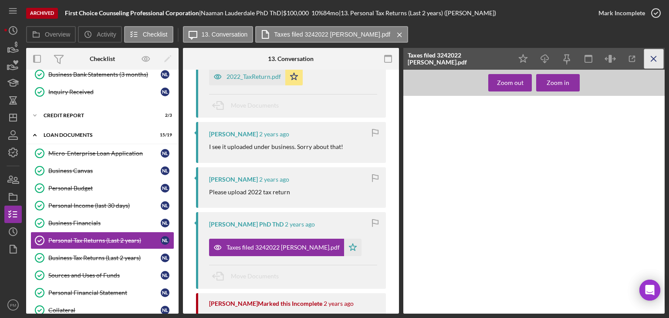
click at [658, 59] on icon "Icon/Menu Close" at bounding box center [654, 59] width 20 height 20
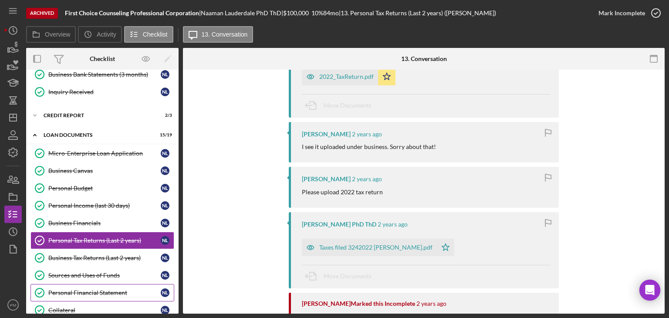
scroll to position [218, 0]
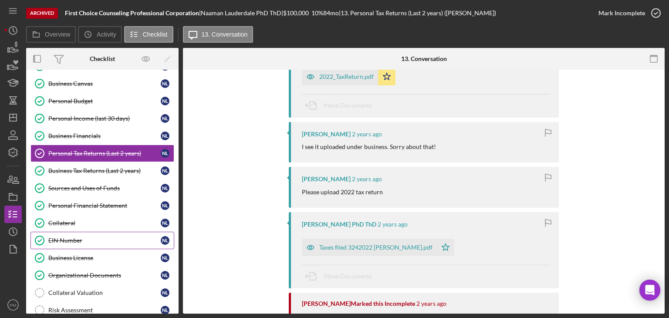
click at [83, 249] on link "Business License Business License N L" at bounding box center [102, 257] width 144 height 17
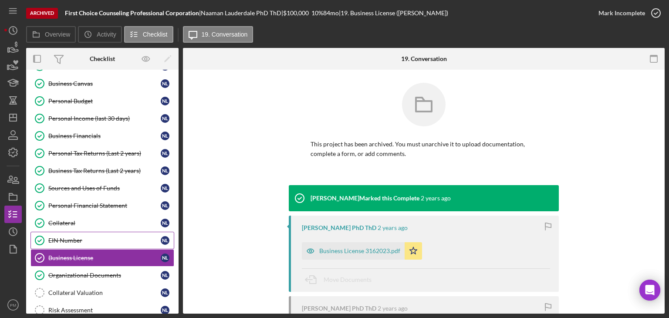
drag, startPoint x: 87, startPoint y: 234, endPoint x: 93, endPoint y: 230, distance: 7.0
click at [88, 237] on div "EIN Number" at bounding box center [104, 240] width 112 height 7
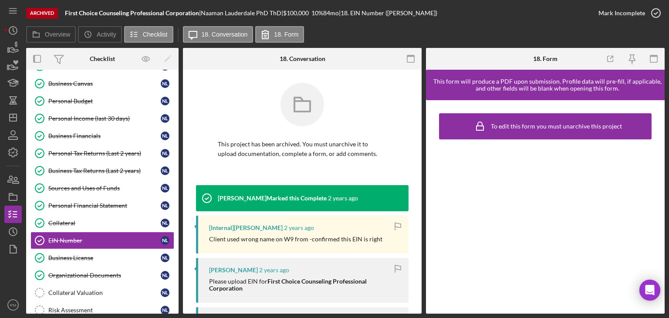
scroll to position [131, 0]
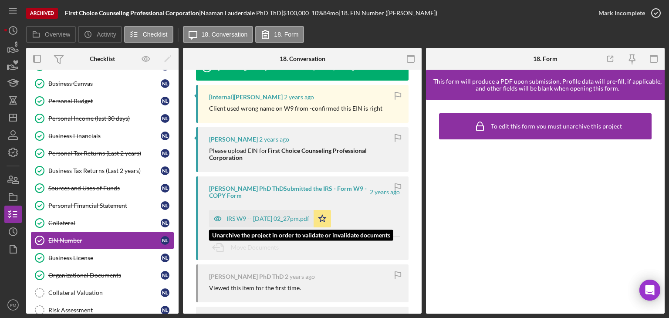
click at [273, 216] on div "IRS W9 -- 2023-03-16 02_27pm.pdf" at bounding box center [268, 218] width 83 height 7
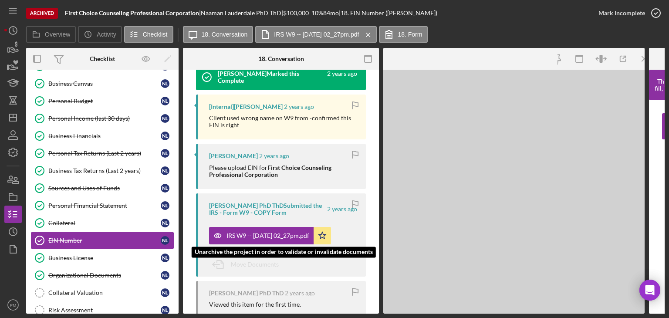
scroll to position [140, 0]
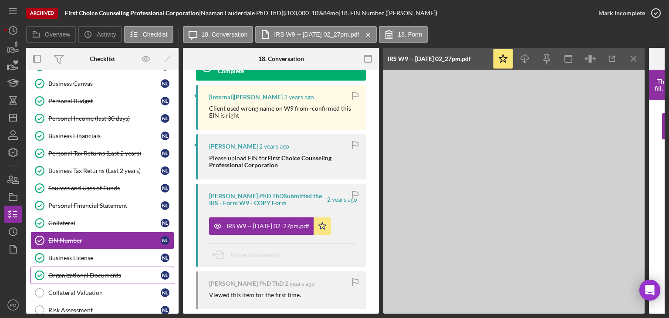
click at [80, 267] on link "Organizational Documents Organizational Documents N L" at bounding box center [102, 275] width 144 height 17
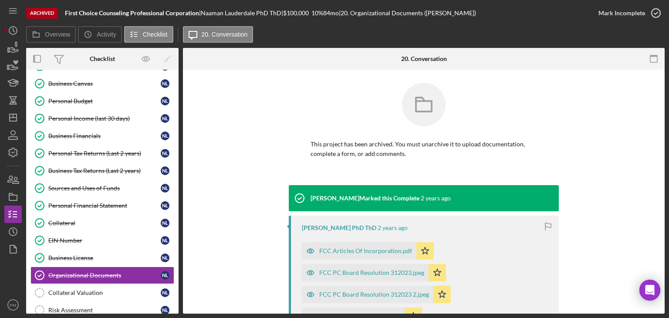
scroll to position [131, 0]
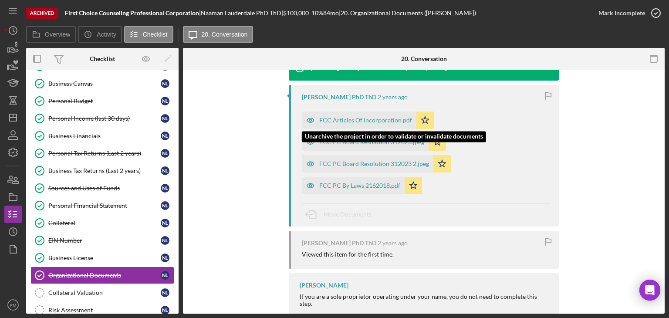
click at [369, 120] on div "FCC Articles Of Incorporation.pdf" at bounding box center [365, 120] width 93 height 7
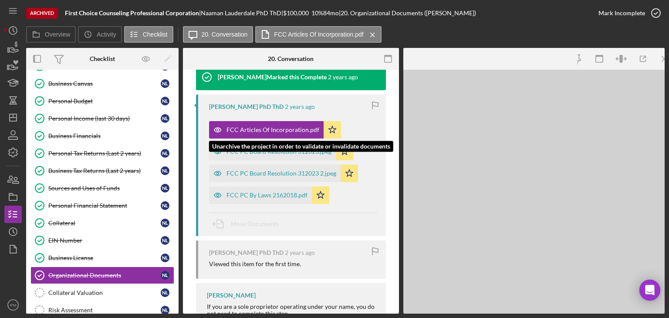
scroll to position [140, 0]
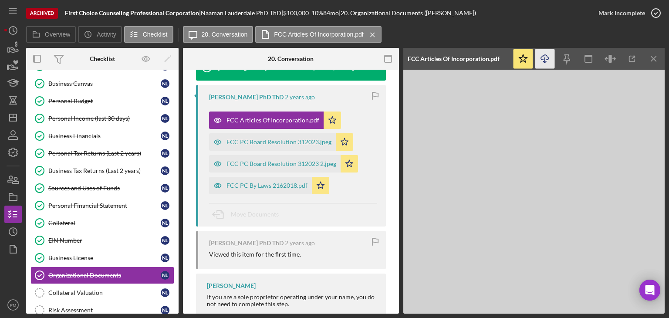
click at [544, 60] on icon "Icon/Download" at bounding box center [545, 59] width 20 height 20
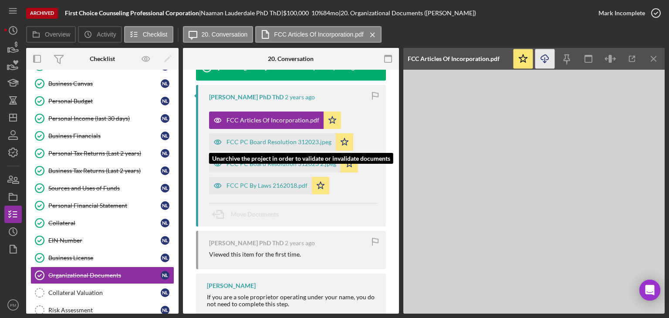
click at [272, 142] on div "FCC PC Board Resolution 312023.jpeg" at bounding box center [279, 142] width 105 height 7
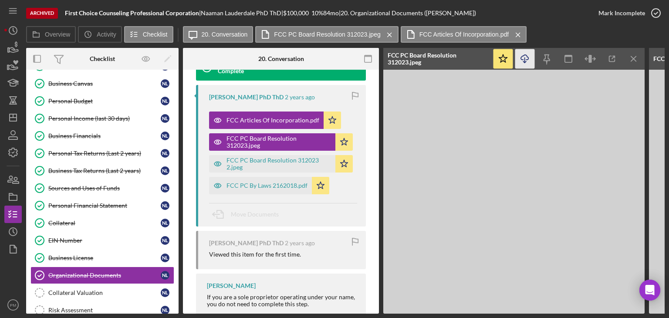
click at [525, 60] on icon "Icon/Download" at bounding box center [525, 59] width 20 height 20
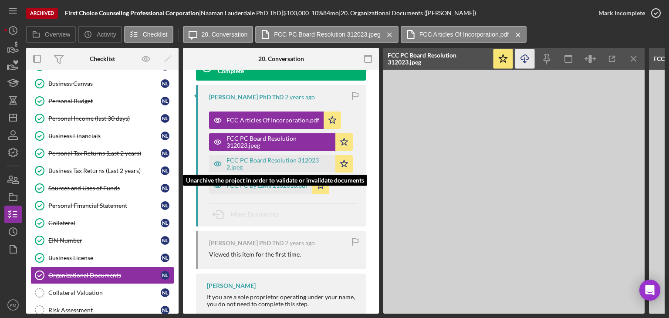
click at [303, 162] on div "FCC PC Board Resolution 312023 2.jpeg" at bounding box center [279, 164] width 105 height 14
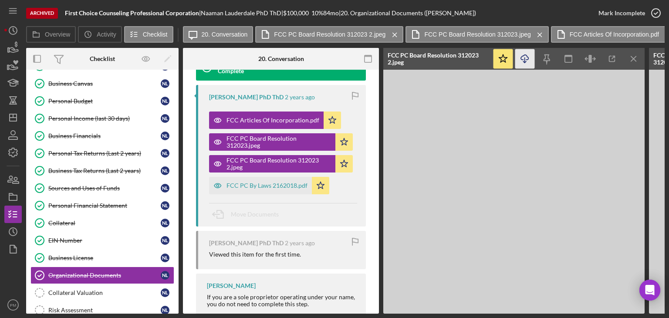
click at [529, 56] on icon "Icon/Download" at bounding box center [525, 59] width 20 height 20
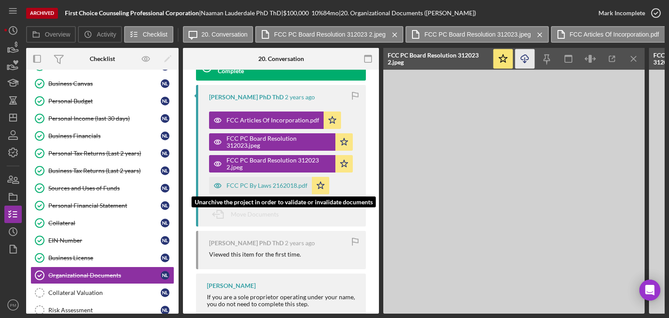
click at [262, 188] on div "FCC PC By Laws 2162018.pdf" at bounding box center [267, 185] width 81 height 7
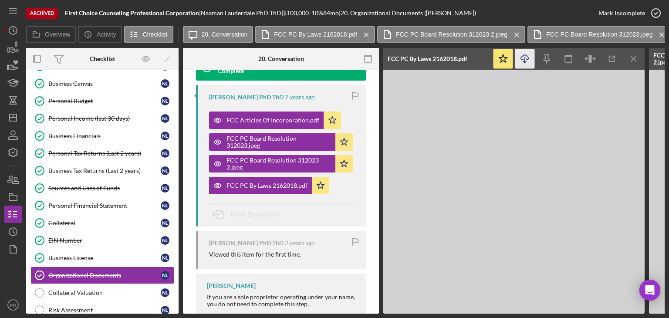
click at [526, 63] on icon "Icon/Download" at bounding box center [525, 59] width 20 height 20
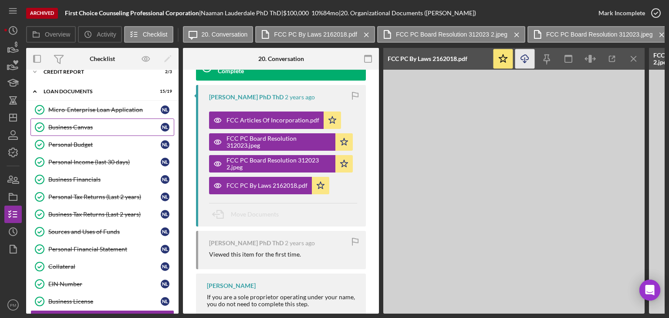
drag, startPoint x: 74, startPoint y: 125, endPoint x: 76, endPoint y: 121, distance: 5.1
click at [75, 125] on div "Business Canvas" at bounding box center [104, 127] width 112 height 7
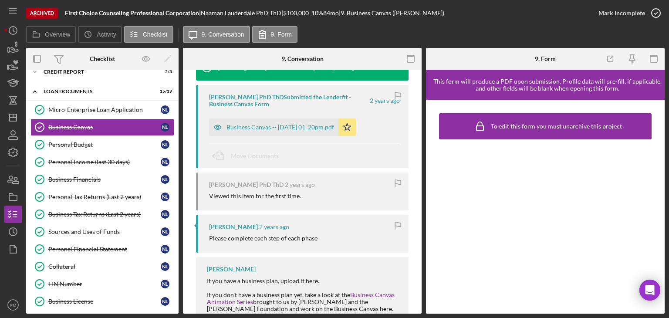
click at [272, 131] on div "Business Canvas -- [DATE] 01_20pm.pdf" at bounding box center [273, 126] width 129 height 17
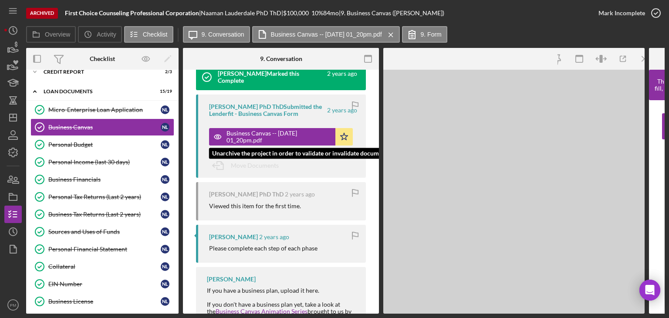
scroll to position [140, 0]
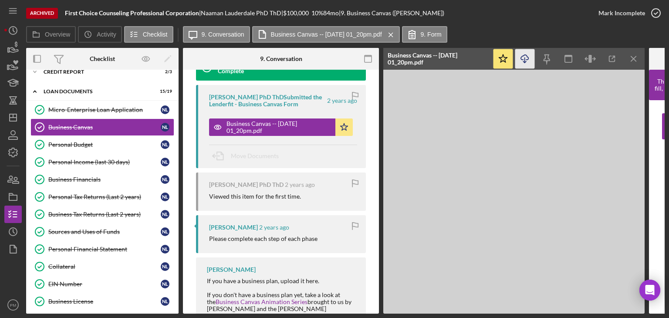
click at [523, 61] on icon "Icon/Download" at bounding box center [525, 59] width 20 height 20
click at [636, 63] on icon "Icon/Menu Close" at bounding box center [634, 59] width 20 height 20
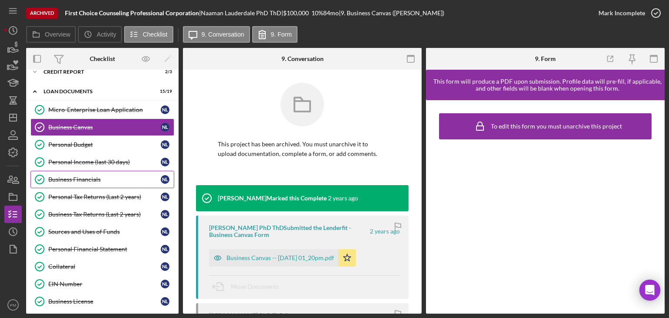
scroll to position [0, 0]
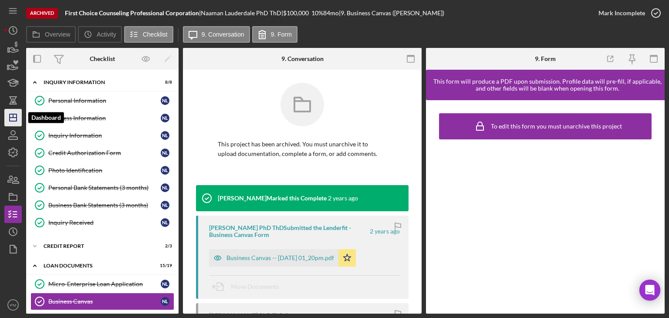
click at [16, 116] on icon "Icon/Dashboard" at bounding box center [13, 118] width 22 height 22
